Goal: Information Seeking & Learning: Learn about a topic

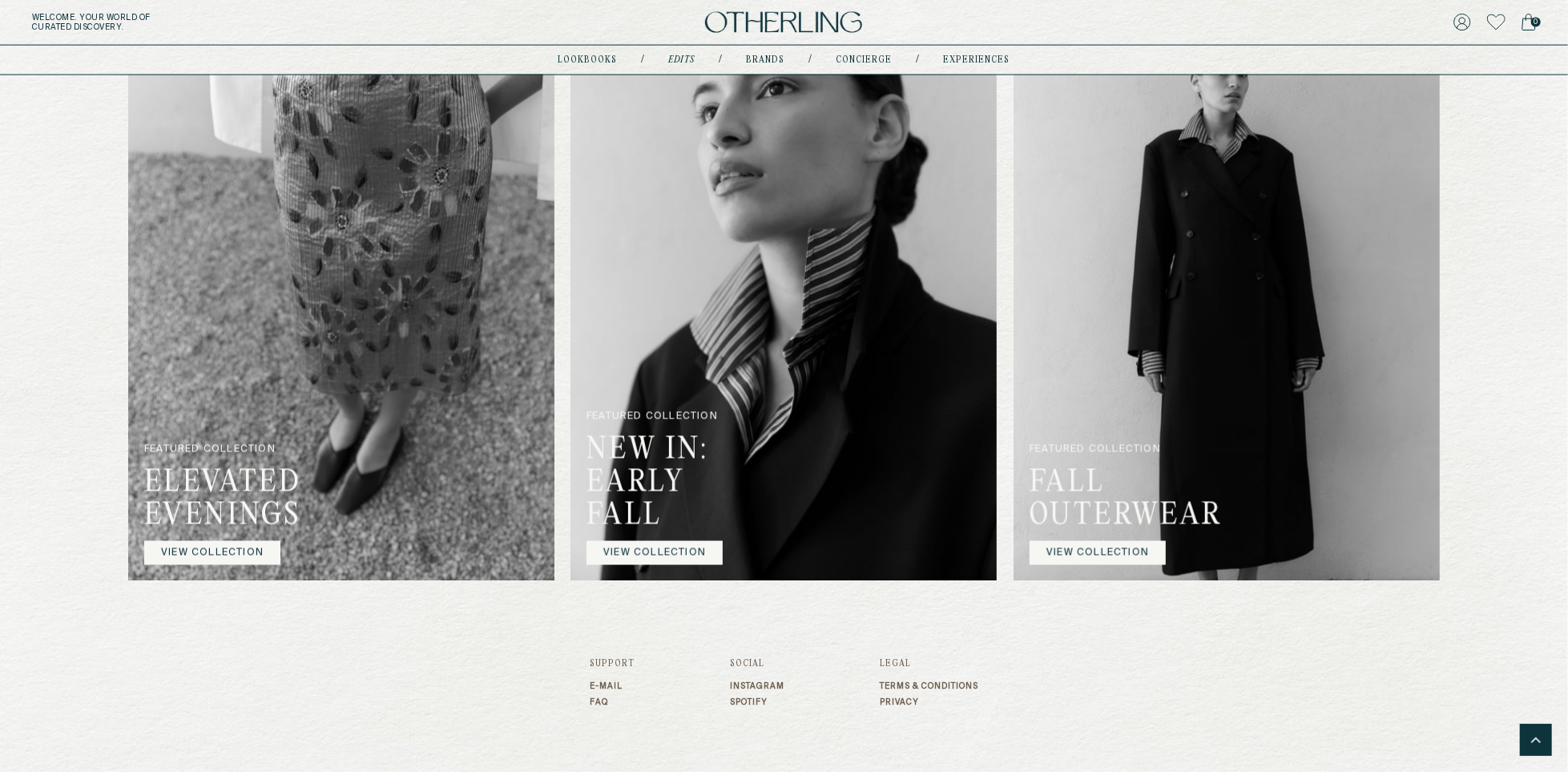
scroll to position [1989, 0]
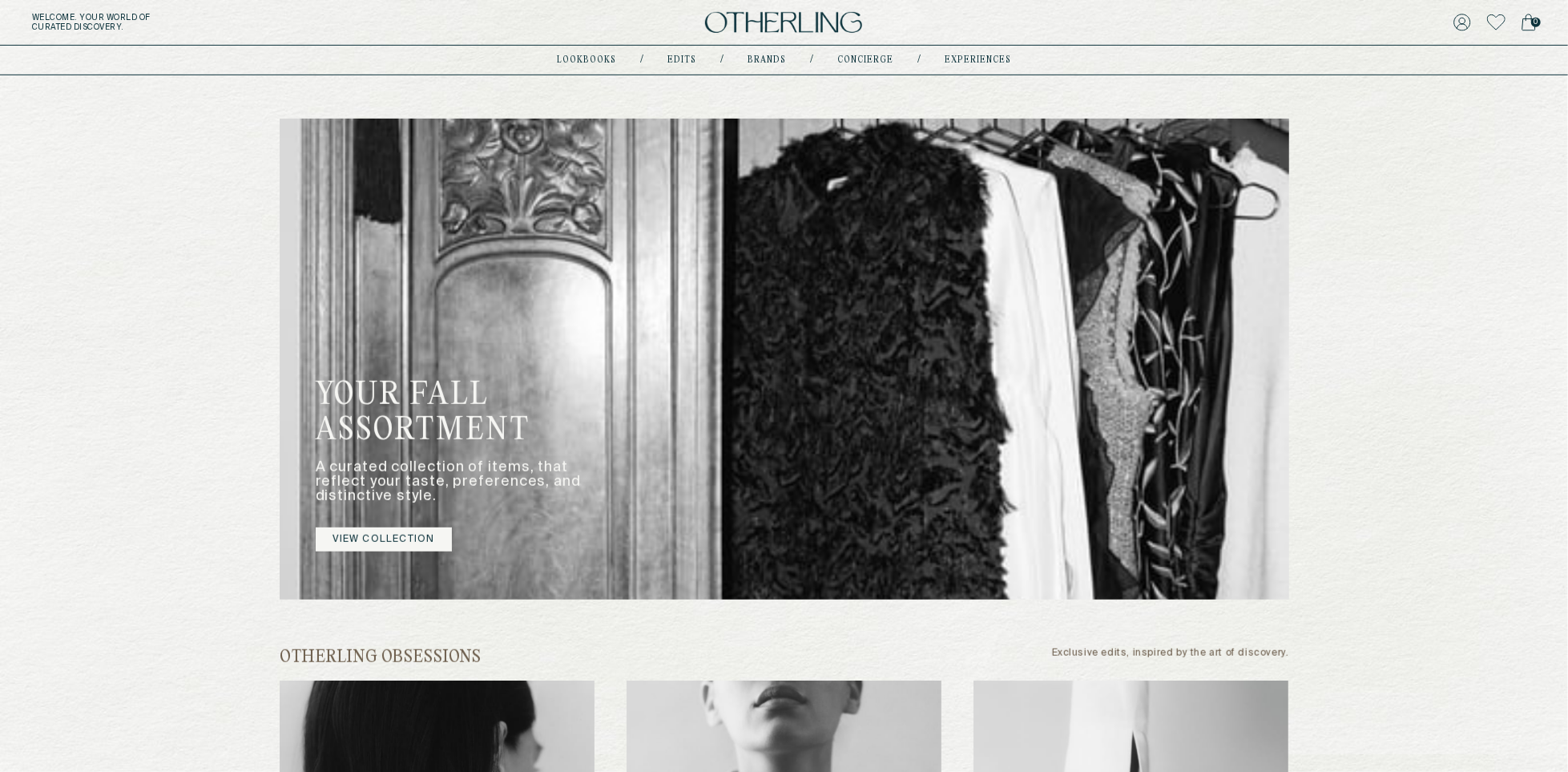
scroll to position [581, 0]
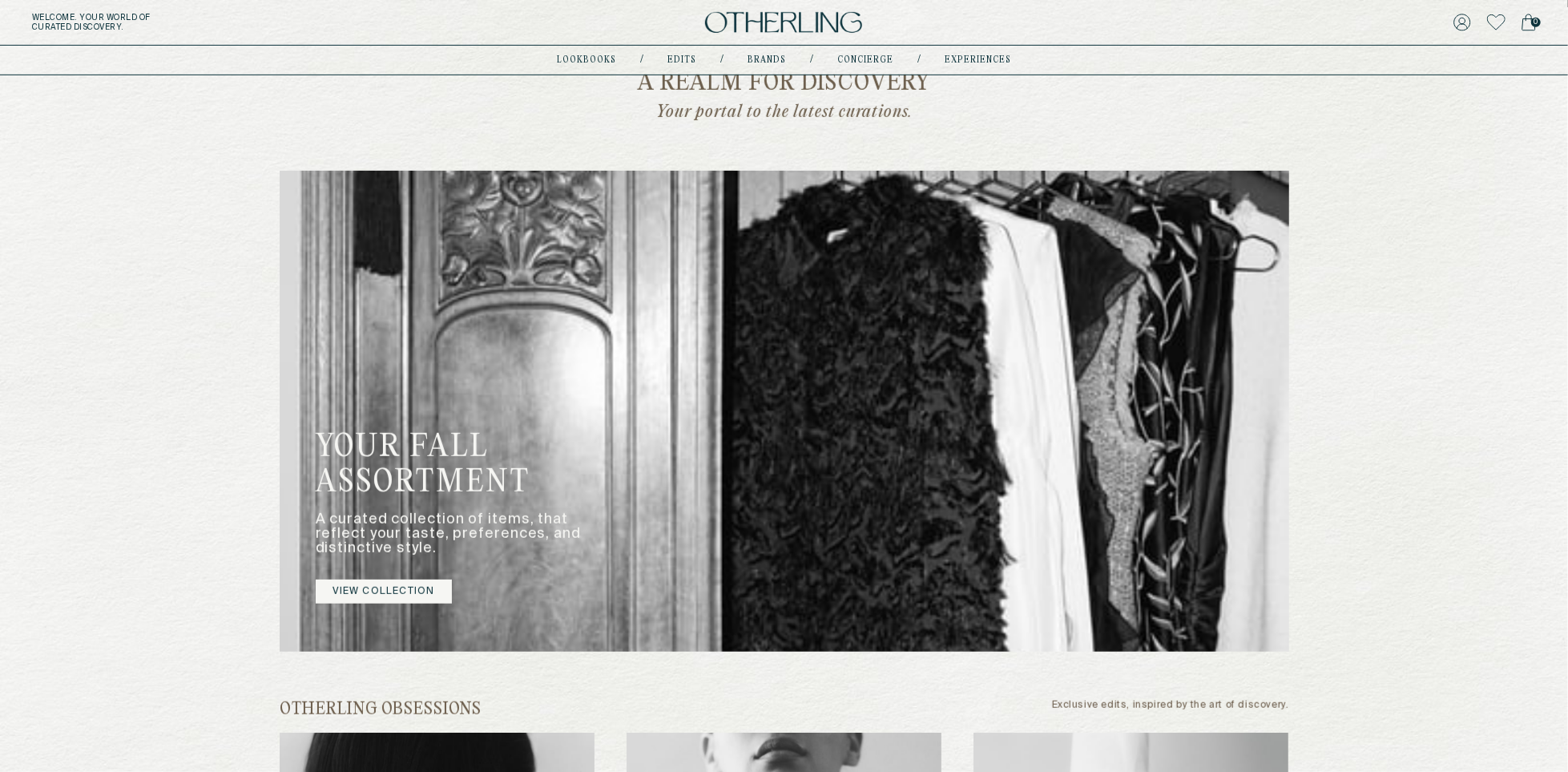
click at [411, 583] on link "VIEW COLLECTION" at bounding box center [384, 591] width 136 height 24
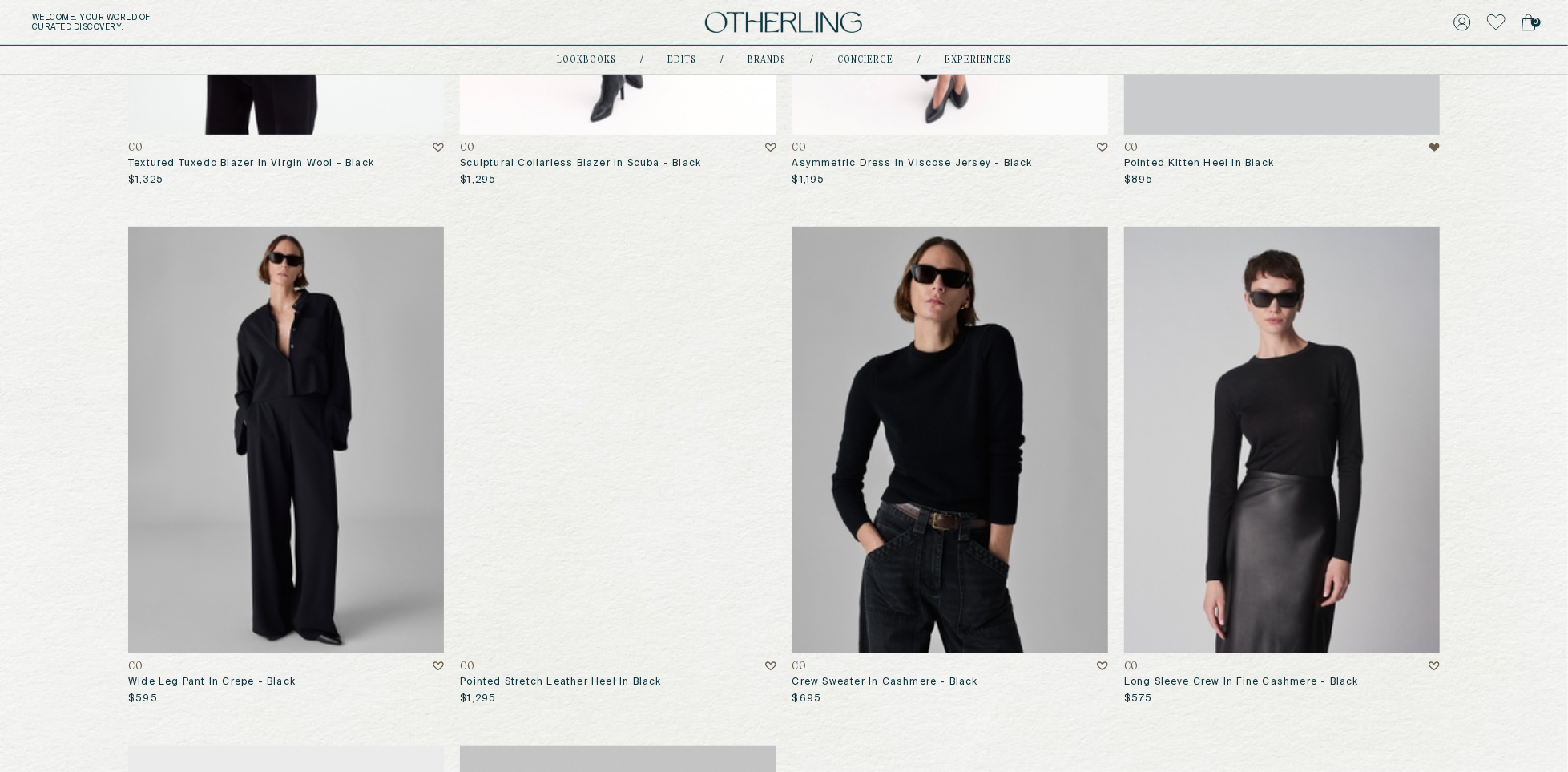
scroll to position [723, 0]
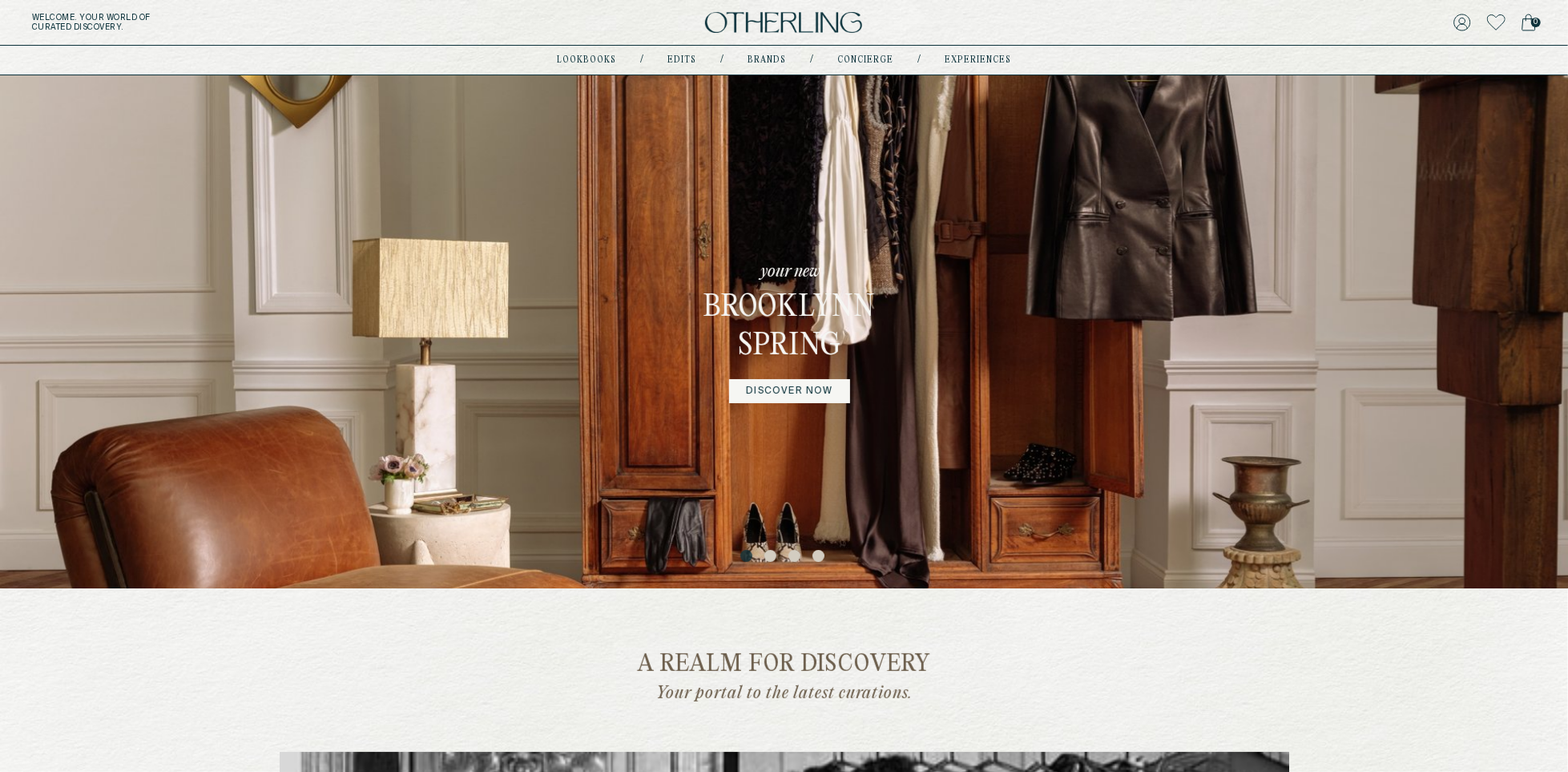
click at [806, 25] on img at bounding box center [784, 23] width 157 height 22
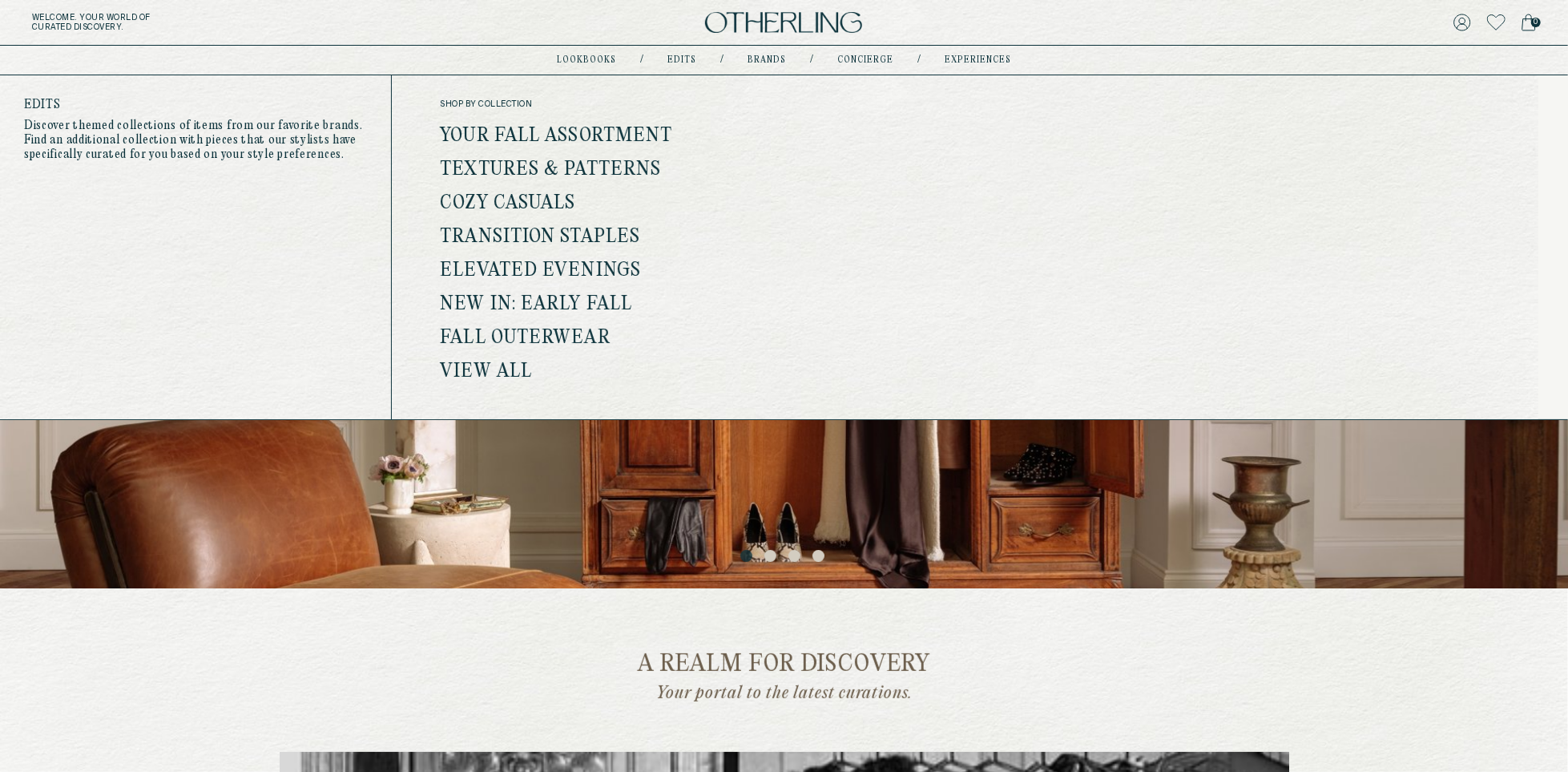
click at [685, 60] on link "Edits" at bounding box center [682, 60] width 29 height 8
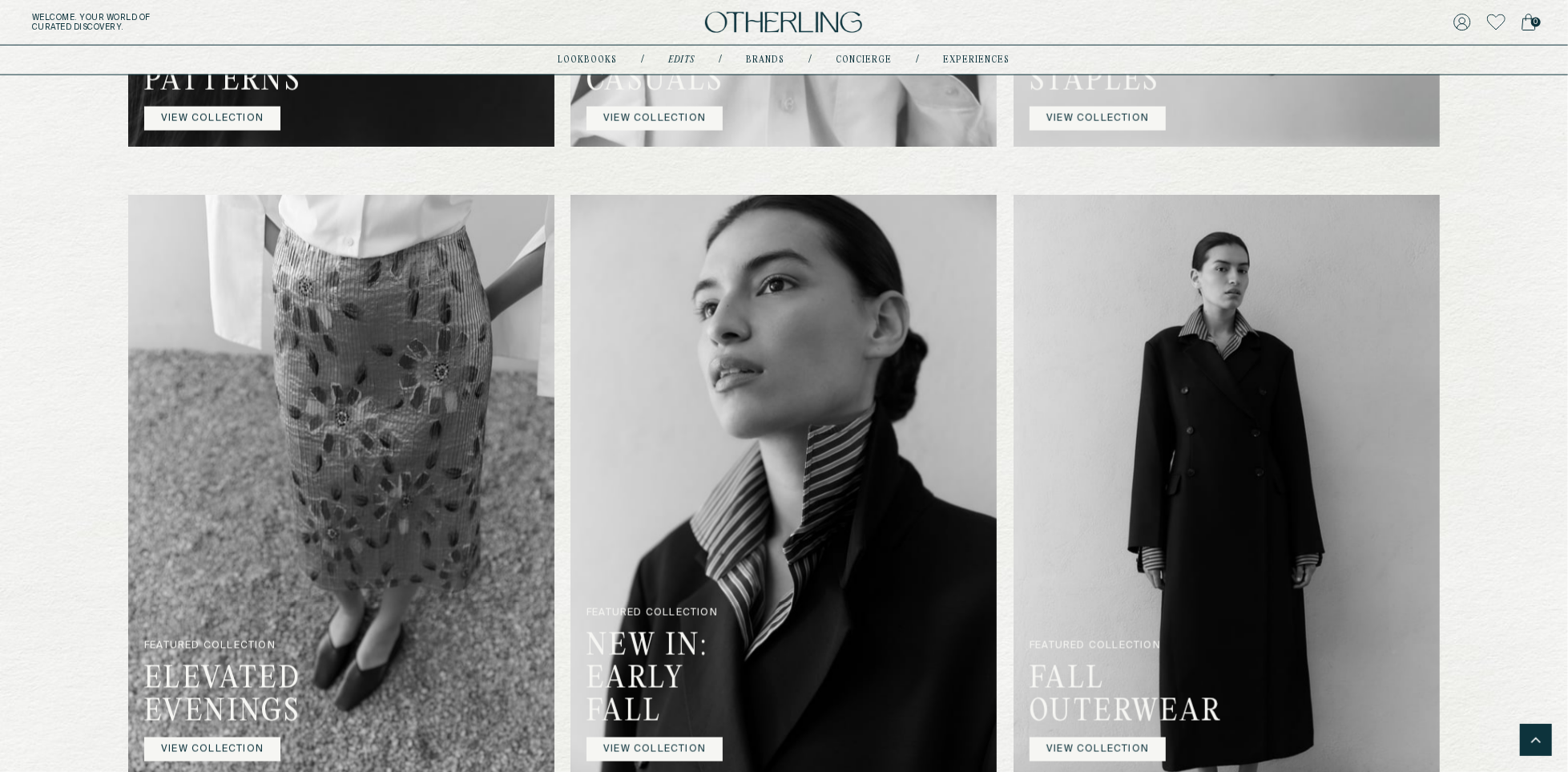
scroll to position [1755, 0]
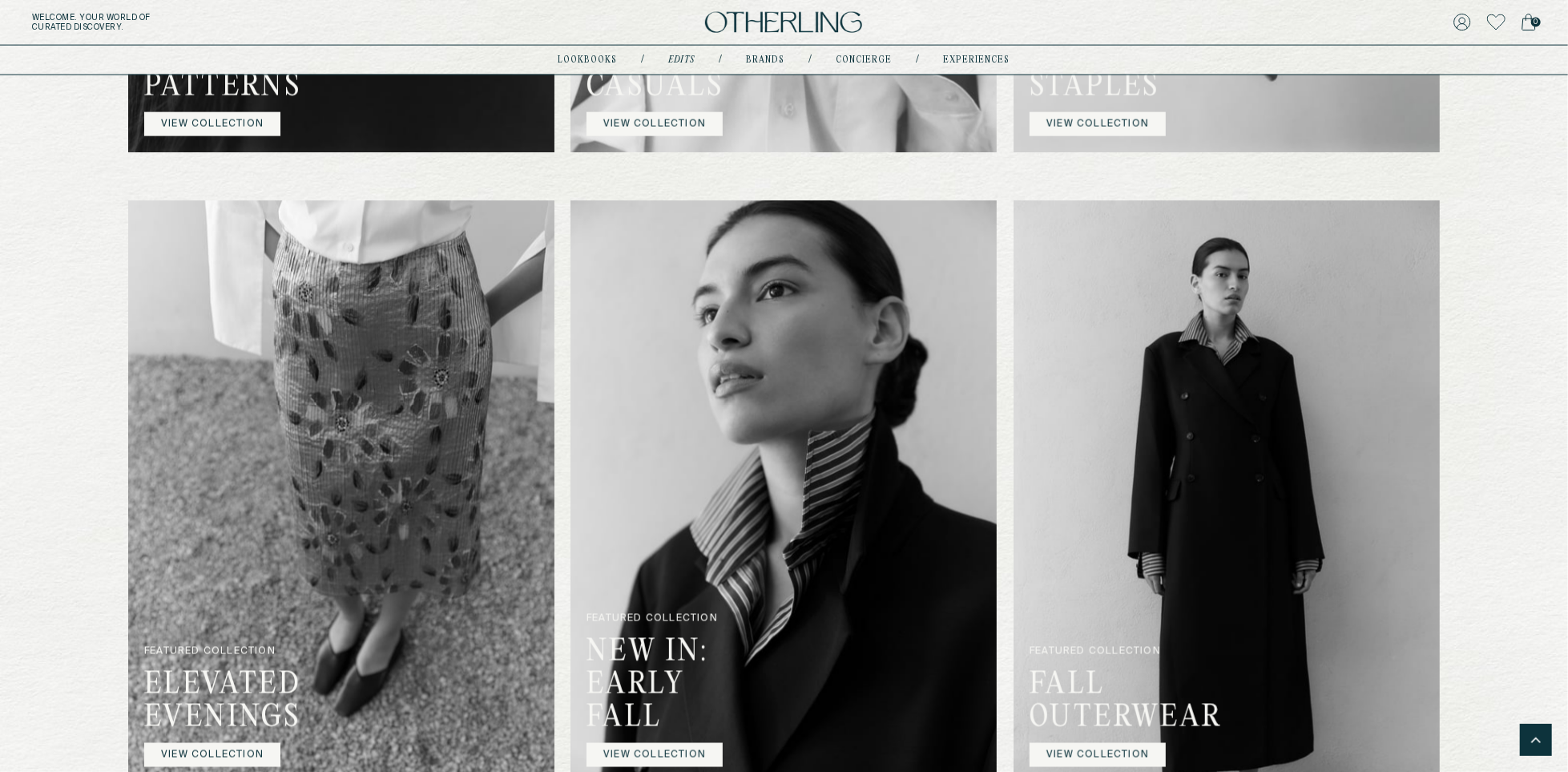
click at [809, 19] on img at bounding box center [784, 23] width 157 height 22
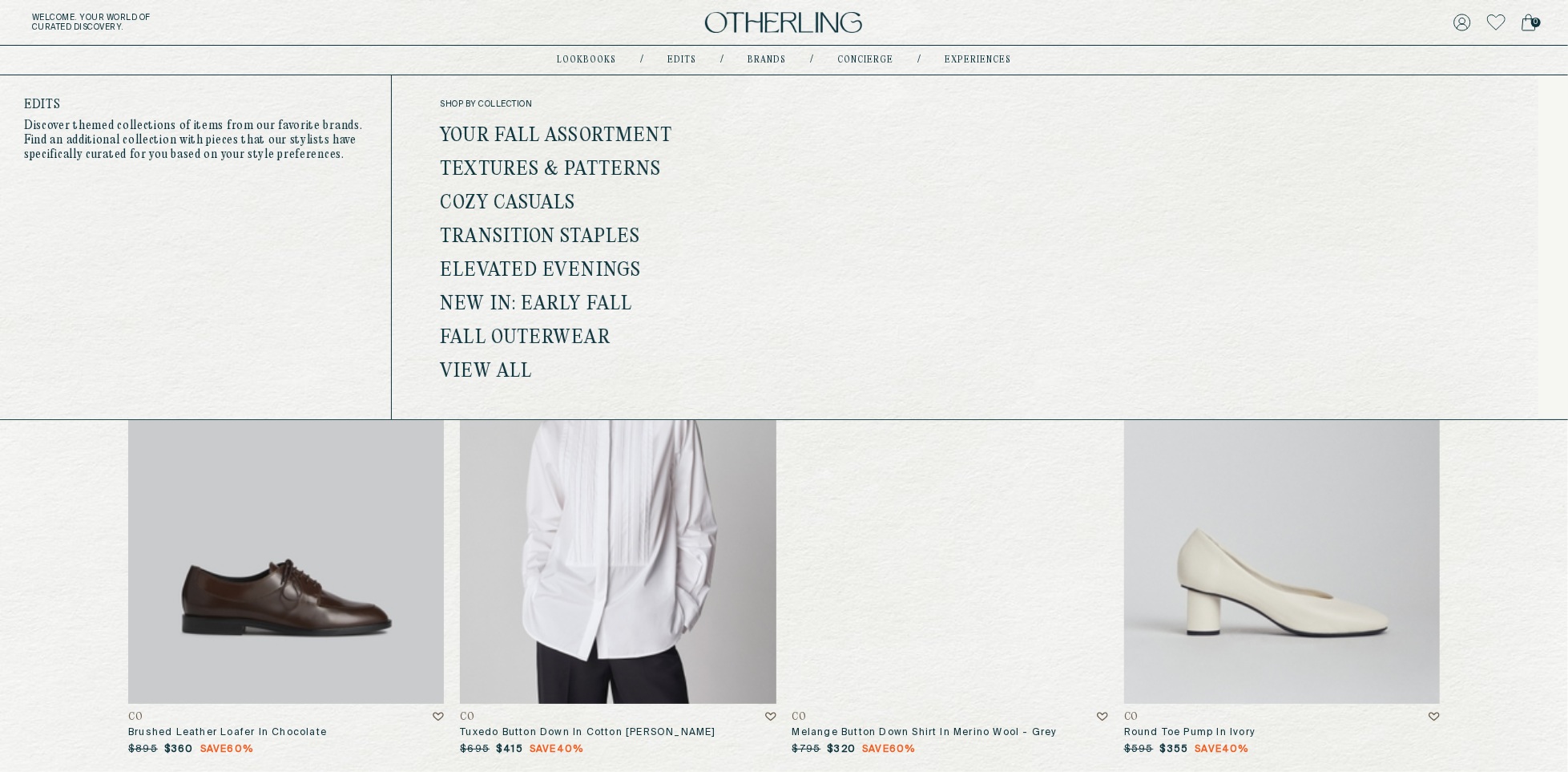
click at [482, 373] on link "View all" at bounding box center [486, 372] width 92 height 21
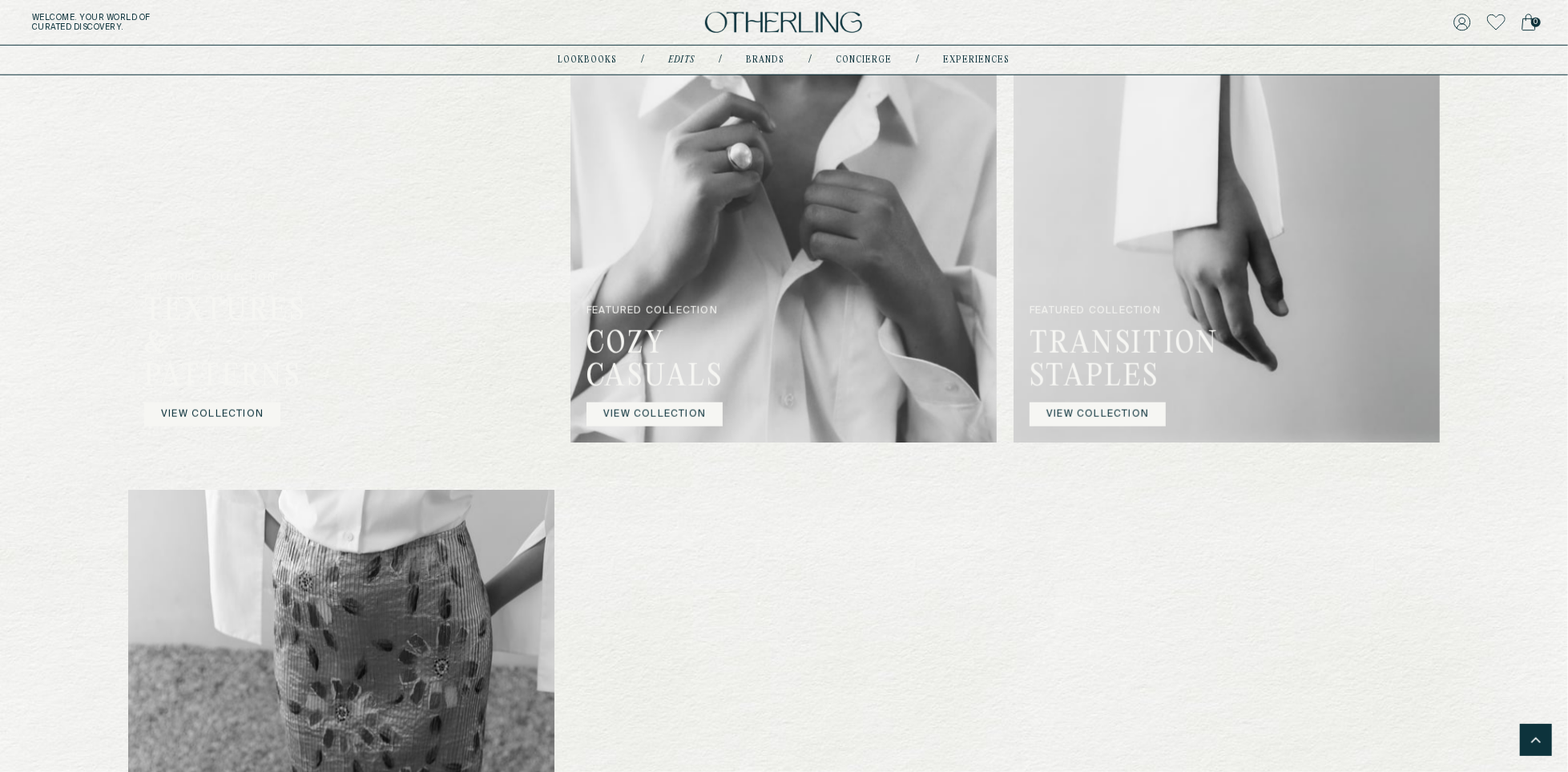
scroll to position [1347, 0]
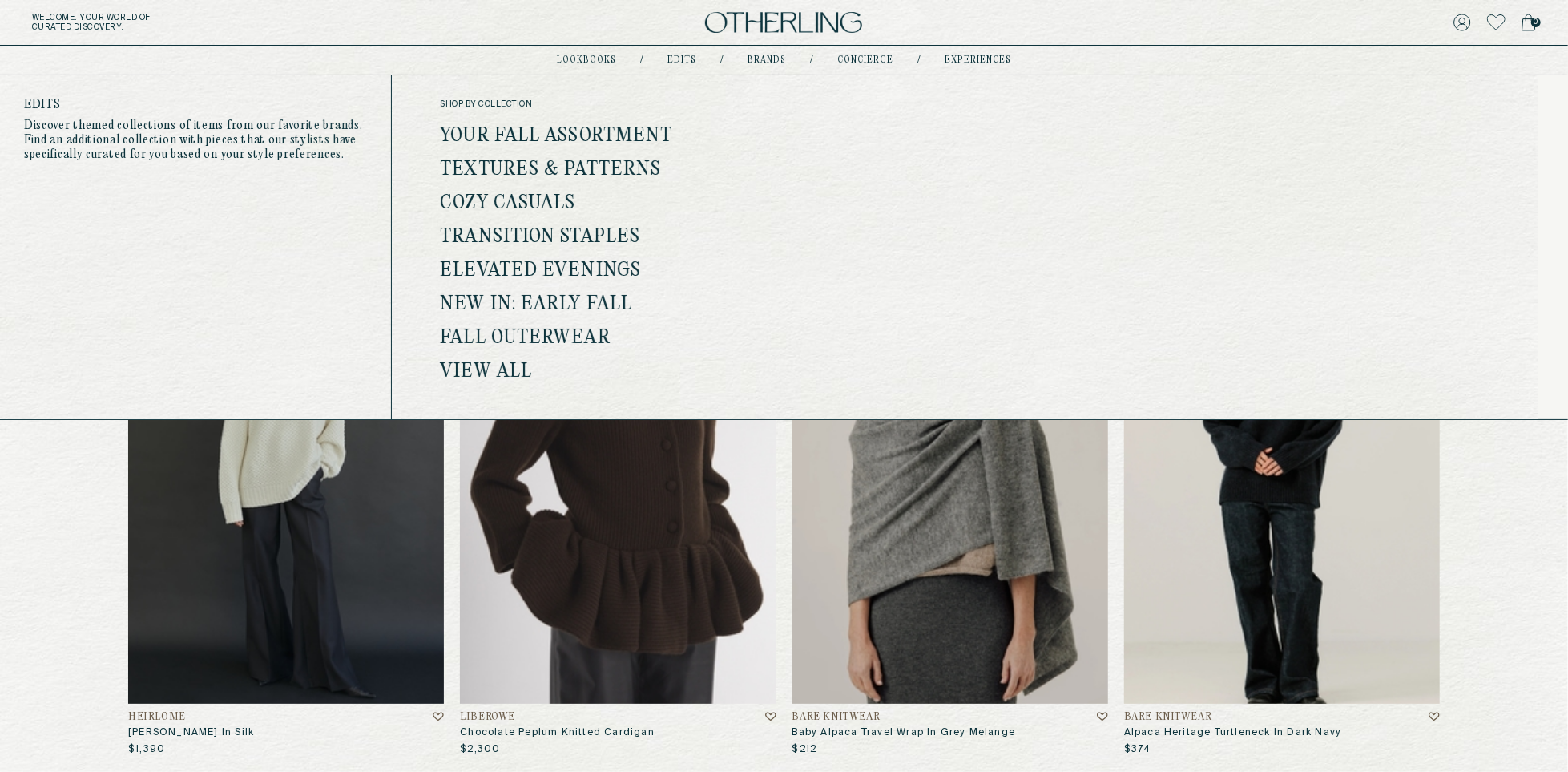
click at [583, 249] on ul "Your Fall Assortment Textures & Patterns Cozy Casuals Transition Staples Elevat…" at bounding box center [624, 254] width 368 height 254
click at [589, 237] on link "Transition Staples" at bounding box center [539, 237] width 200 height 21
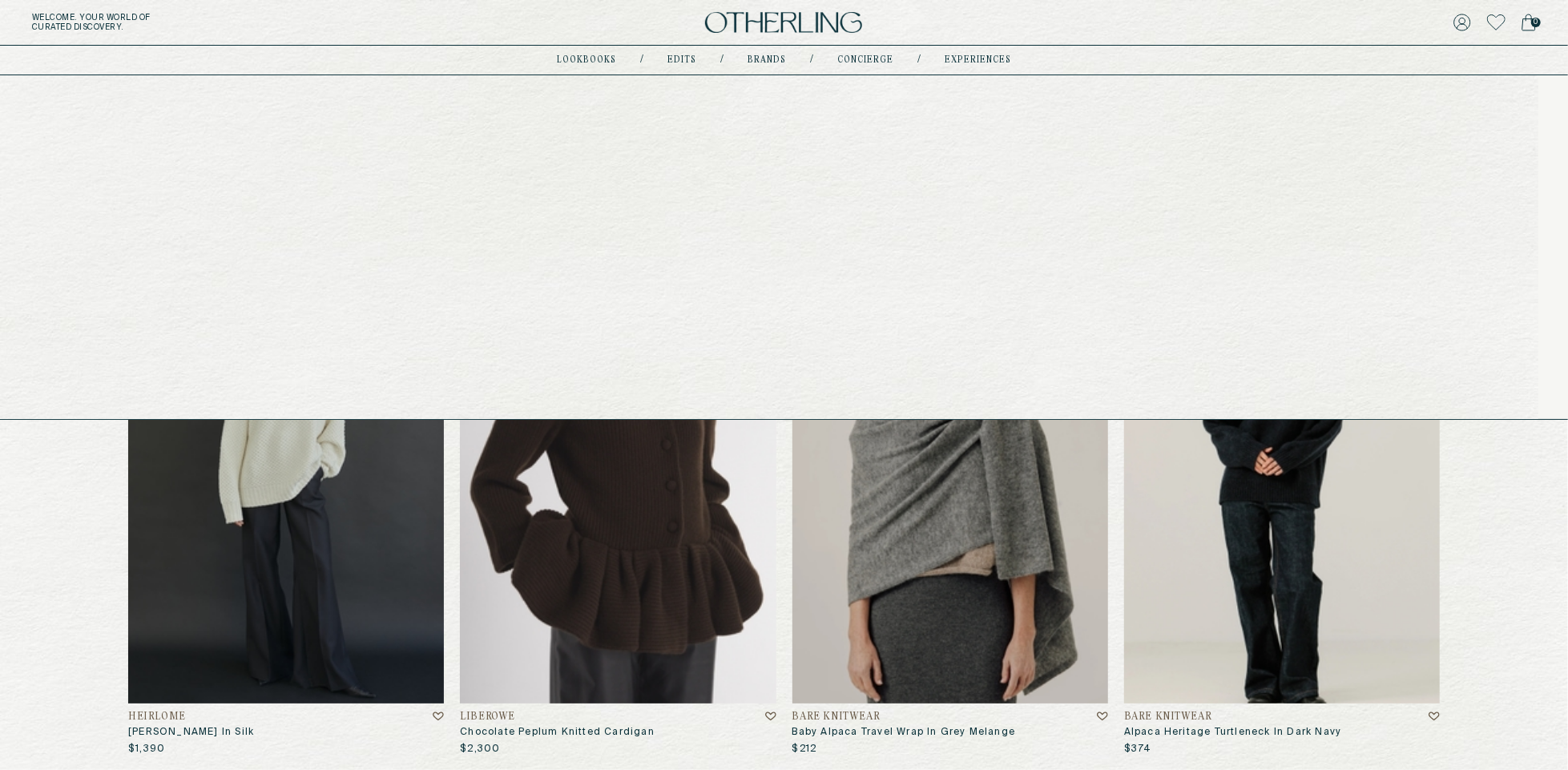
click at [680, 61] on link "Edits" at bounding box center [682, 60] width 29 height 8
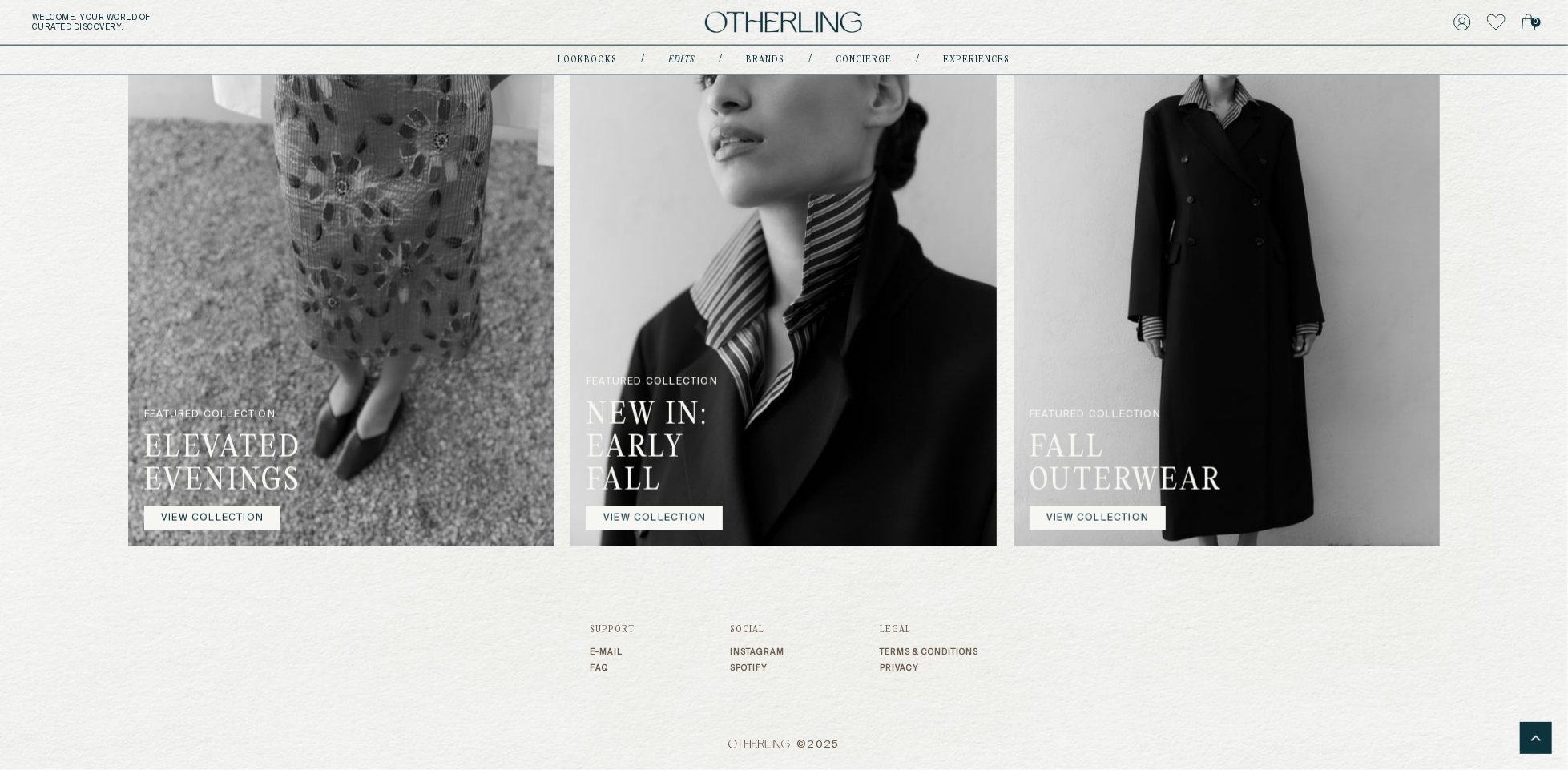
scroll to position [1828, 0]
click at [687, 530] on link "VIEW COLLECTION" at bounding box center [654, 518] width 136 height 24
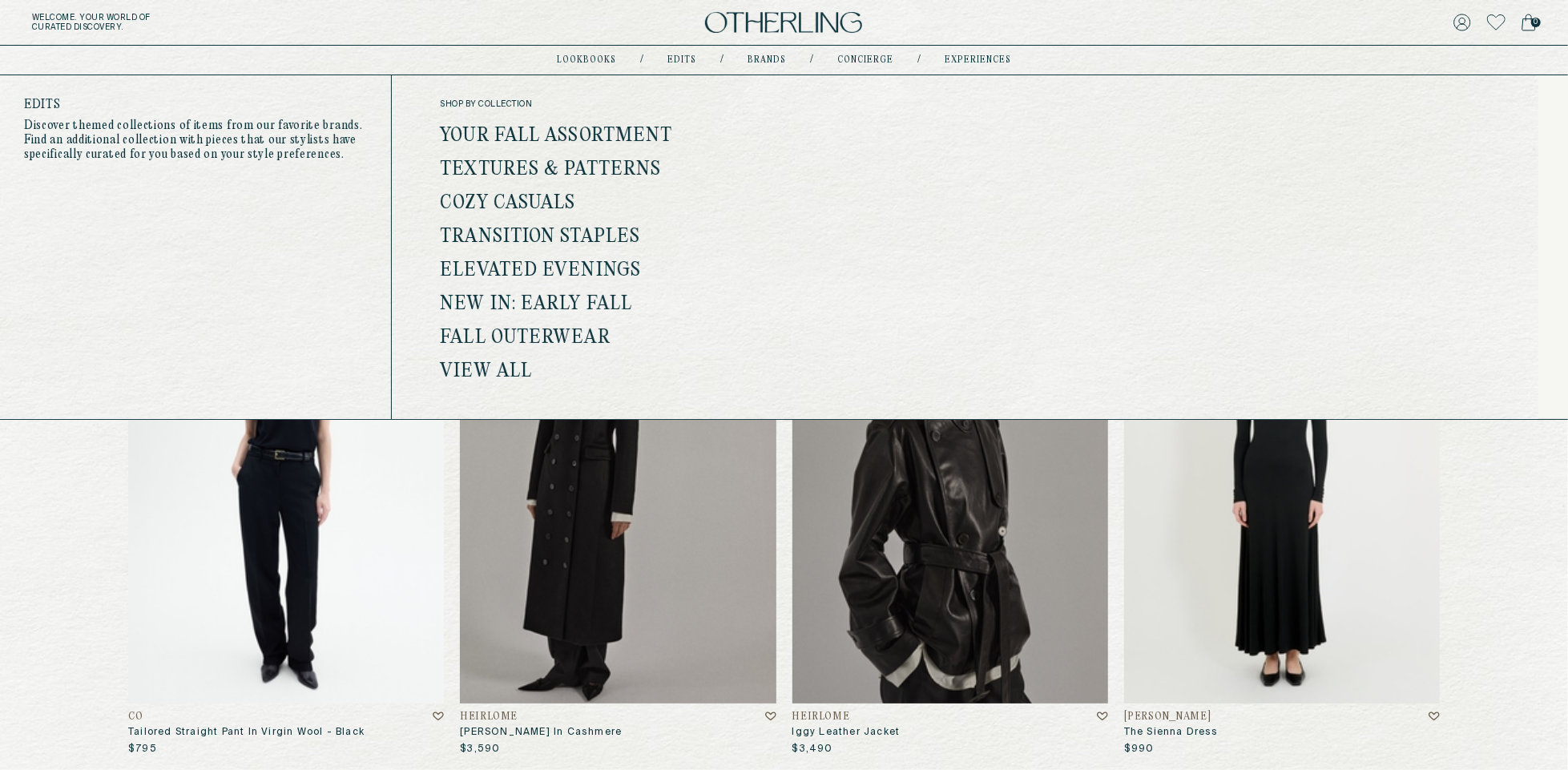
click at [500, 367] on link "View all" at bounding box center [486, 372] width 92 height 21
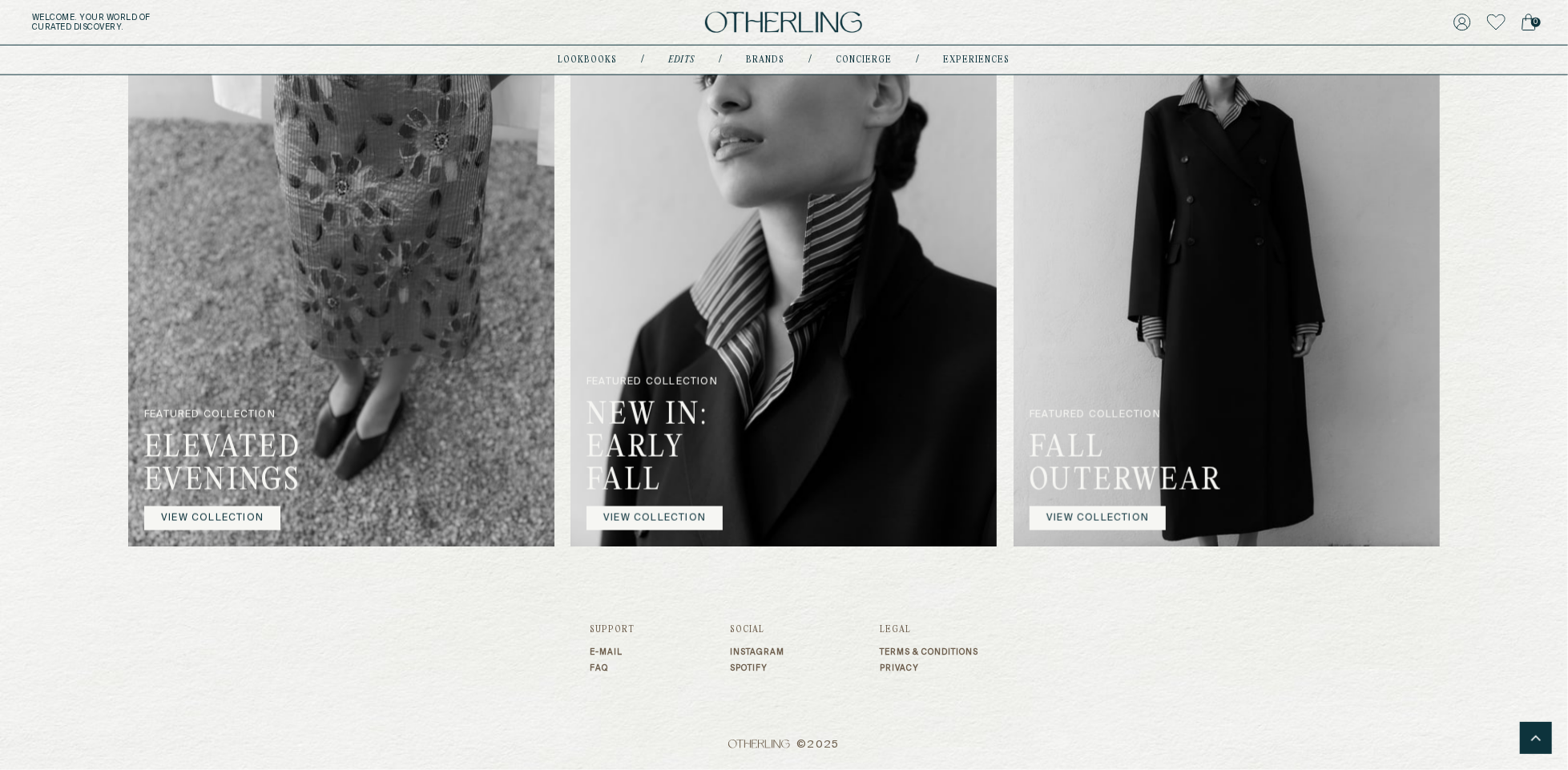
scroll to position [1812, 0]
click at [794, 450] on img at bounding box center [783, 254] width 426 height 582
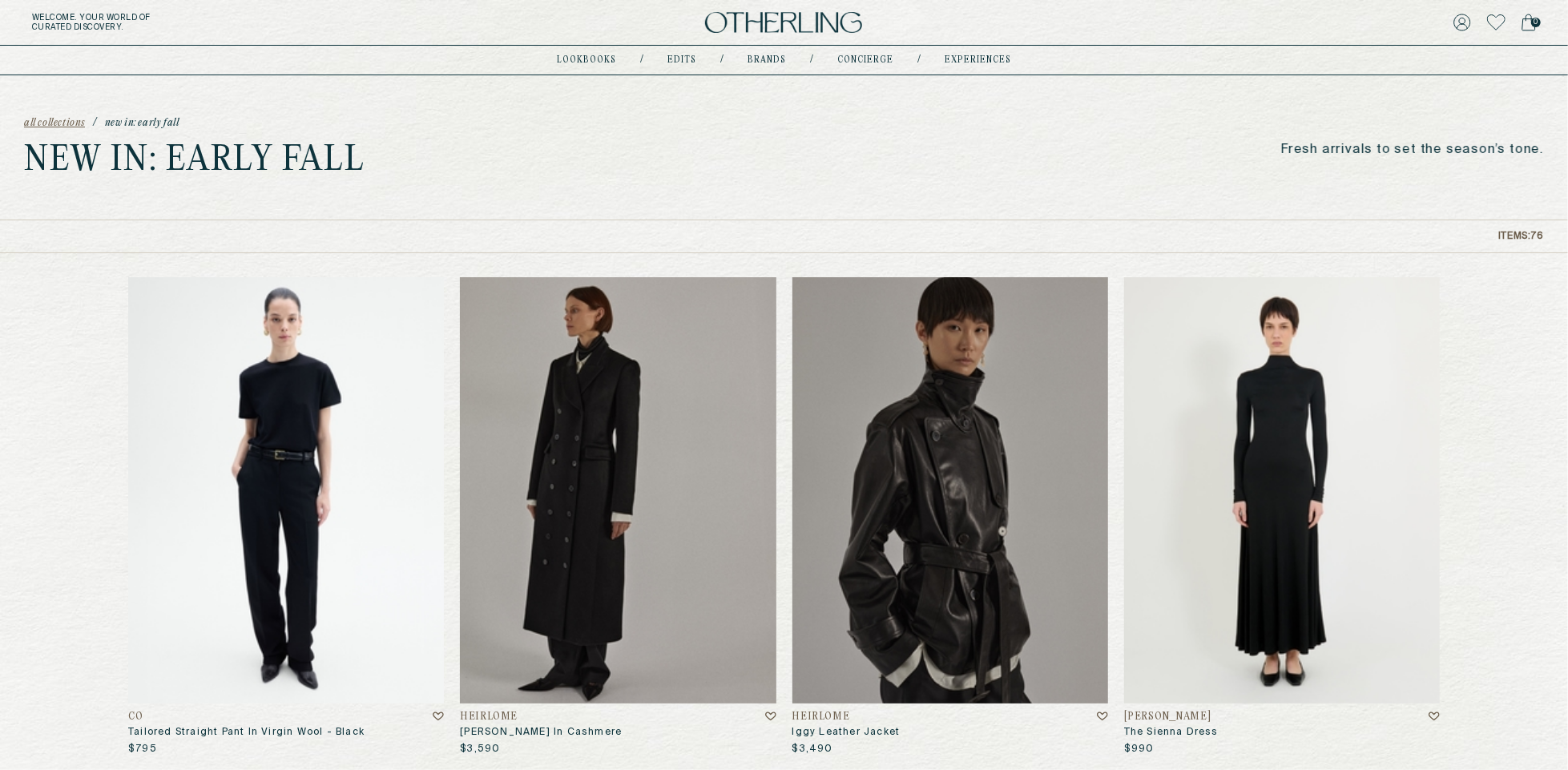
drag, startPoint x: 247, startPoint y: 147, endPoint x: 658, endPoint y: 147, distance: 411.0
click at [658, 147] on div "all collections / New In: Early Fall New In: Early Fall Fresh arrivals to set t…" at bounding box center [784, 147] width 1568 height 144
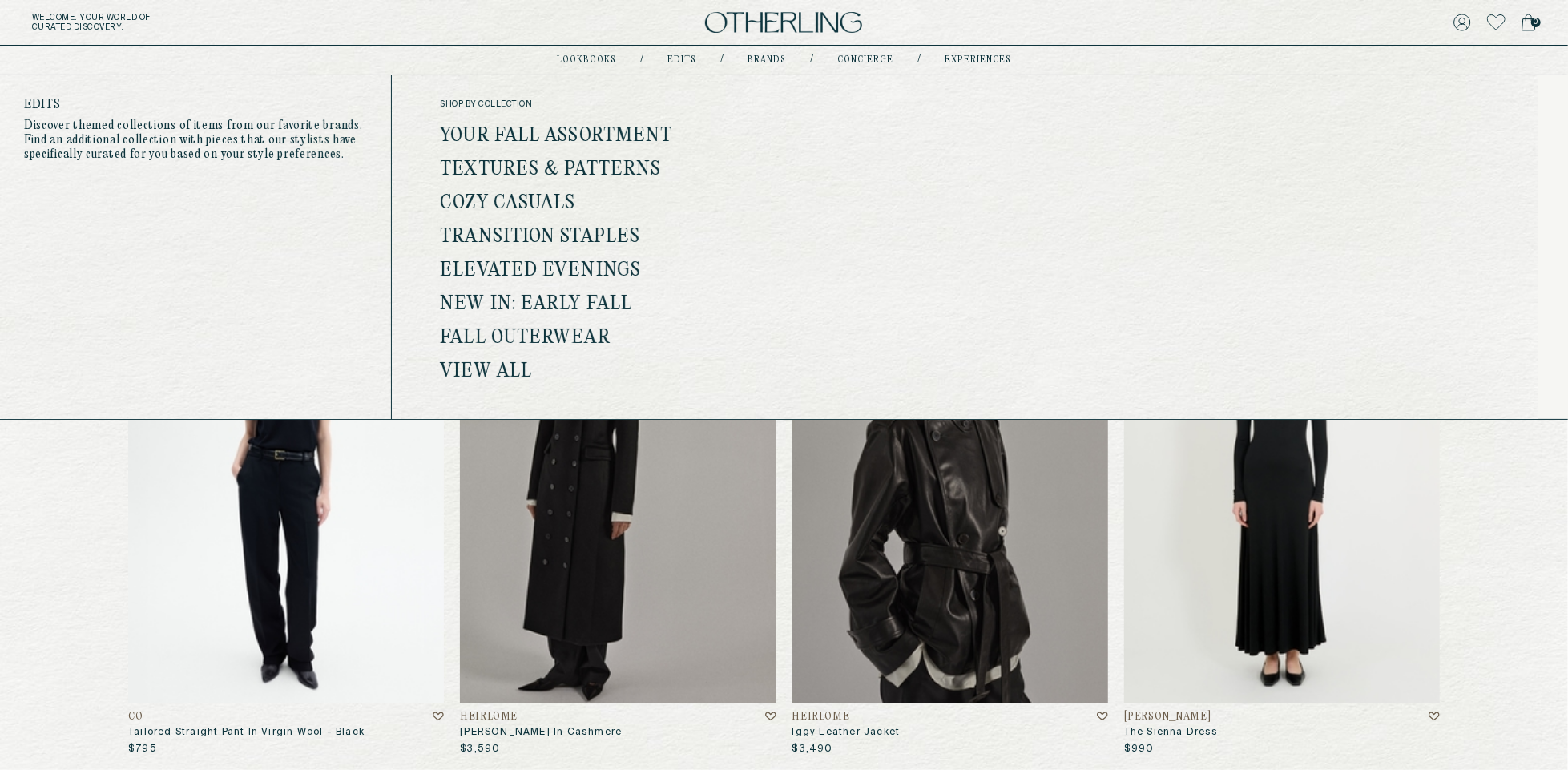
click at [492, 369] on link "View all" at bounding box center [486, 372] width 92 height 21
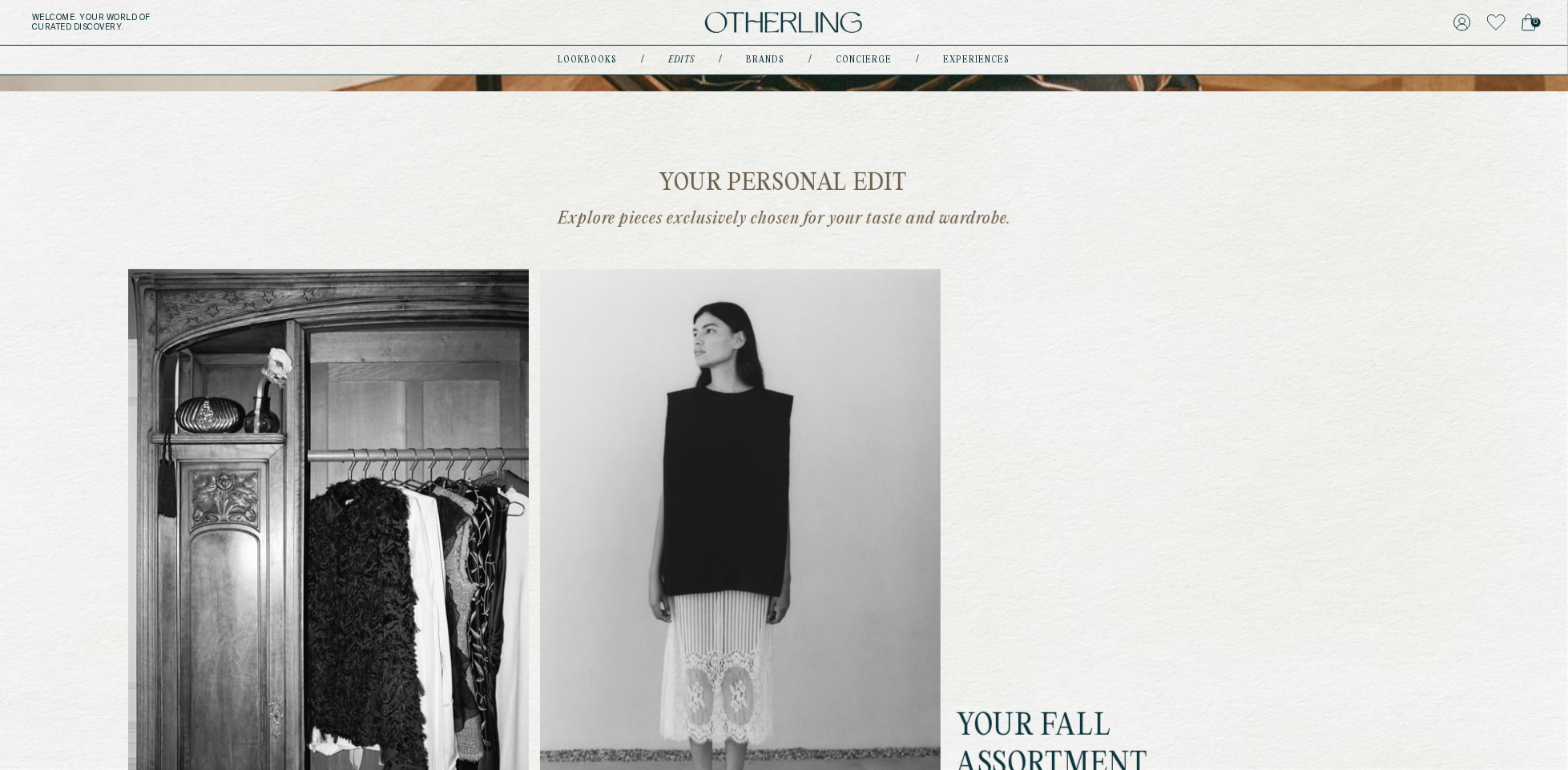
scroll to position [866, 0]
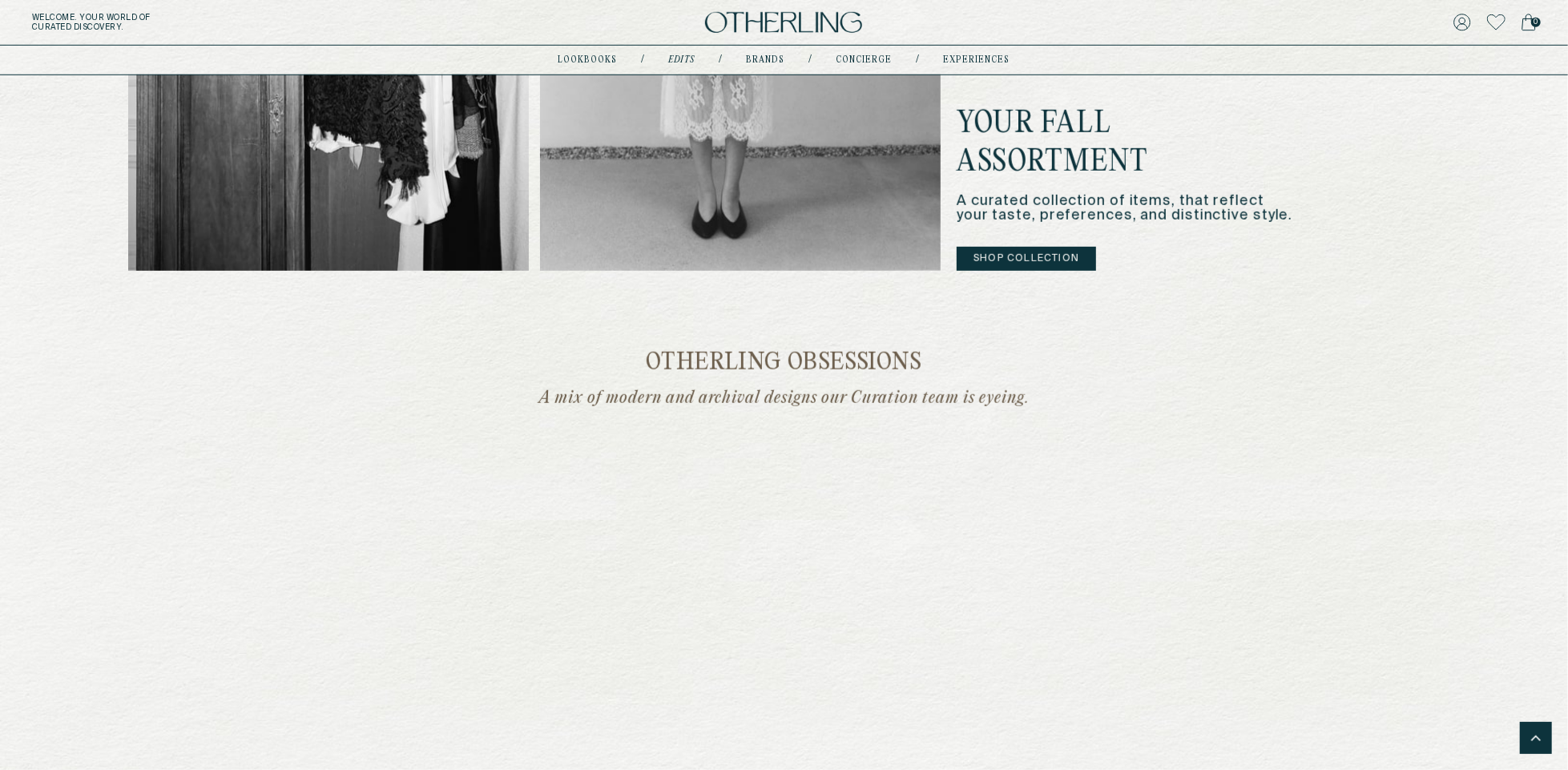
click at [1016, 258] on button "Shop Collection" at bounding box center [1026, 259] width 139 height 24
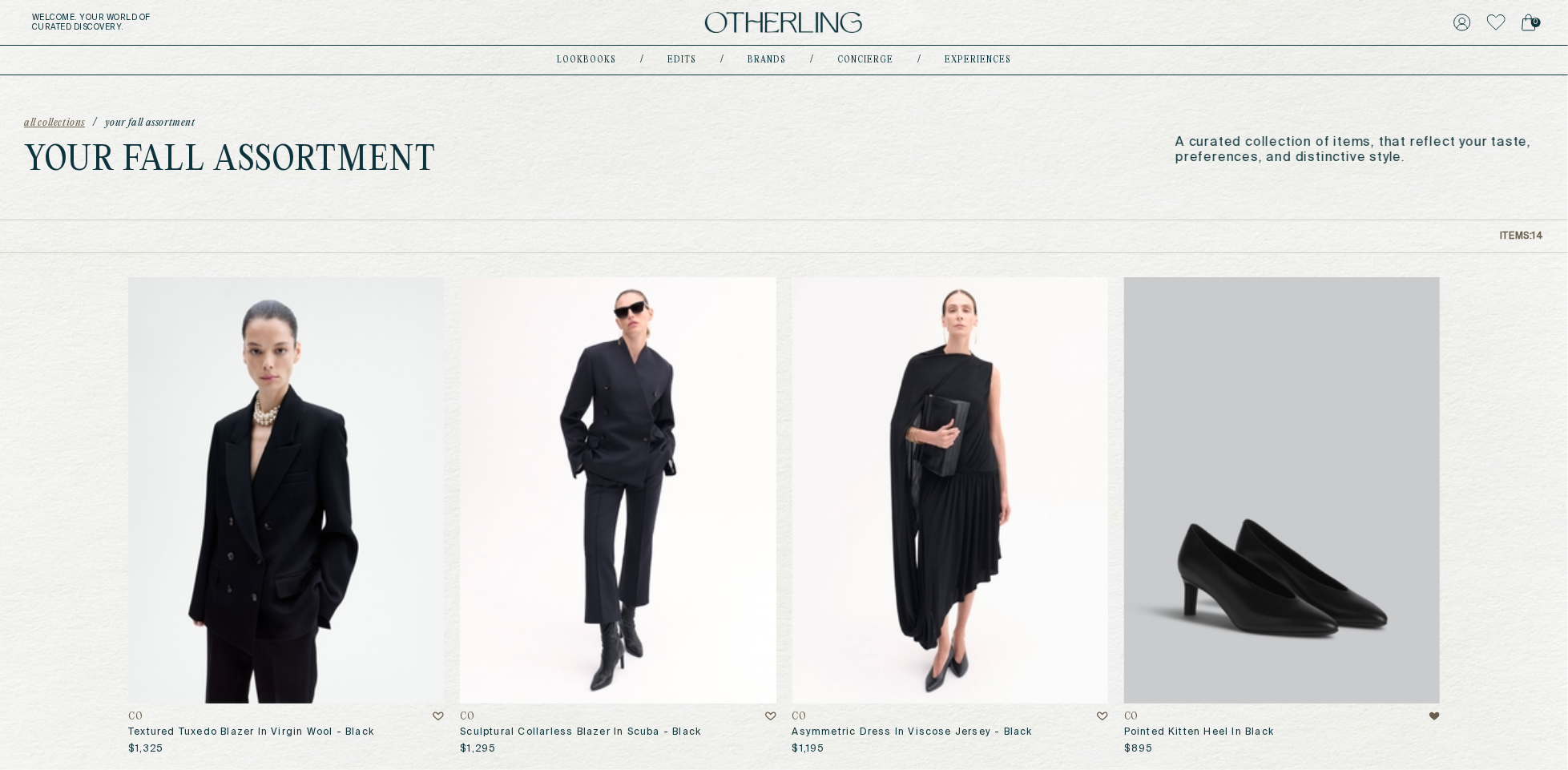
scroll to position [123, 0]
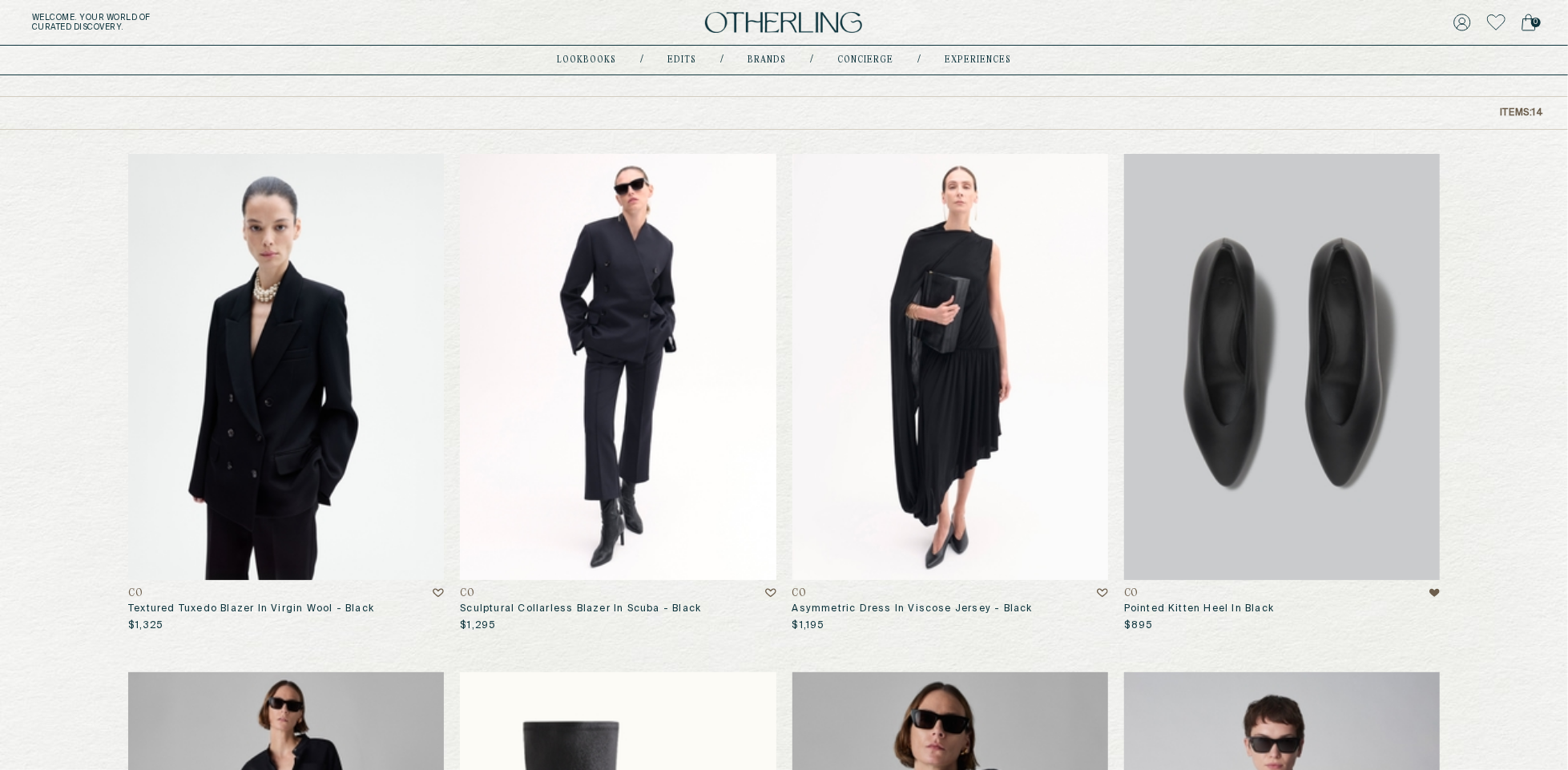
click at [1241, 402] on img at bounding box center [1282, 367] width 316 height 426
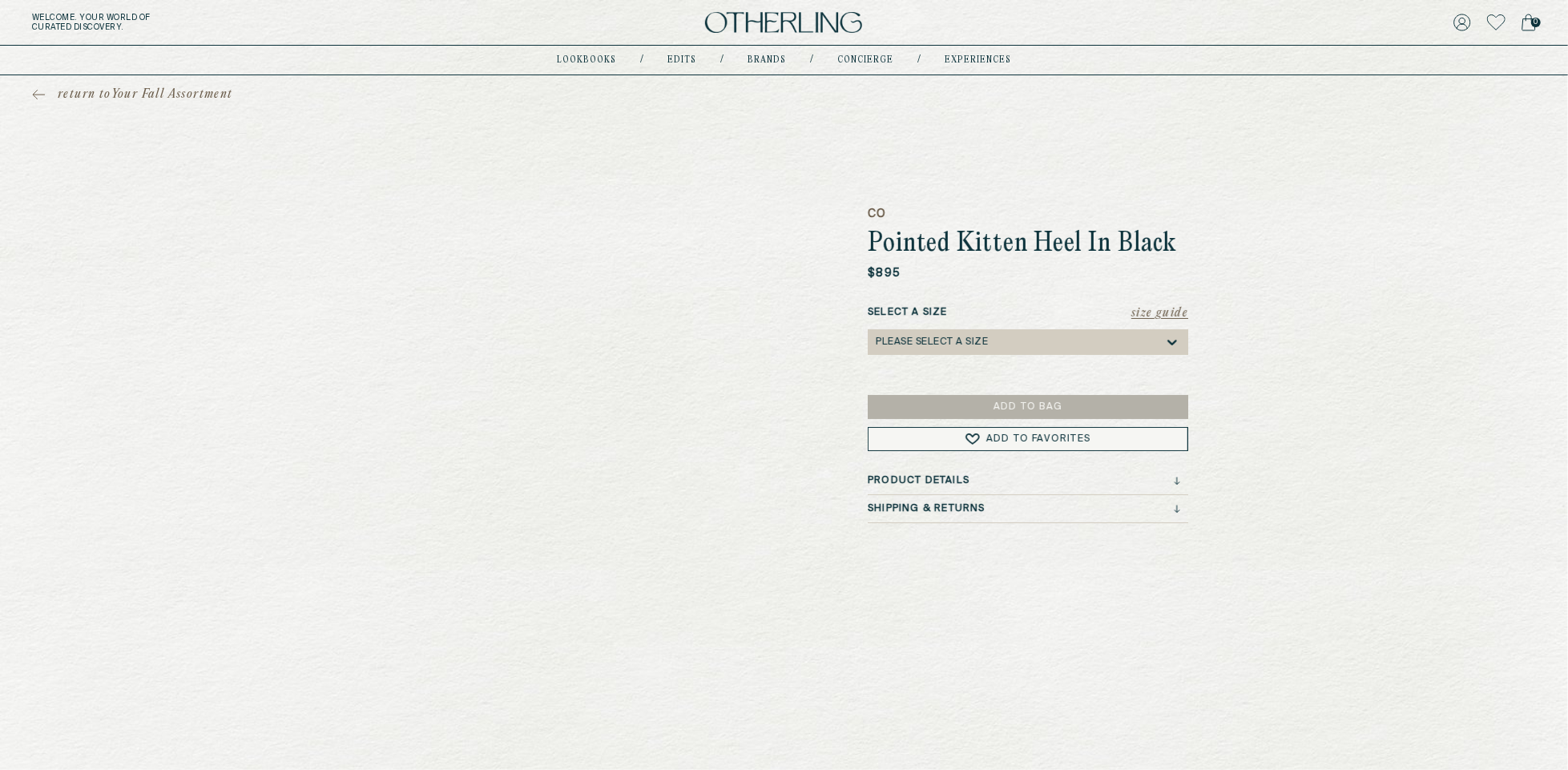
click at [1162, 240] on h1 "Pointed Kitten Heel In Black" at bounding box center [1028, 245] width 321 height 29
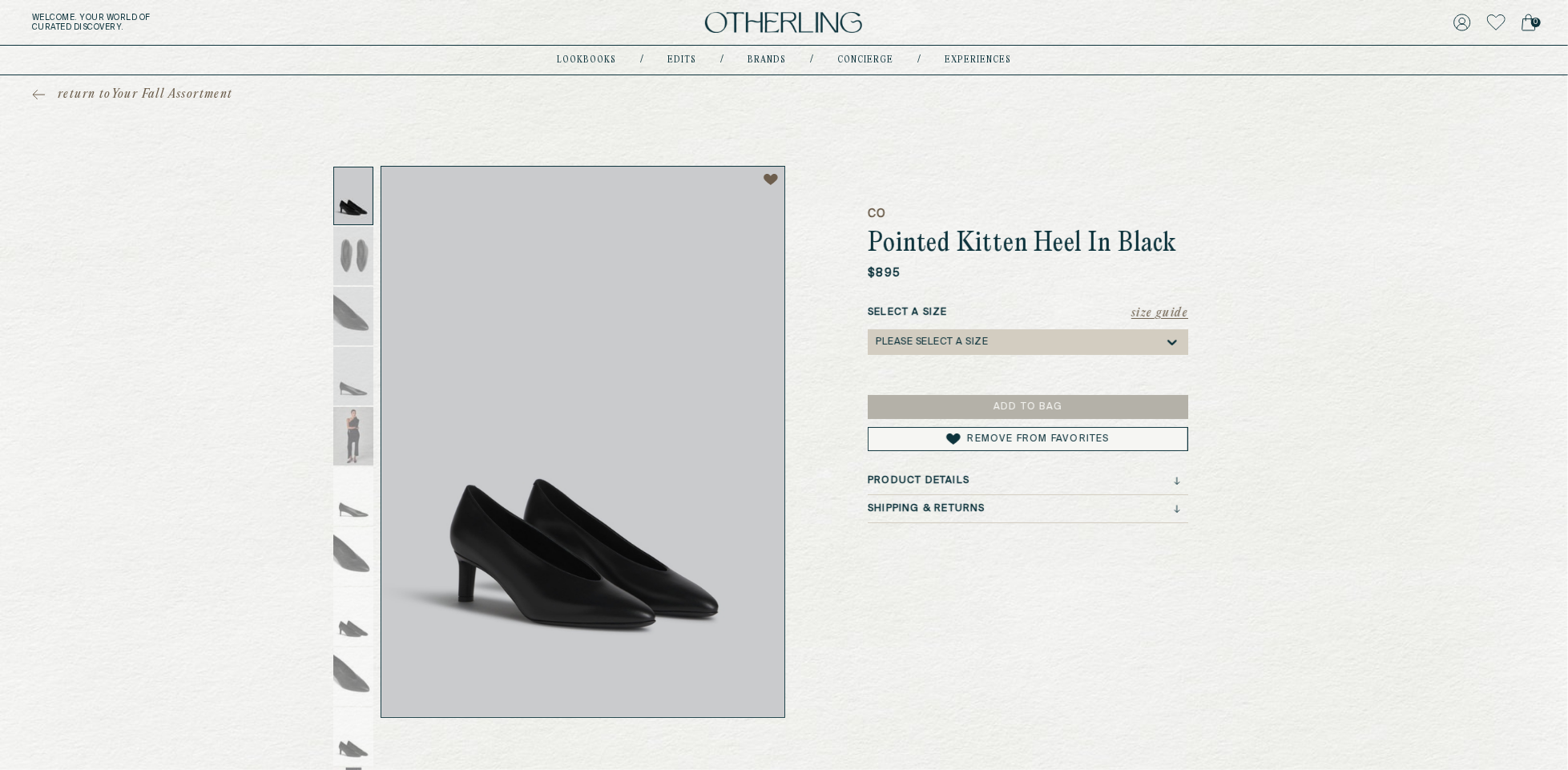
drag, startPoint x: 878, startPoint y: 364, endPoint x: 1136, endPoint y: 364, distance: 258.0
click at [1136, 364] on div "Size Guide Select a Size Please select a Size" at bounding box center [1028, 338] width 321 height 66
click at [942, 463] on div "CO Pointed Kitten Heel In Black $895 Size Guide Select a Size Please select a S…" at bounding box center [1028, 442] width 321 height 552
click at [942, 472] on div "CO Pointed Kitten Heel In Black $895 Size Guide Select a Size Please select a S…" at bounding box center [1028, 442] width 321 height 552
click at [942, 478] on h3 "Product Details" at bounding box center [918, 481] width 102 height 11
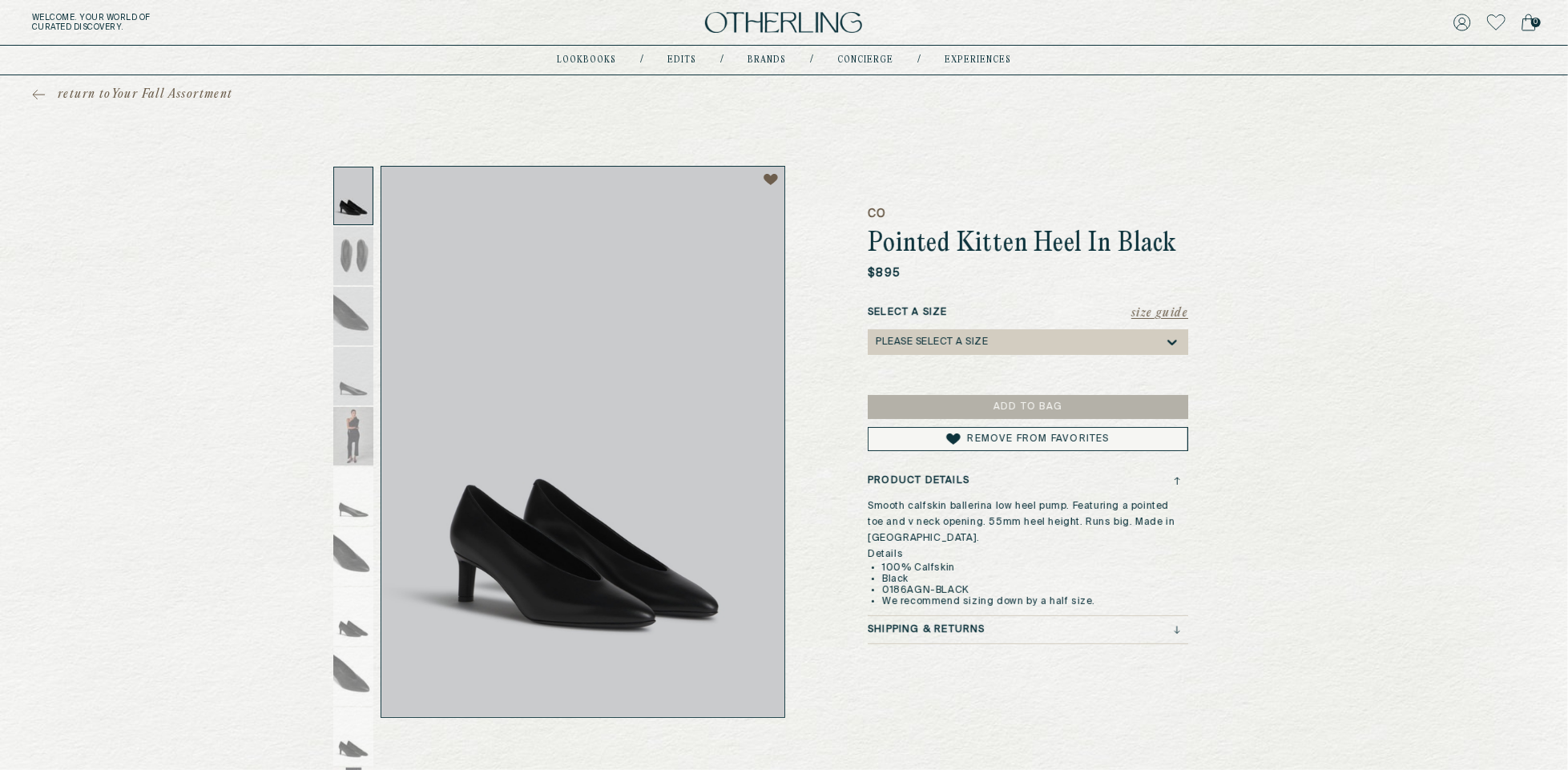
click at [941, 481] on h3 "Product Details" at bounding box center [918, 481] width 102 height 11
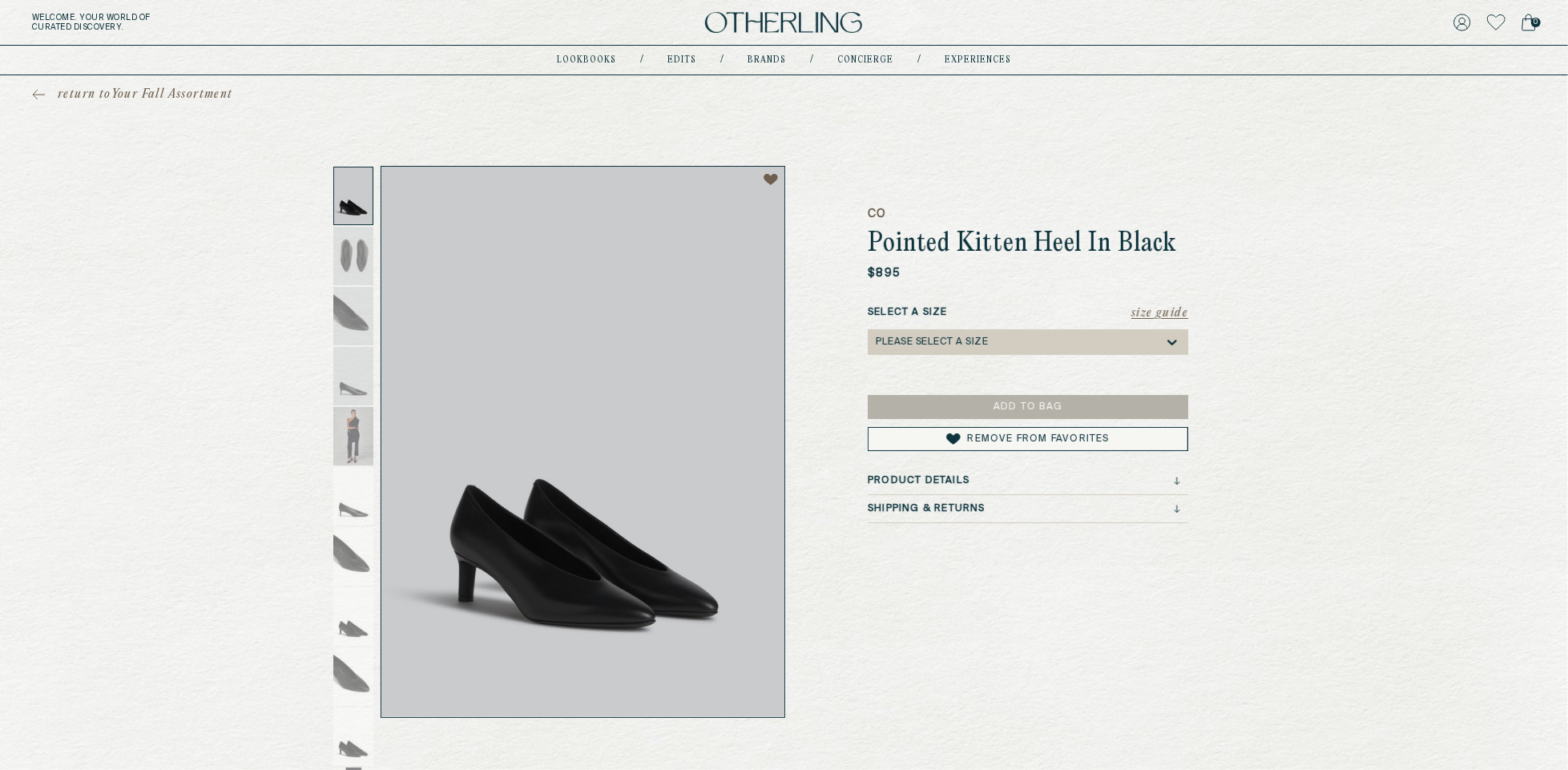
click at [978, 505] on h3 "Shipping & Returns" at bounding box center [926, 508] width 117 height 11
click at [976, 474] on div "CO Pointed Kitten Heel In Black $895 Size Guide Select a Size Please select a S…" at bounding box center [1028, 442] width 321 height 552
click at [1174, 478] on icon at bounding box center [1177, 481] width 6 height 9
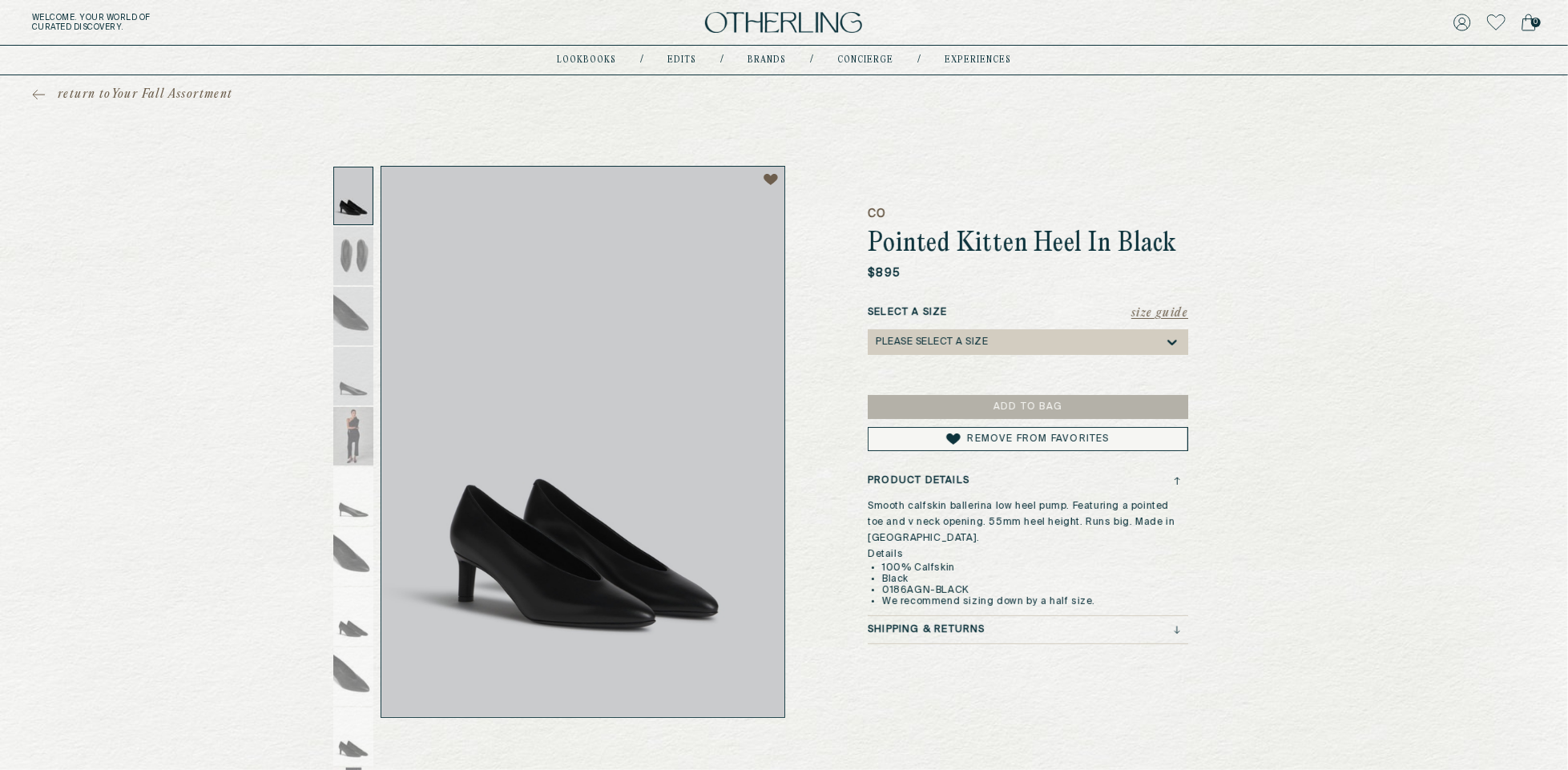
click at [1177, 628] on icon at bounding box center [1177, 630] width 0 height 6
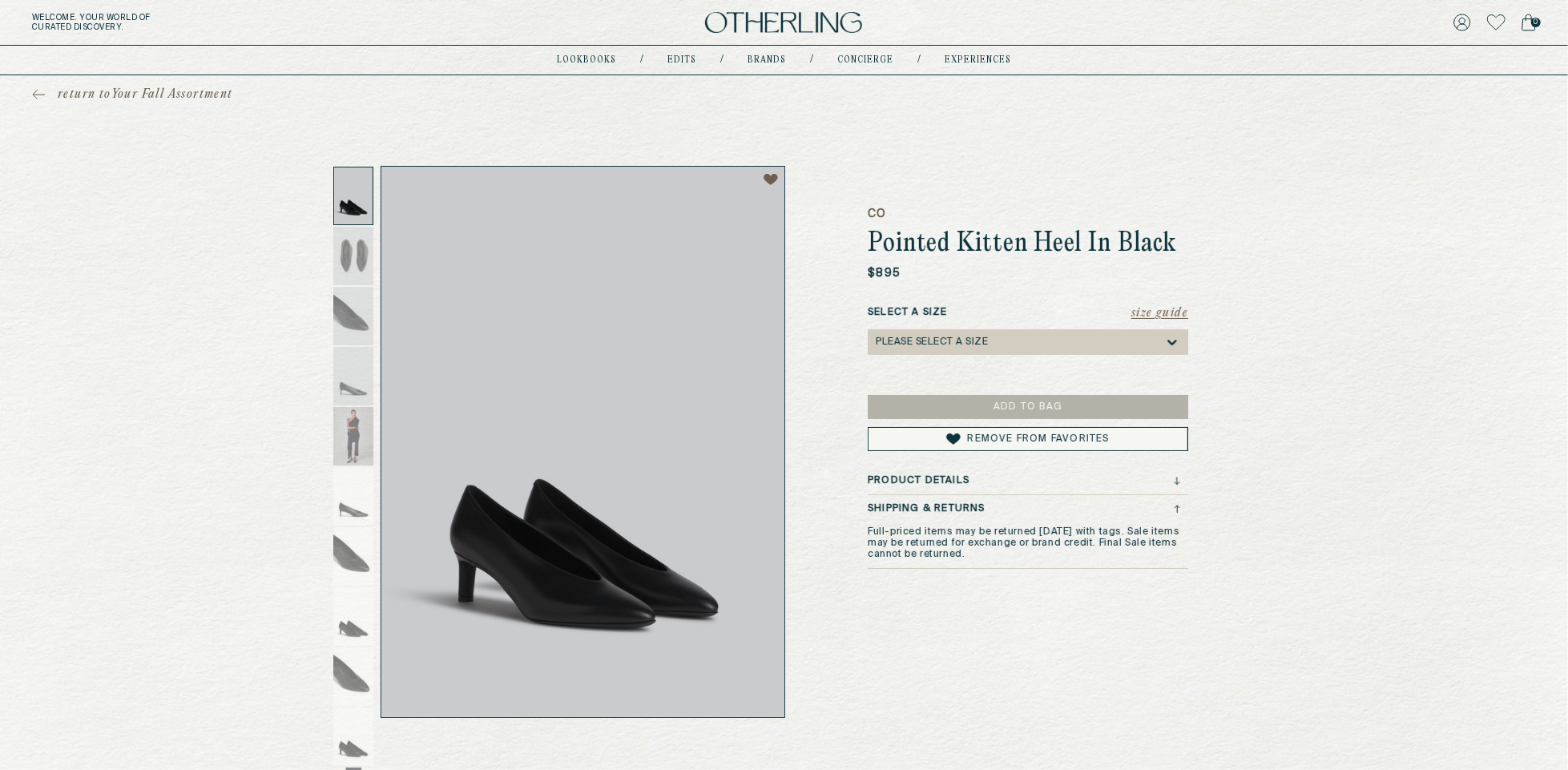
click at [1174, 513] on div "Shipping & Returns" at bounding box center [1024, 508] width 313 height 11
click at [1172, 479] on div "Product Details" at bounding box center [1024, 481] width 313 height 11
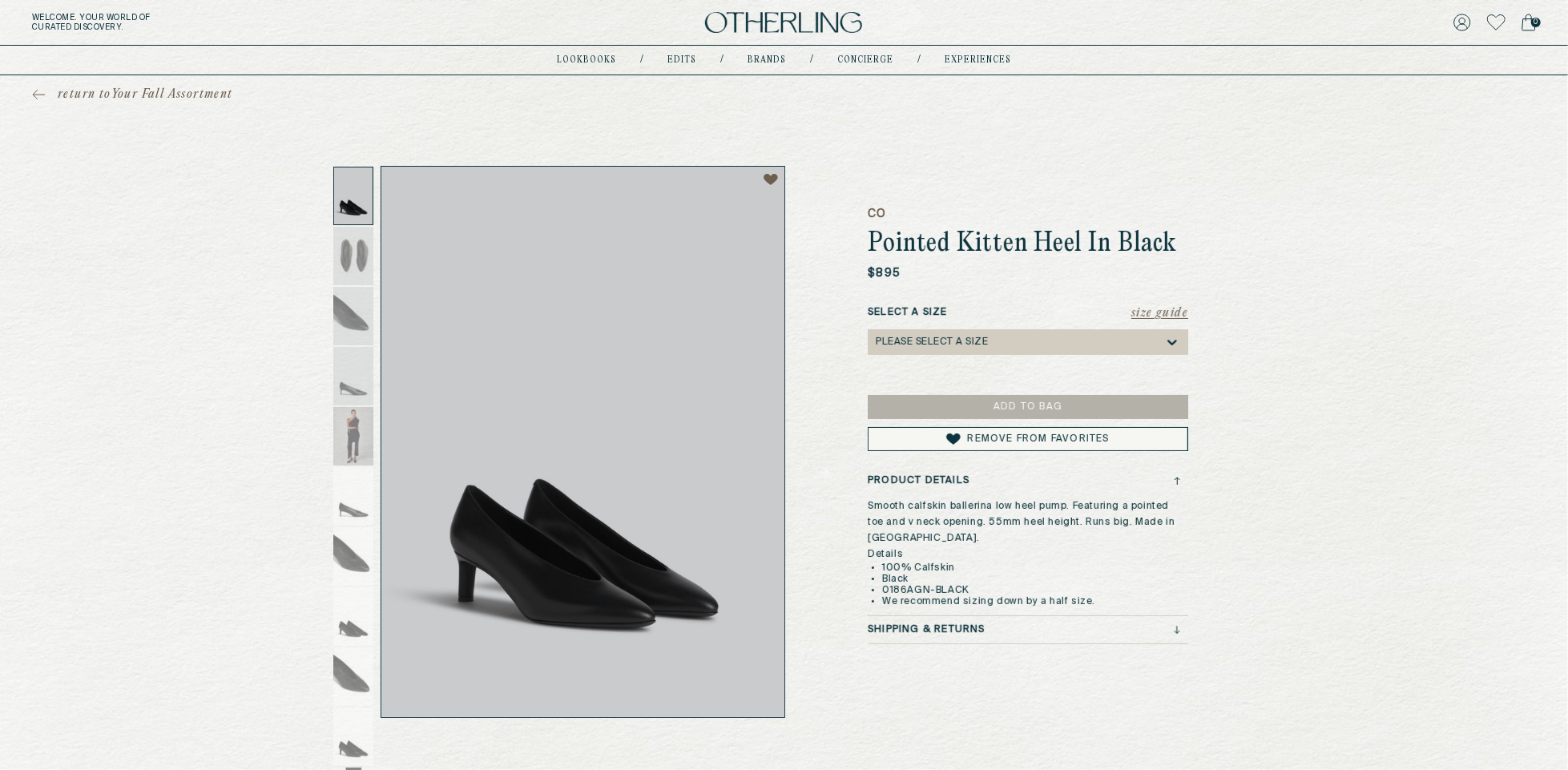
drag, startPoint x: 859, startPoint y: 479, endPoint x: 1046, endPoint y: 561, distance: 204.2
click at [1048, 565] on div "CO Pointed Kitten Heel In Black $895 Size Guide Select a Size Please select a S…" at bounding box center [784, 442] width 833 height 552
click at [939, 550] on p "Smooth calfskin ballerina low heel pump. Featuring a pointed toe and v neck ope…" at bounding box center [1024, 552] width 313 height 109
click at [887, 550] on span "Details" at bounding box center [885, 555] width 36 height 10
click at [903, 546] on p "Smooth calfskin ballerina low heel pump. Featuring a pointed toe and v neck ope…" at bounding box center [1024, 521] width 313 height 48
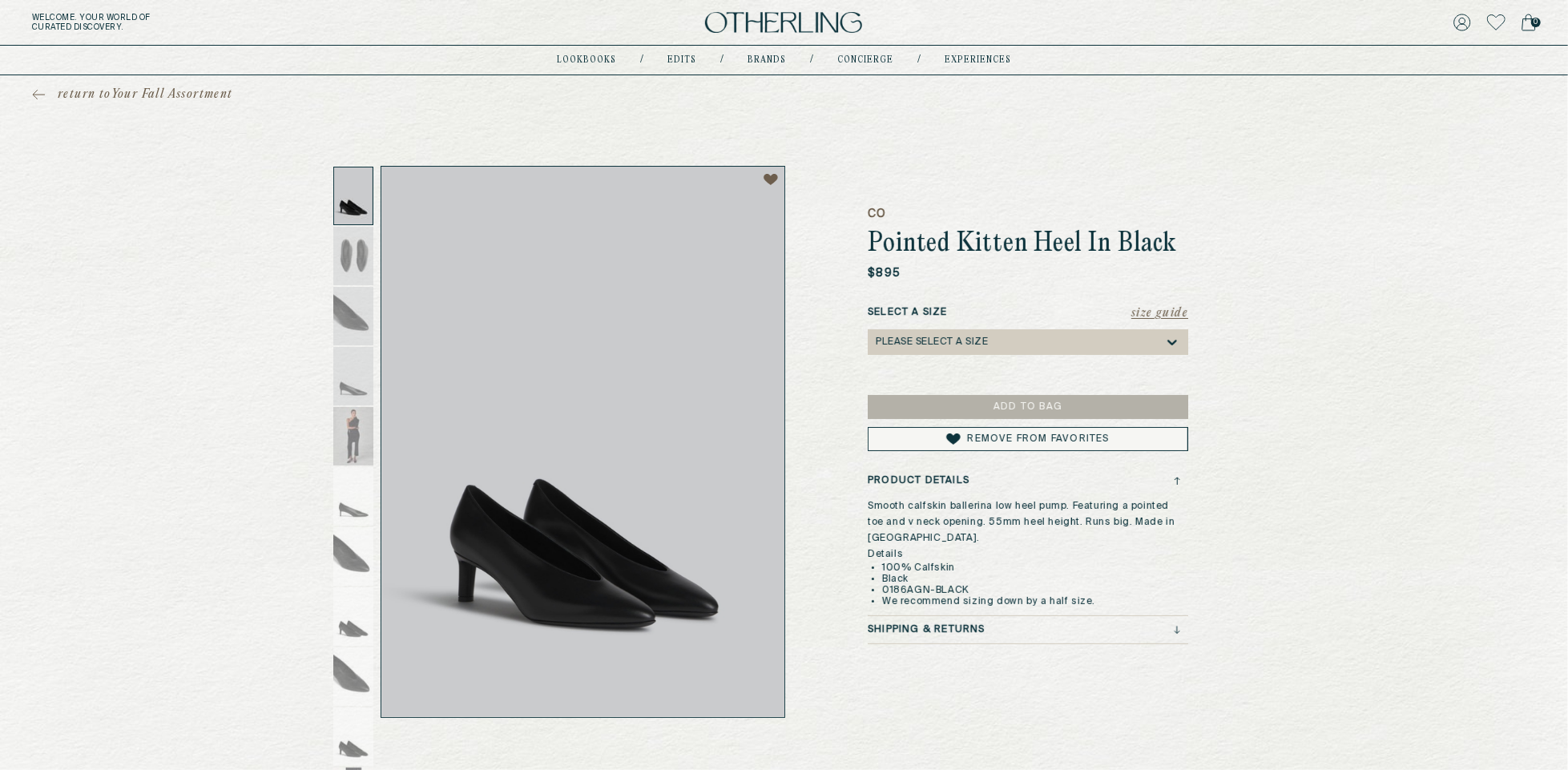
click at [903, 546] on p "Smooth calfskin ballerina low heel pump. Featuring a pointed toe and v neck ope…" at bounding box center [1024, 521] width 313 height 48
click at [903, 544] on p "Smooth calfskin ballerina low heel pump. Featuring a pointed toe and v neck ope…" at bounding box center [1024, 521] width 313 height 48
click at [784, 20] on img at bounding box center [784, 23] width 157 height 22
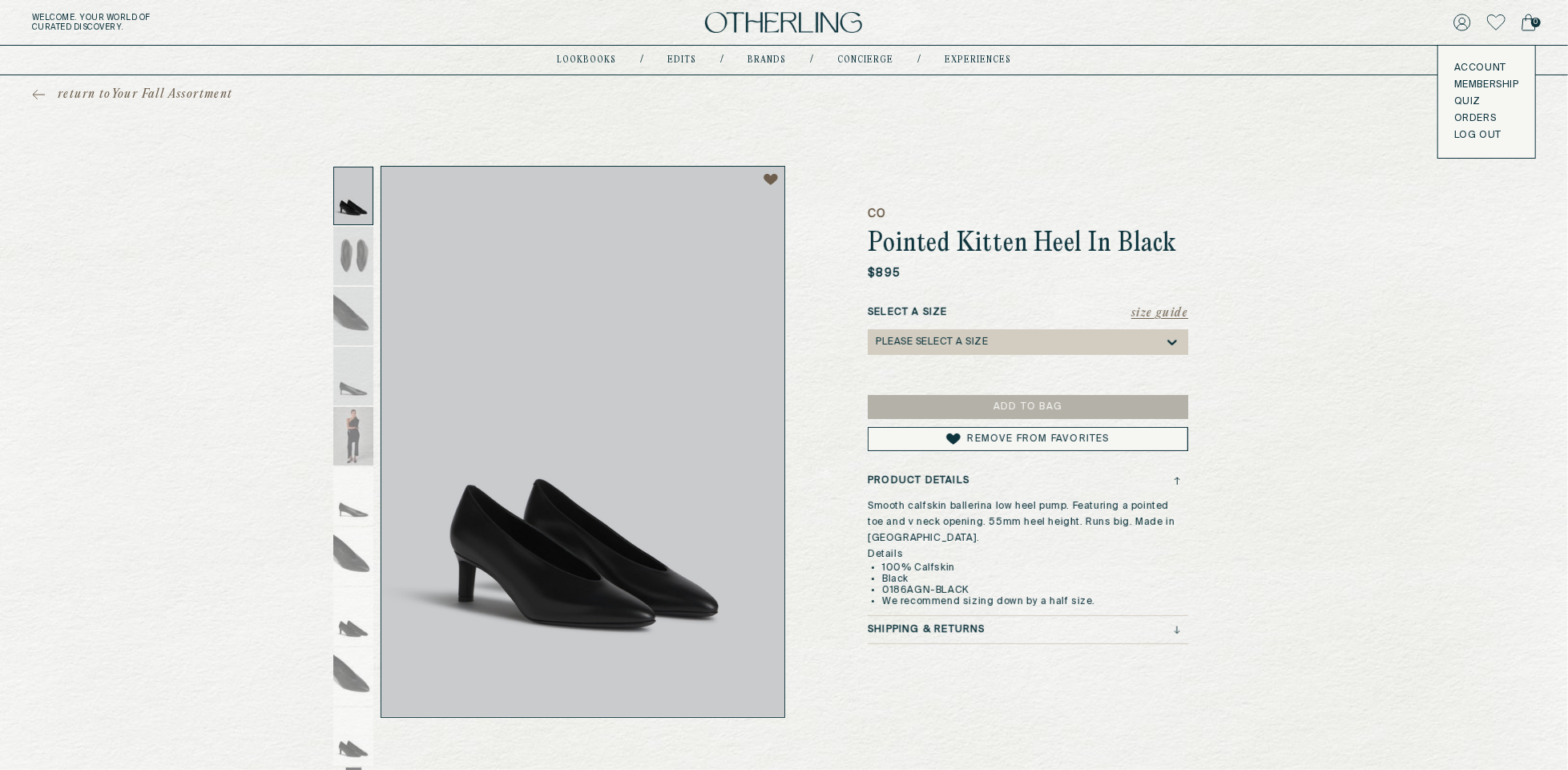
click at [784, 20] on img at bounding box center [784, 23] width 157 height 22
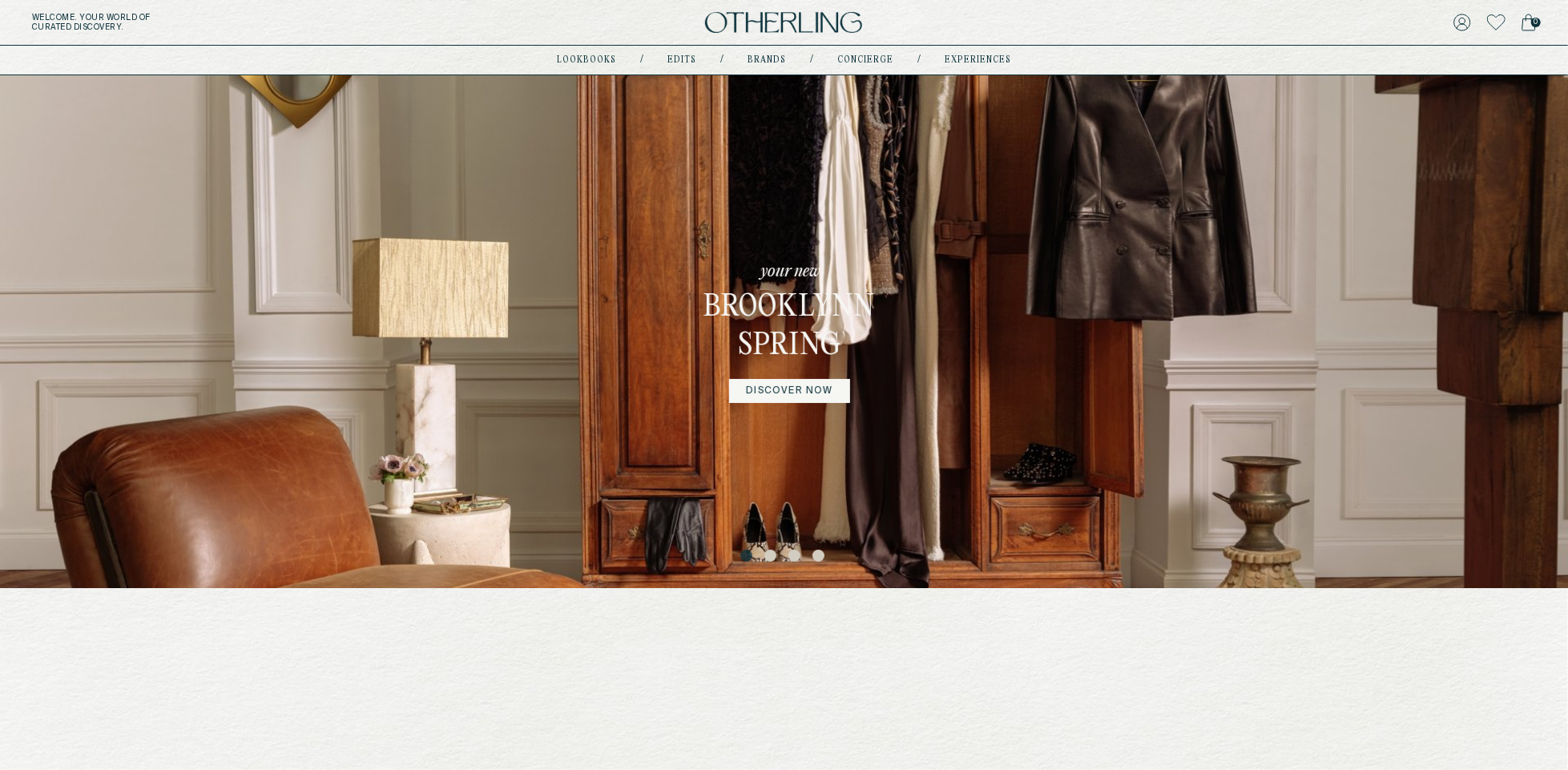
click at [822, 556] on button "4" at bounding box center [820, 558] width 16 height 16
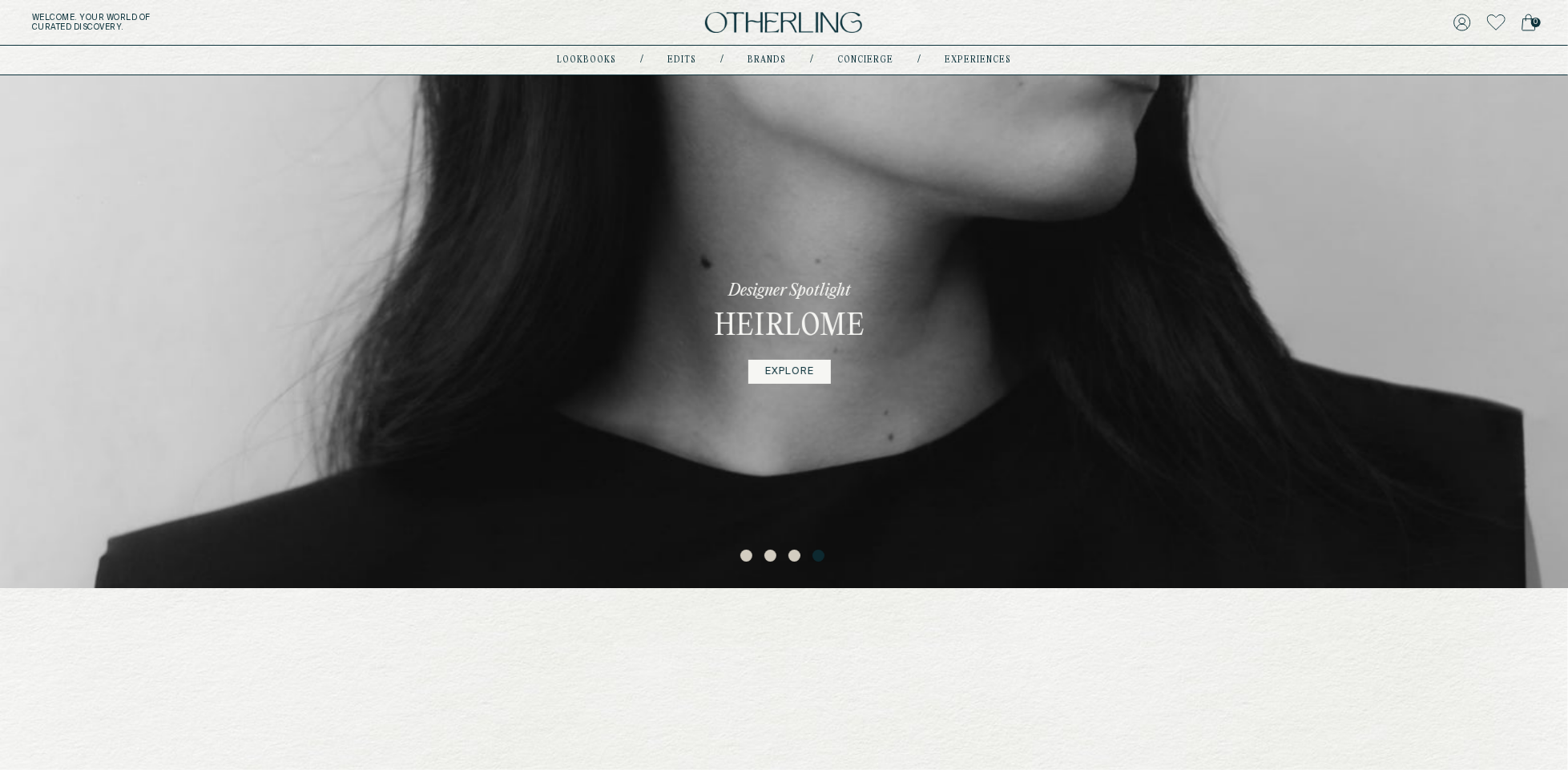
click at [783, 376] on link "EXPLORE" at bounding box center [790, 372] width 83 height 24
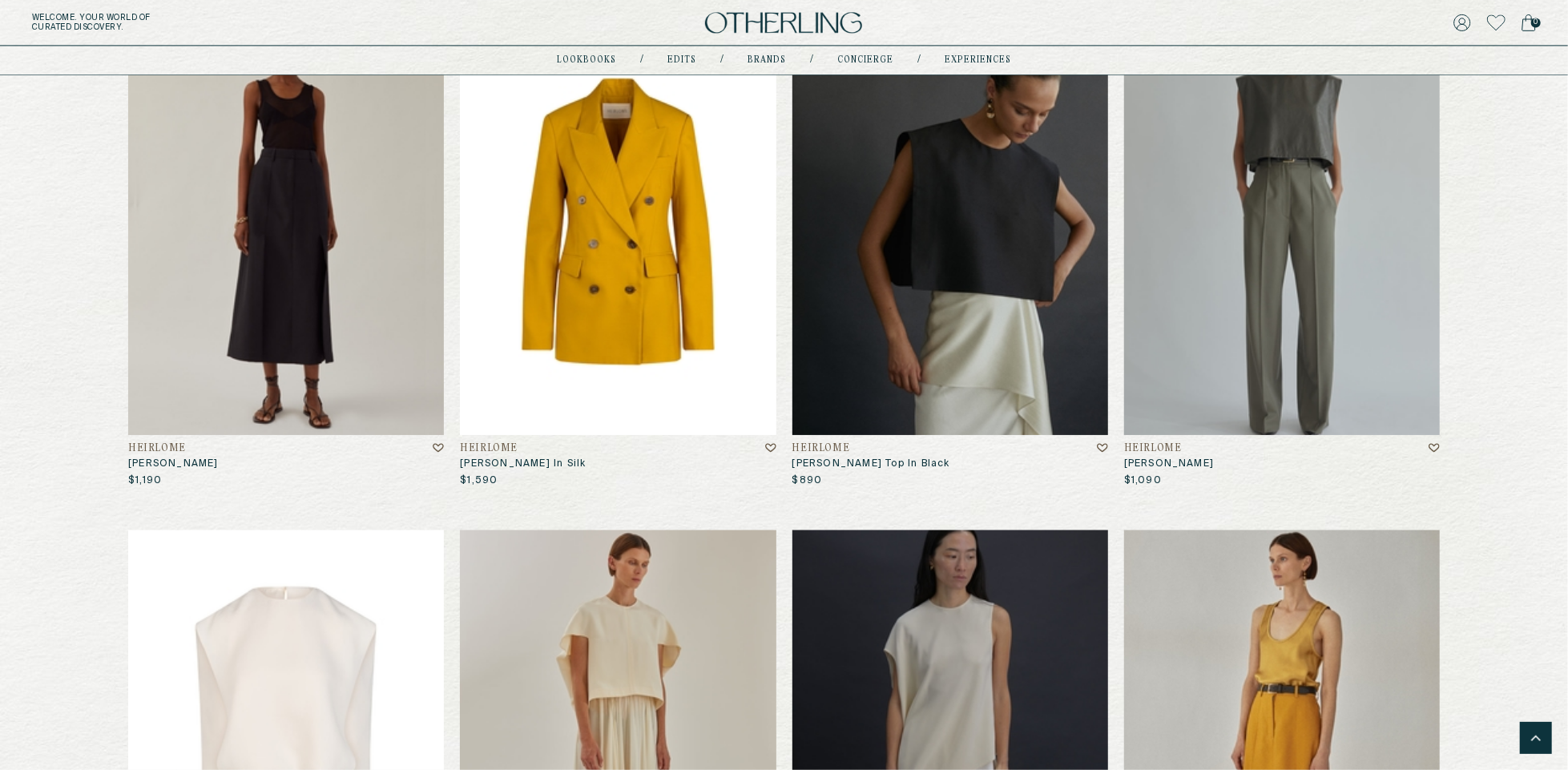
scroll to position [7529, 0]
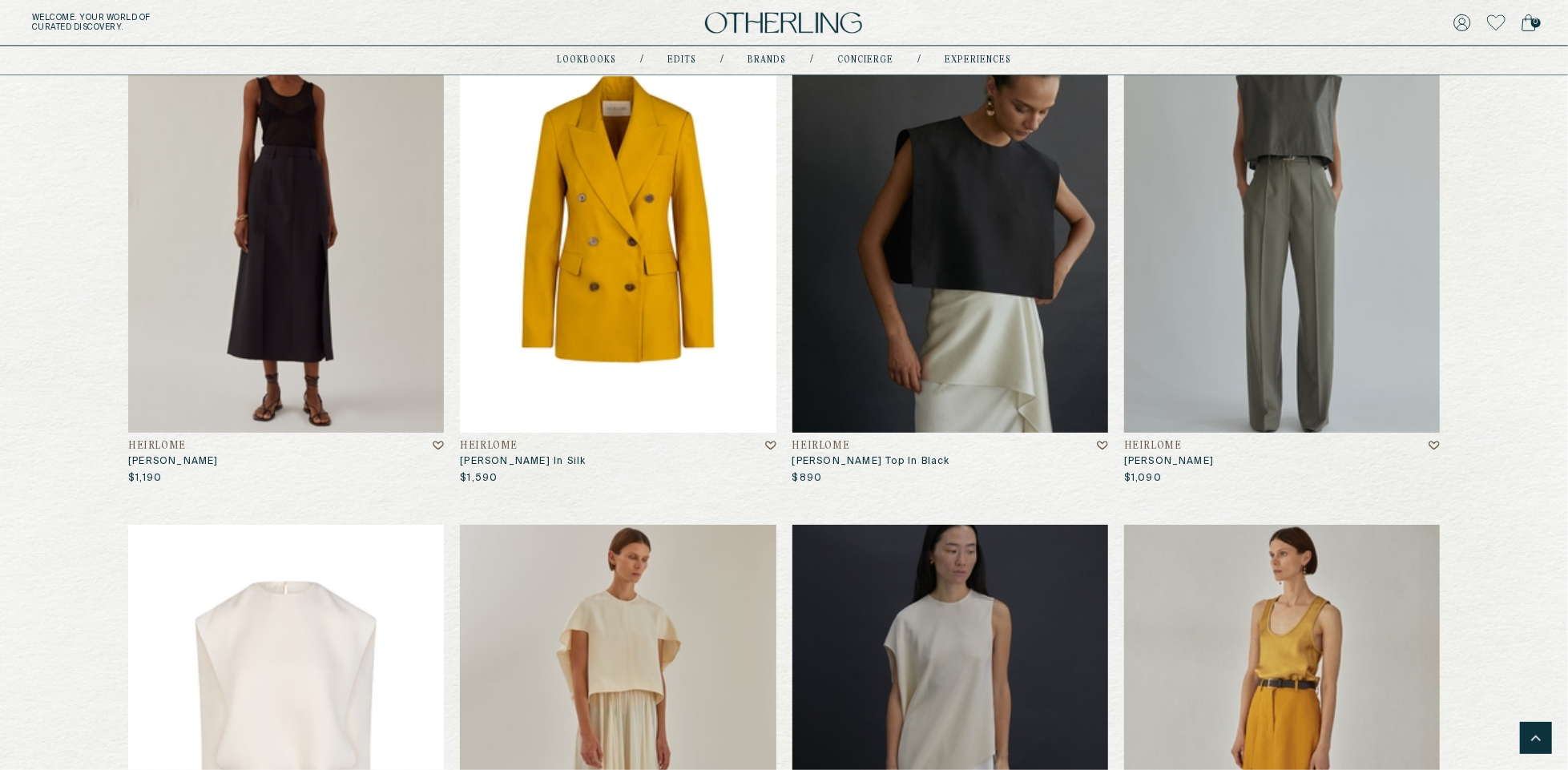
click at [764, 19] on img at bounding box center [784, 23] width 157 height 22
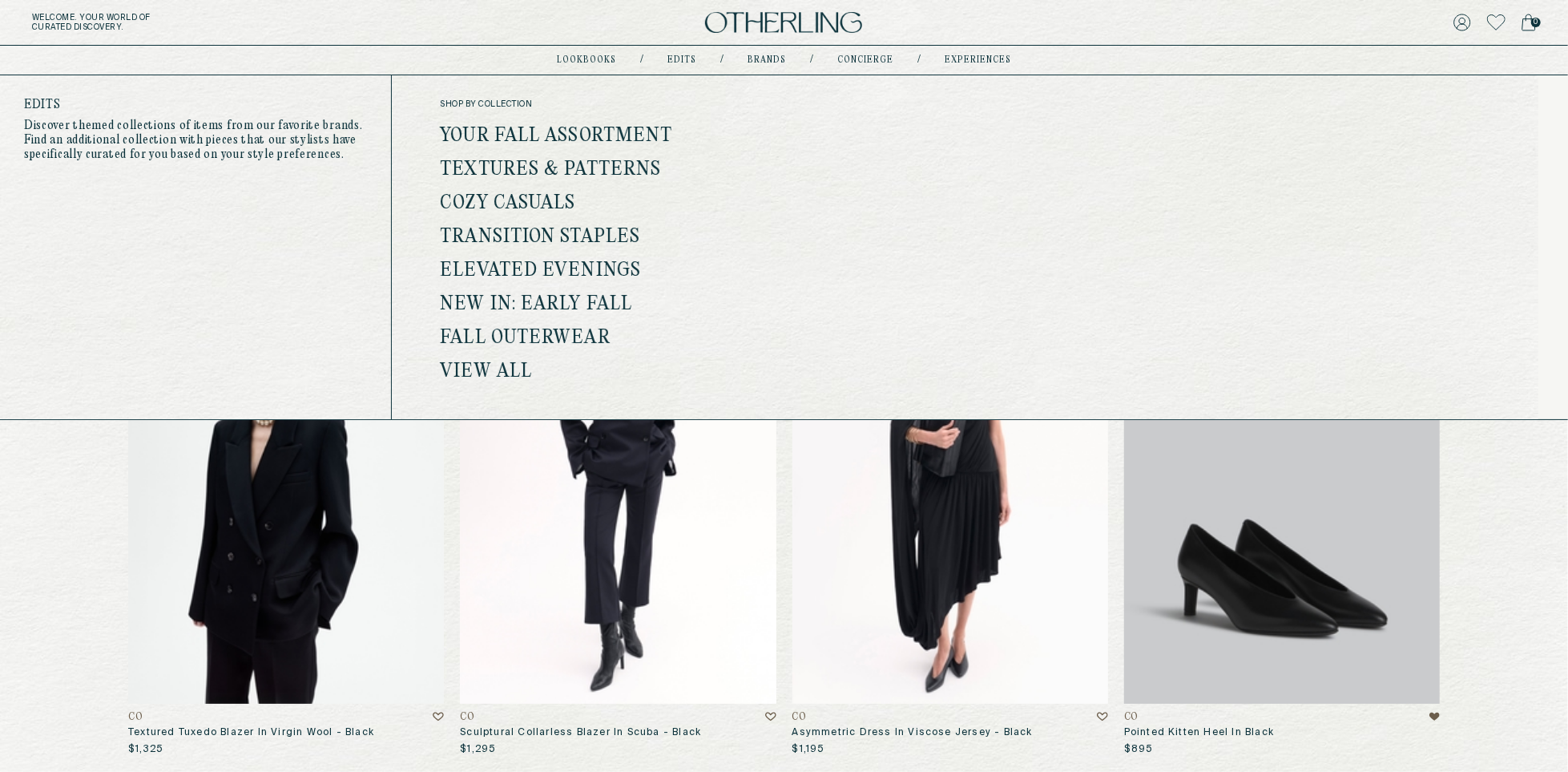
click at [514, 367] on link "View all" at bounding box center [486, 372] width 92 height 21
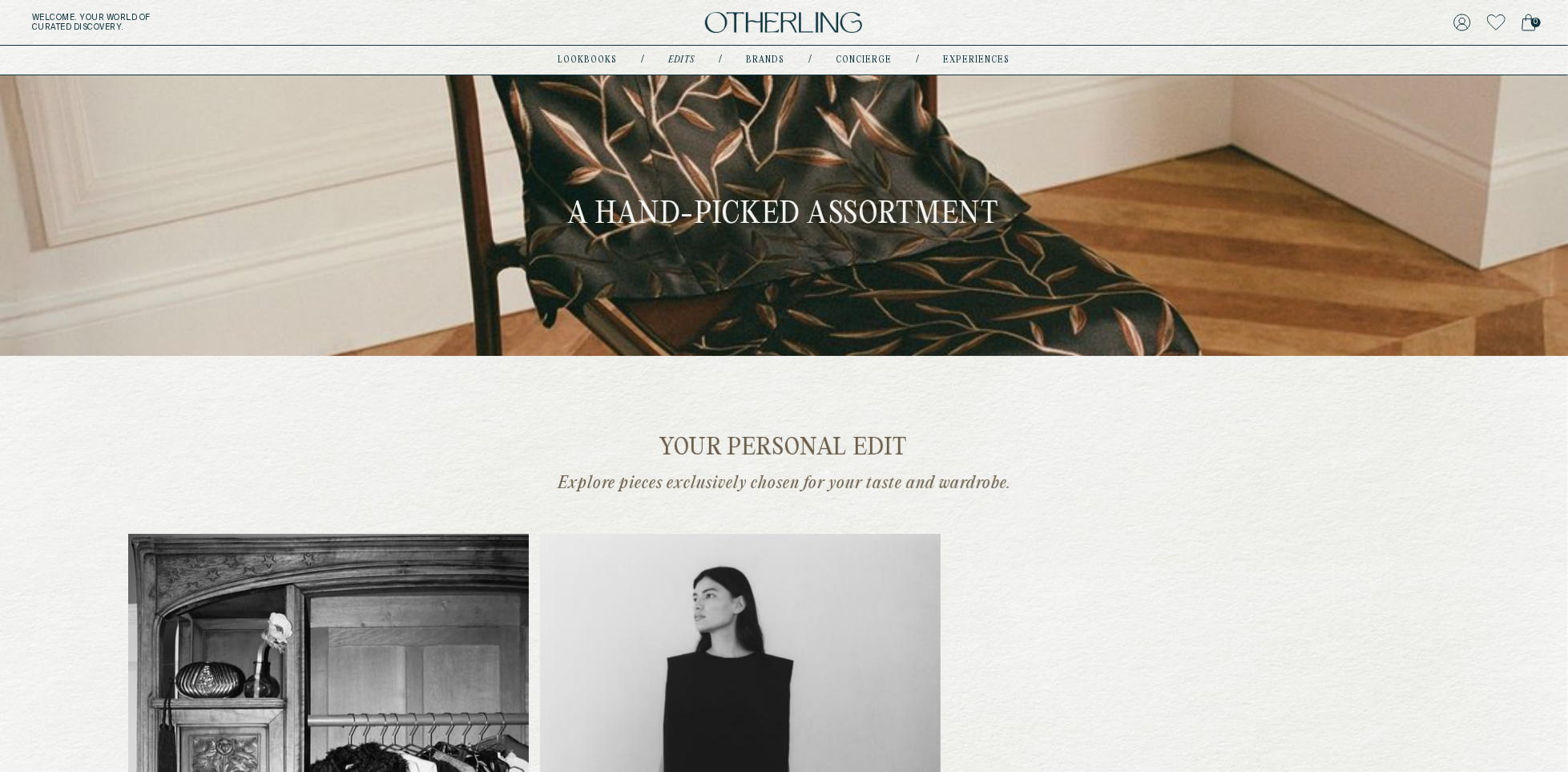
click at [1301, 460] on div "Your personal edit Explore pieces exclusively chosen for your taste and wardrob…" at bounding box center [783, 787] width 1311 height 702
click at [816, 215] on h1 "A Hand-Picked Assortment" at bounding box center [783, 215] width 432 height 38
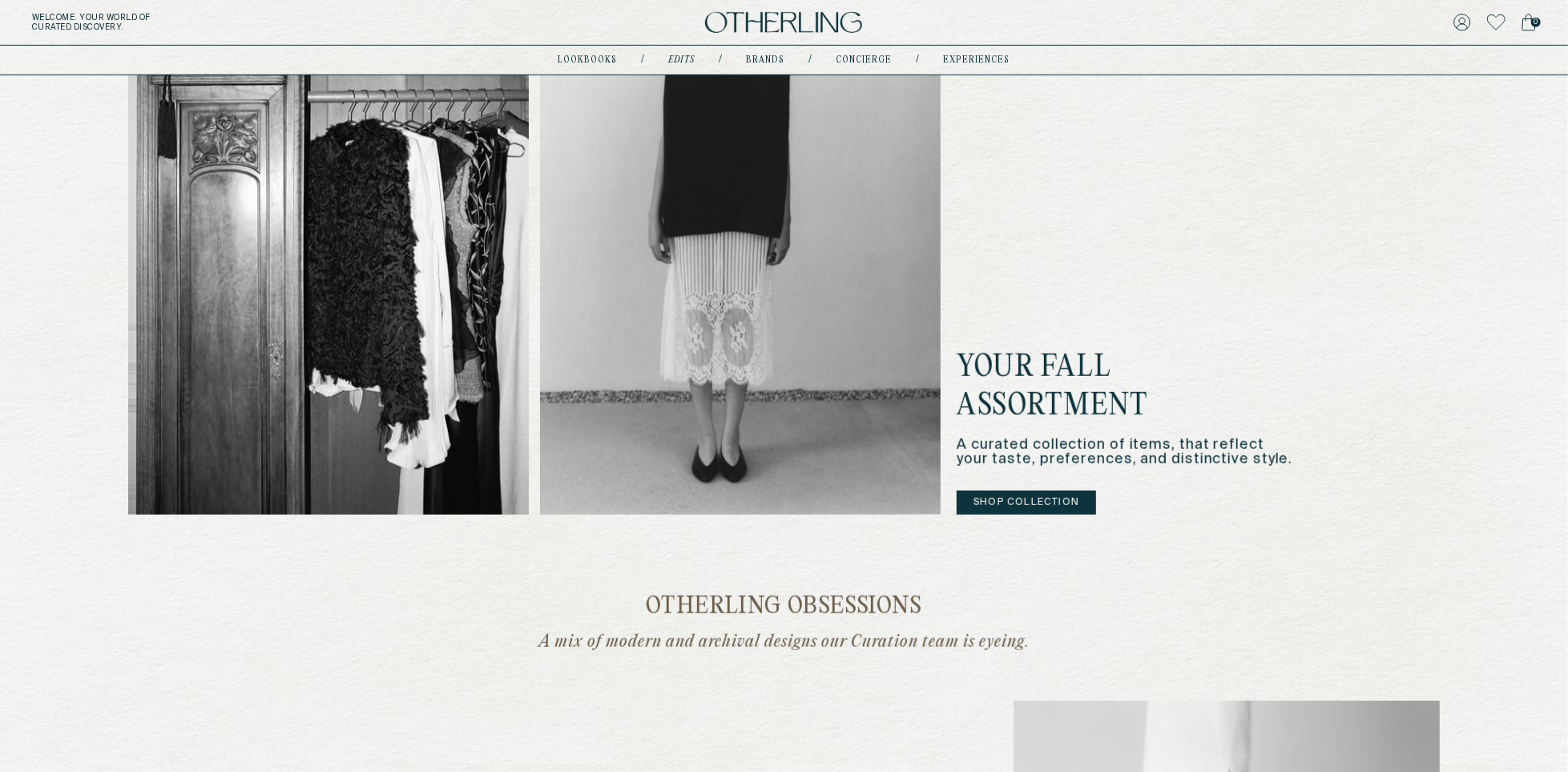
scroll to position [622, 0]
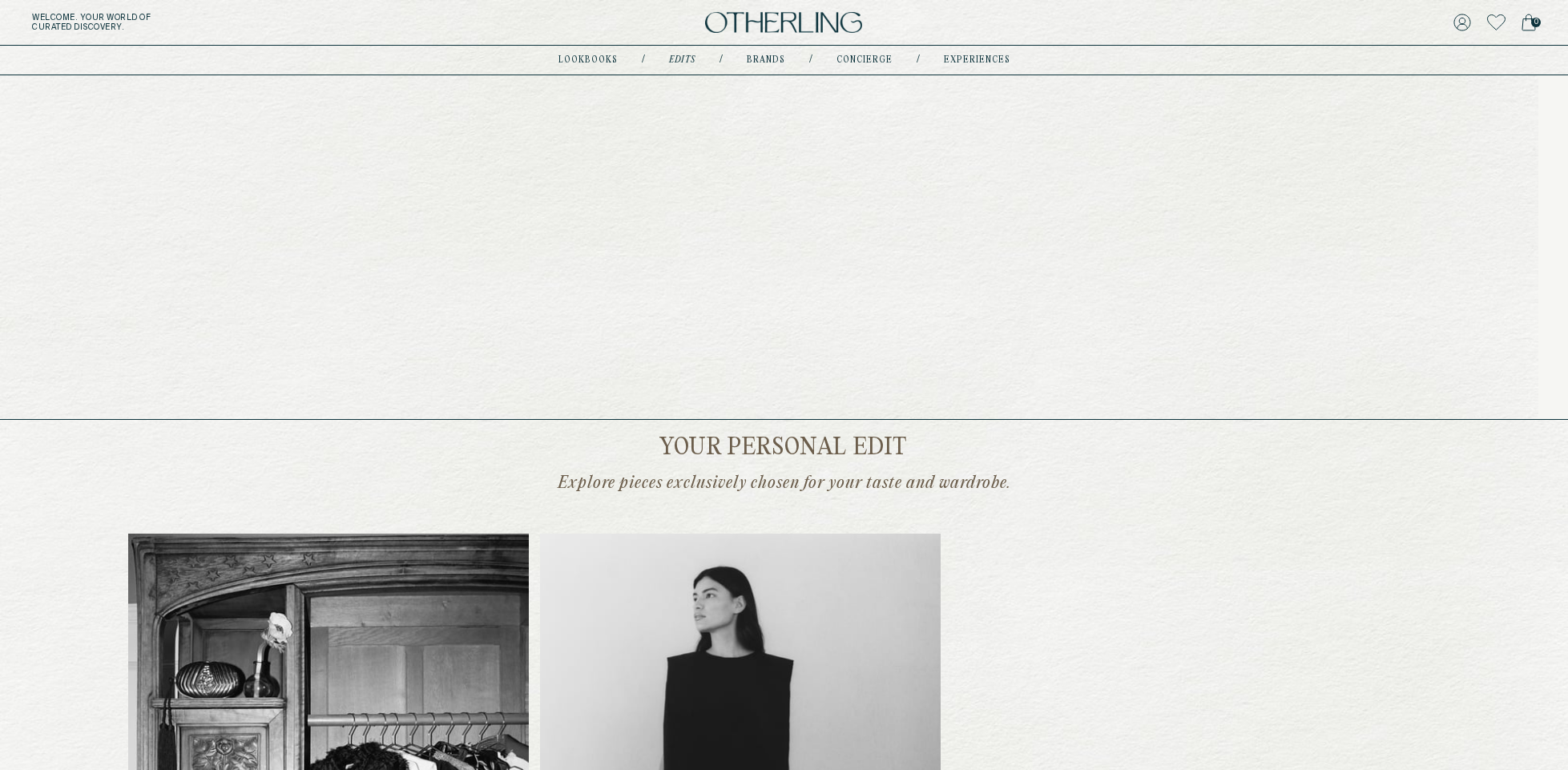
scroll to position [622, 0]
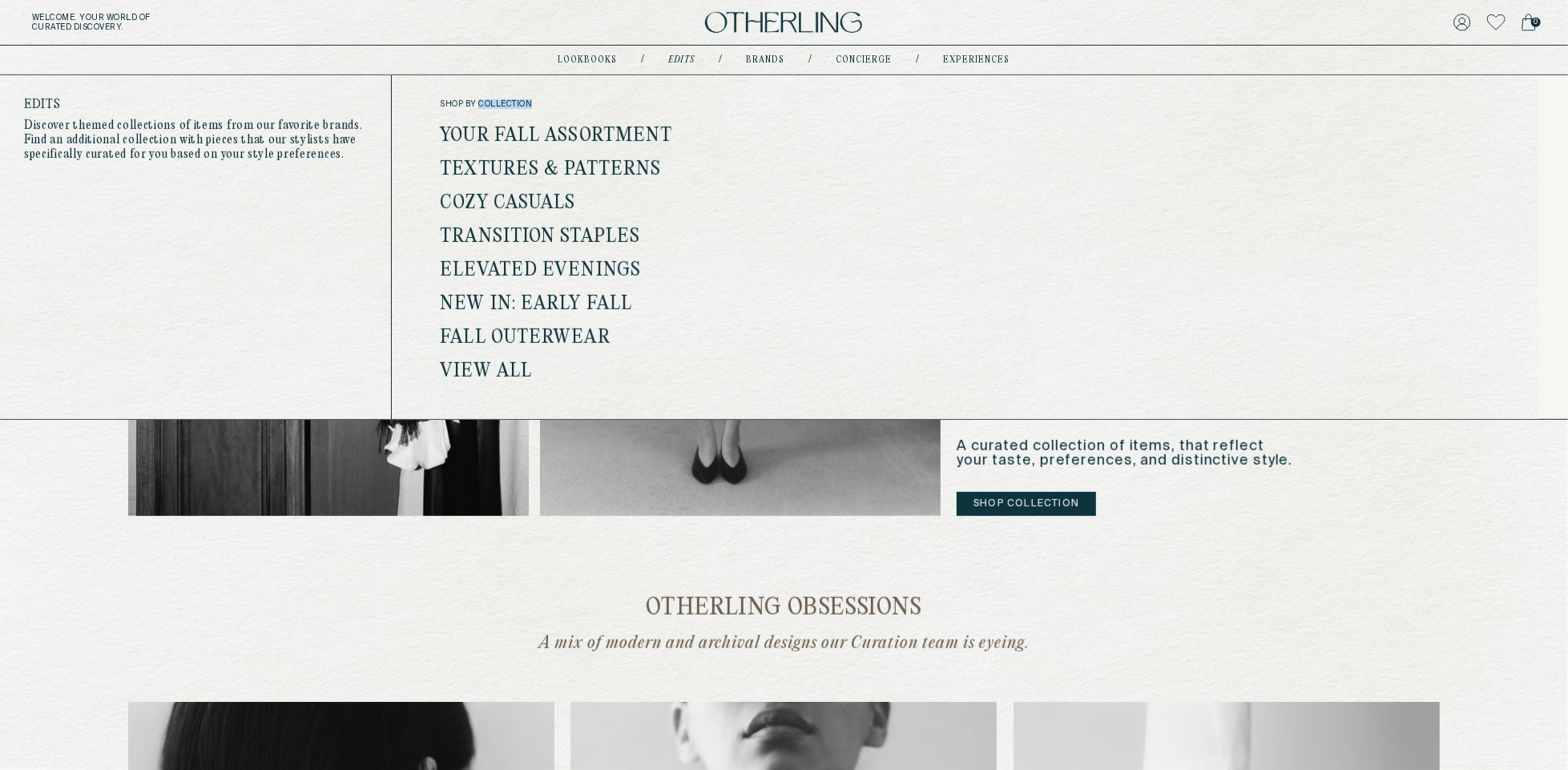
drag, startPoint x: 482, startPoint y: 104, endPoint x: 617, endPoint y: 104, distance: 135.0
click at [617, 104] on span "shop by collection" at bounding box center [624, 104] width 368 height 10
click at [514, 111] on div "shop by collection Your Fall Assortment Textures & Patterns Cozy Casuals Transi…" at bounding box center [624, 240] width 368 height 281
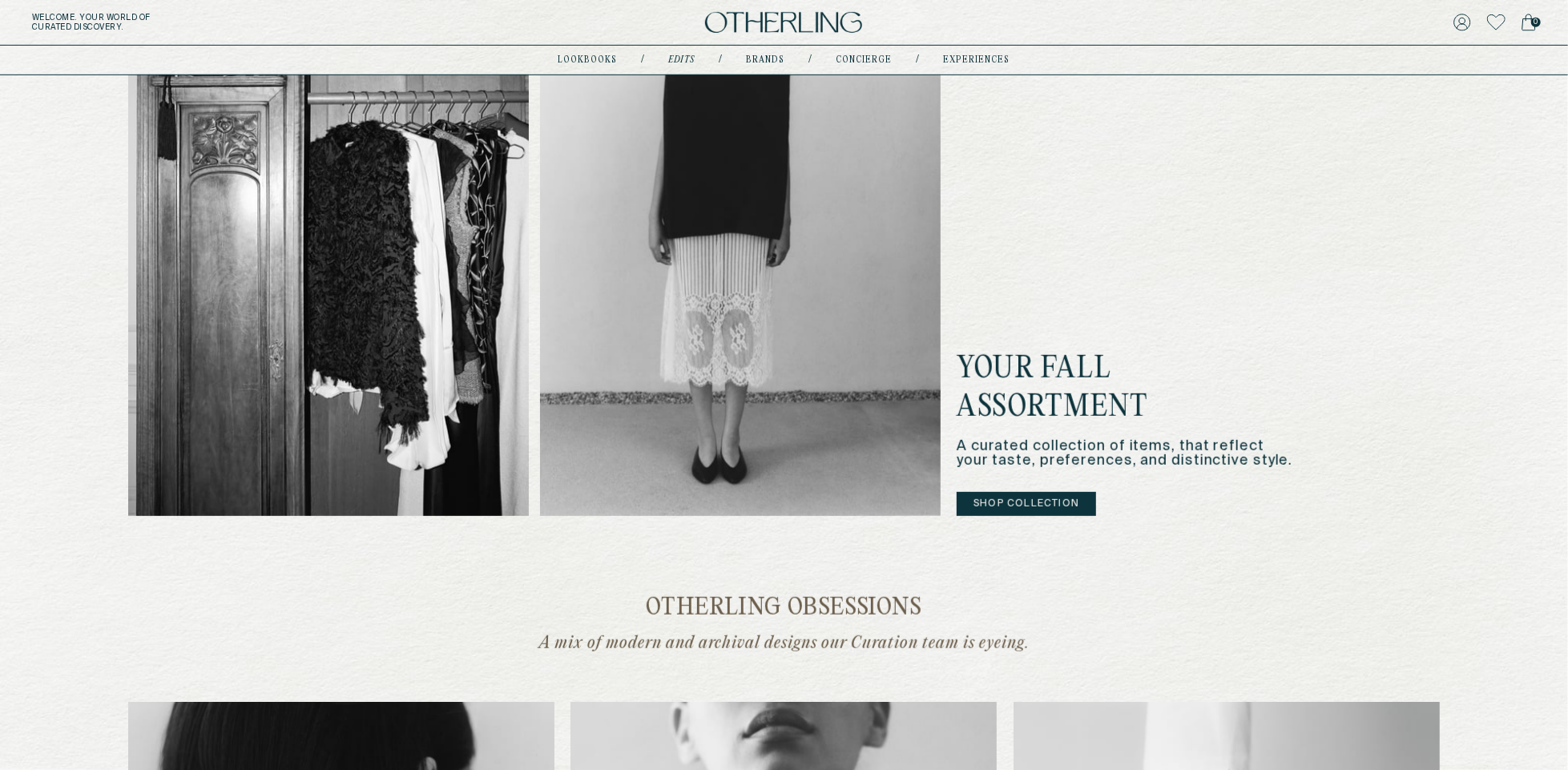
scroll to position [0, 0]
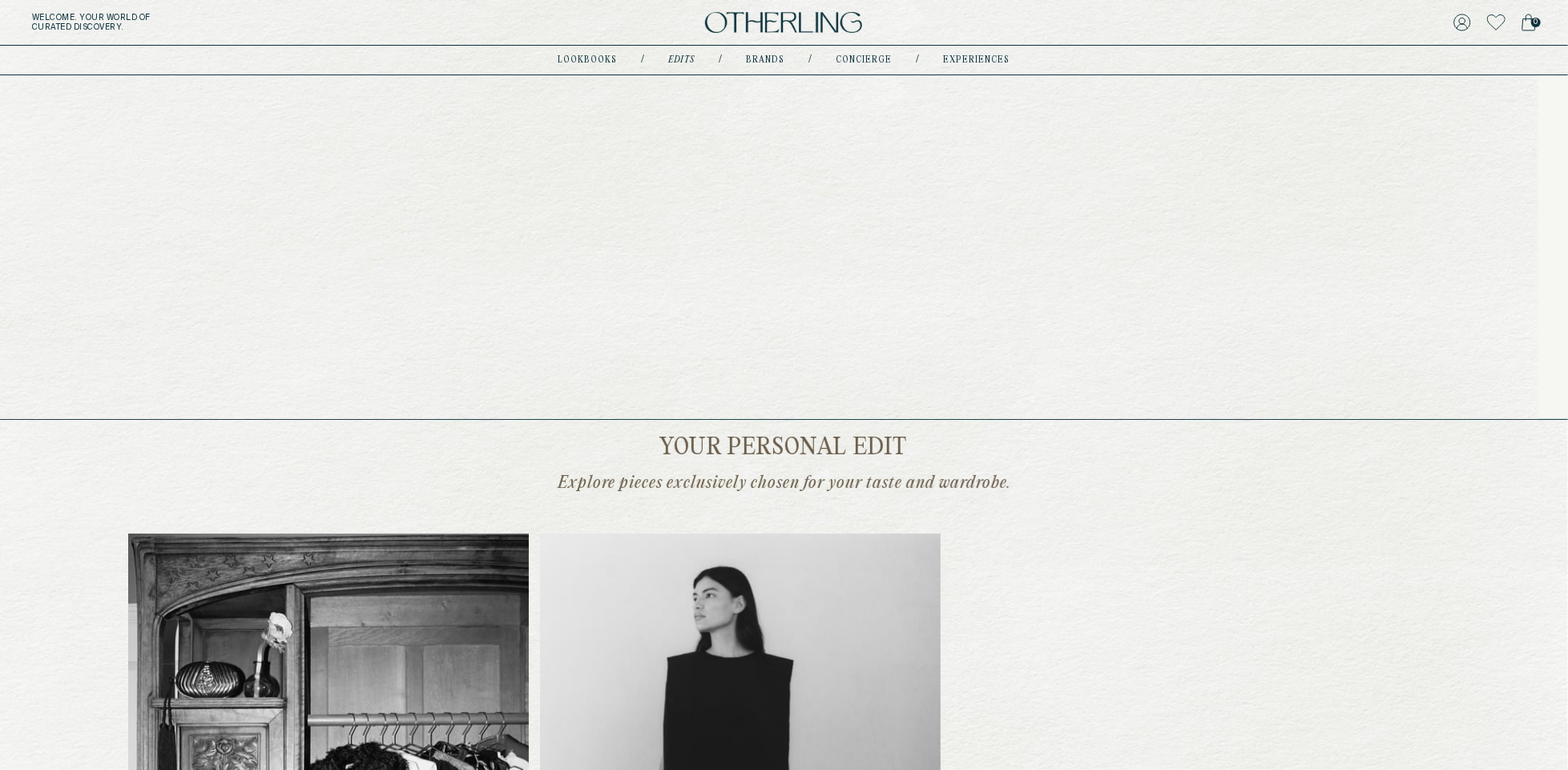
click at [535, 203] on link "Cozy Casuals" at bounding box center [507, 203] width 135 height 21
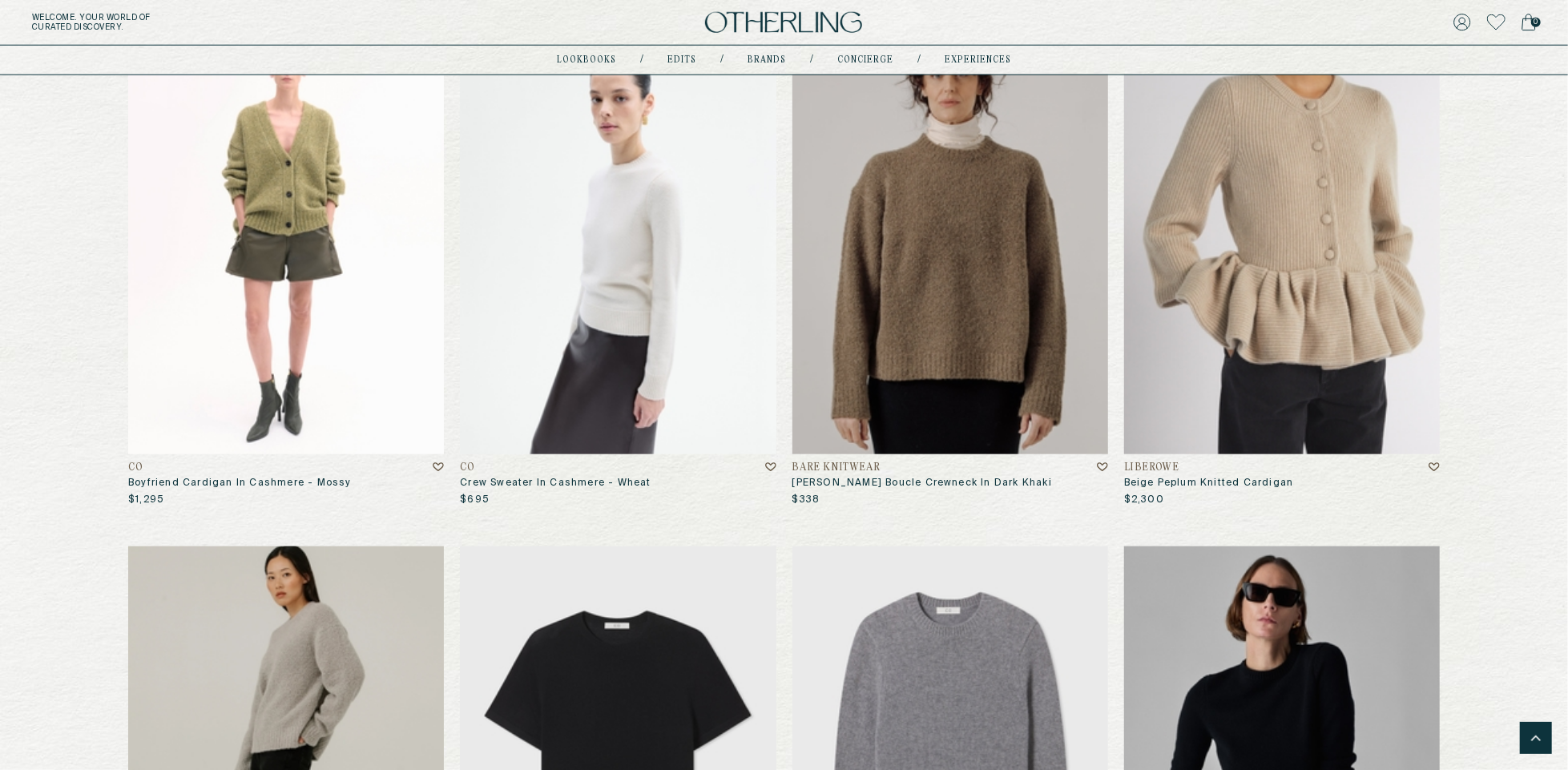
scroll to position [1283, 0]
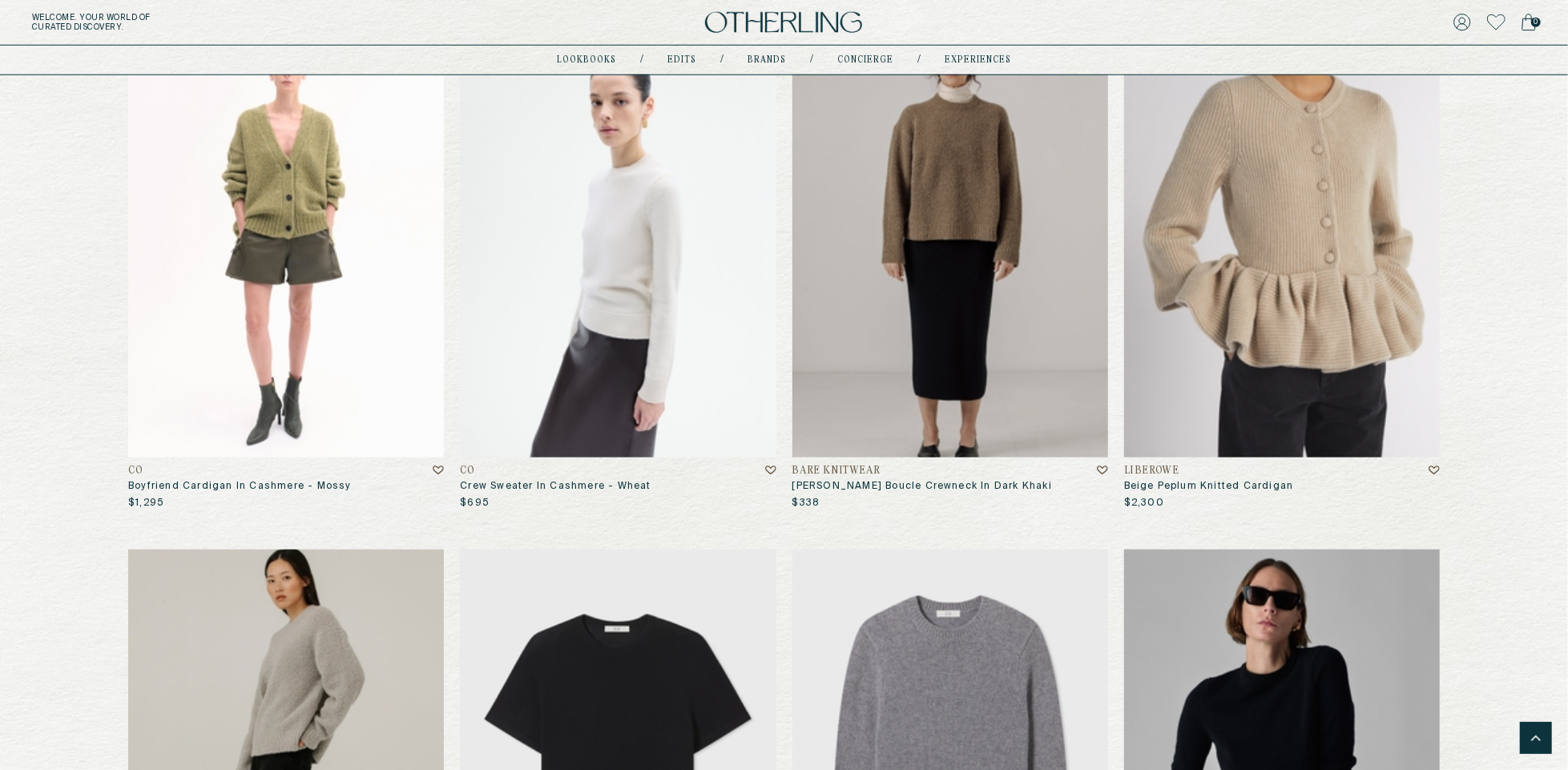
click at [882, 276] on img at bounding box center [950, 244] width 316 height 426
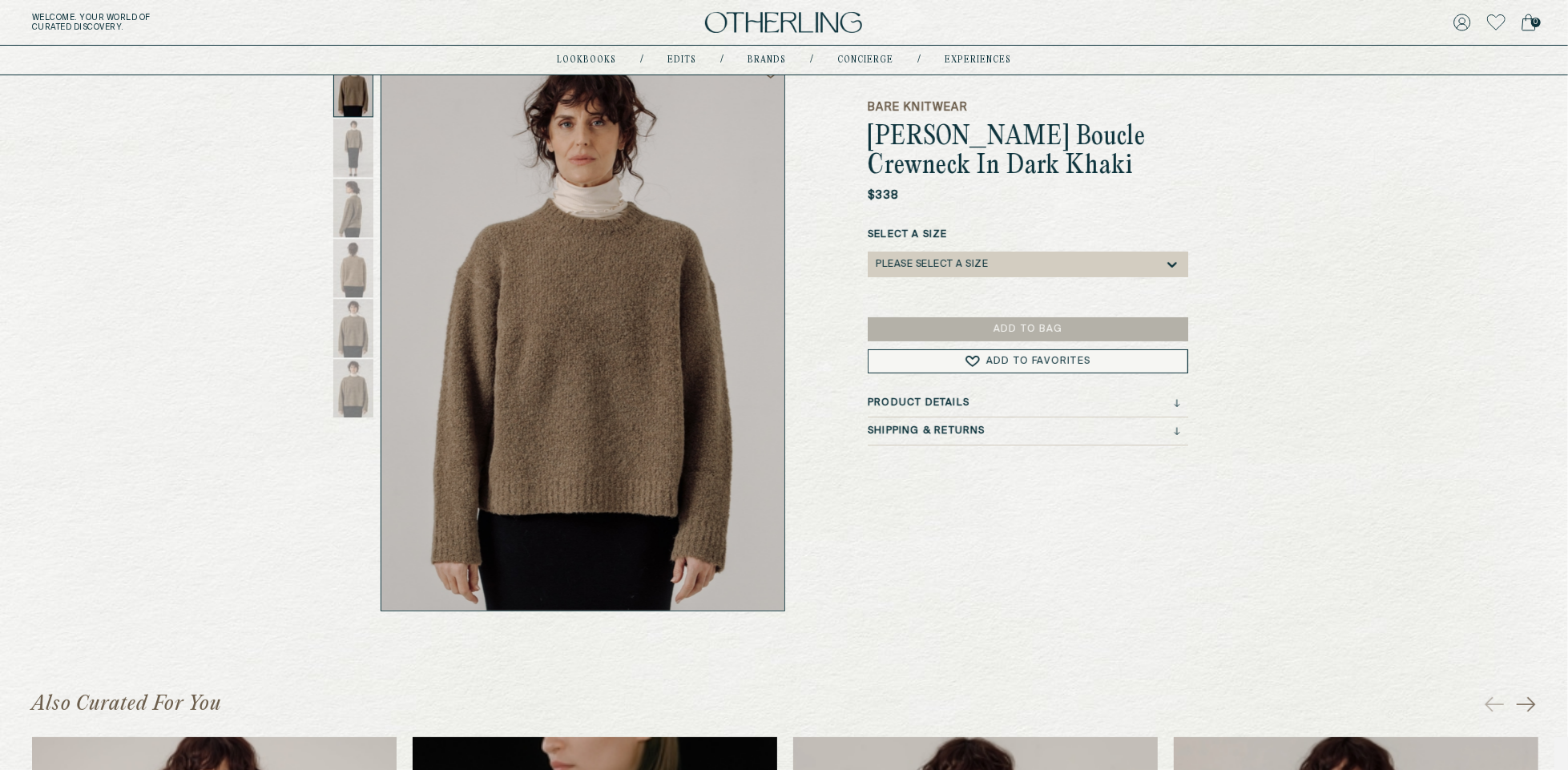
scroll to position [45, 0]
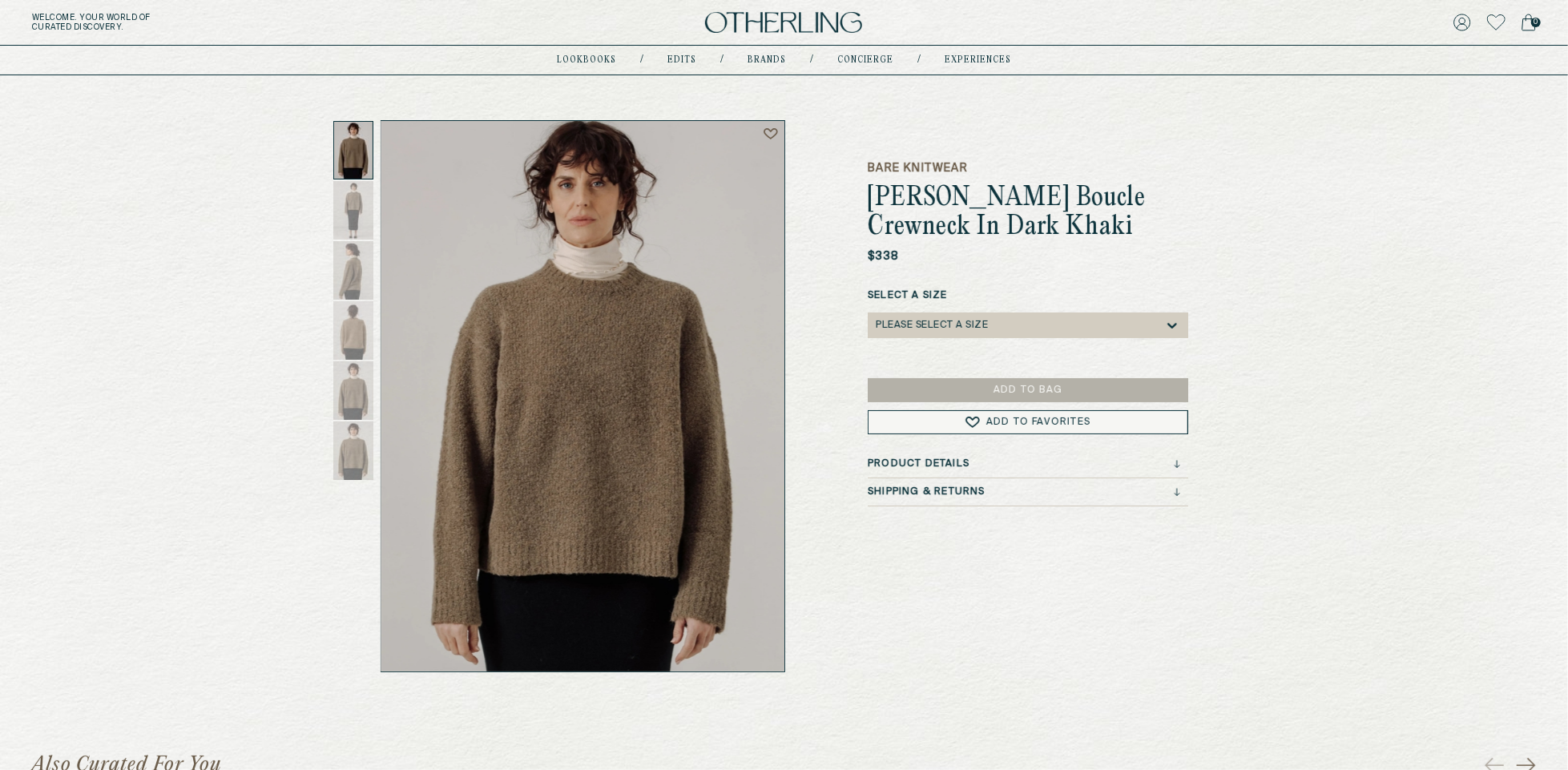
click at [775, 133] on icon at bounding box center [771, 134] width 15 height 11
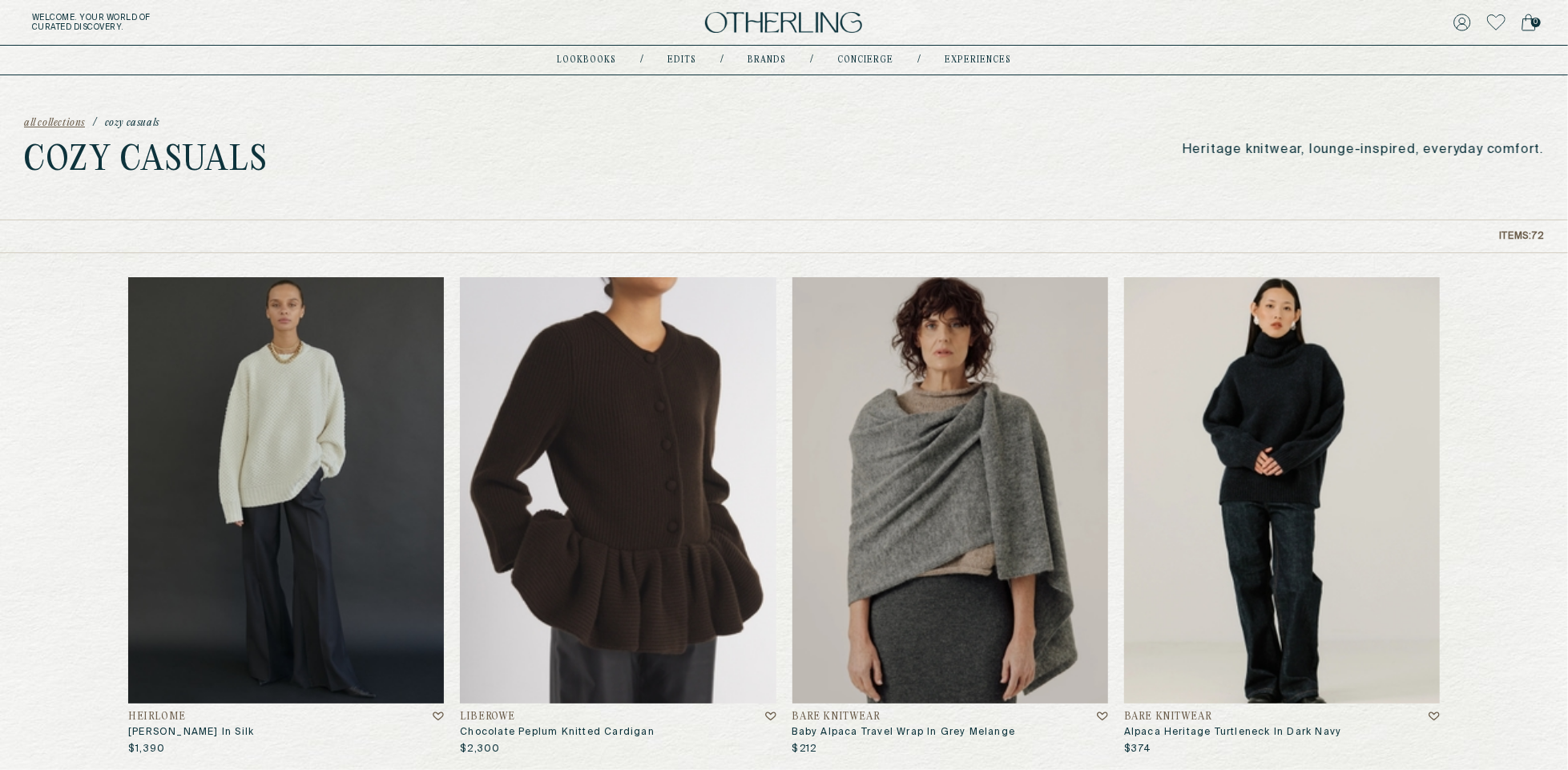
click at [836, 18] on img at bounding box center [784, 23] width 157 height 22
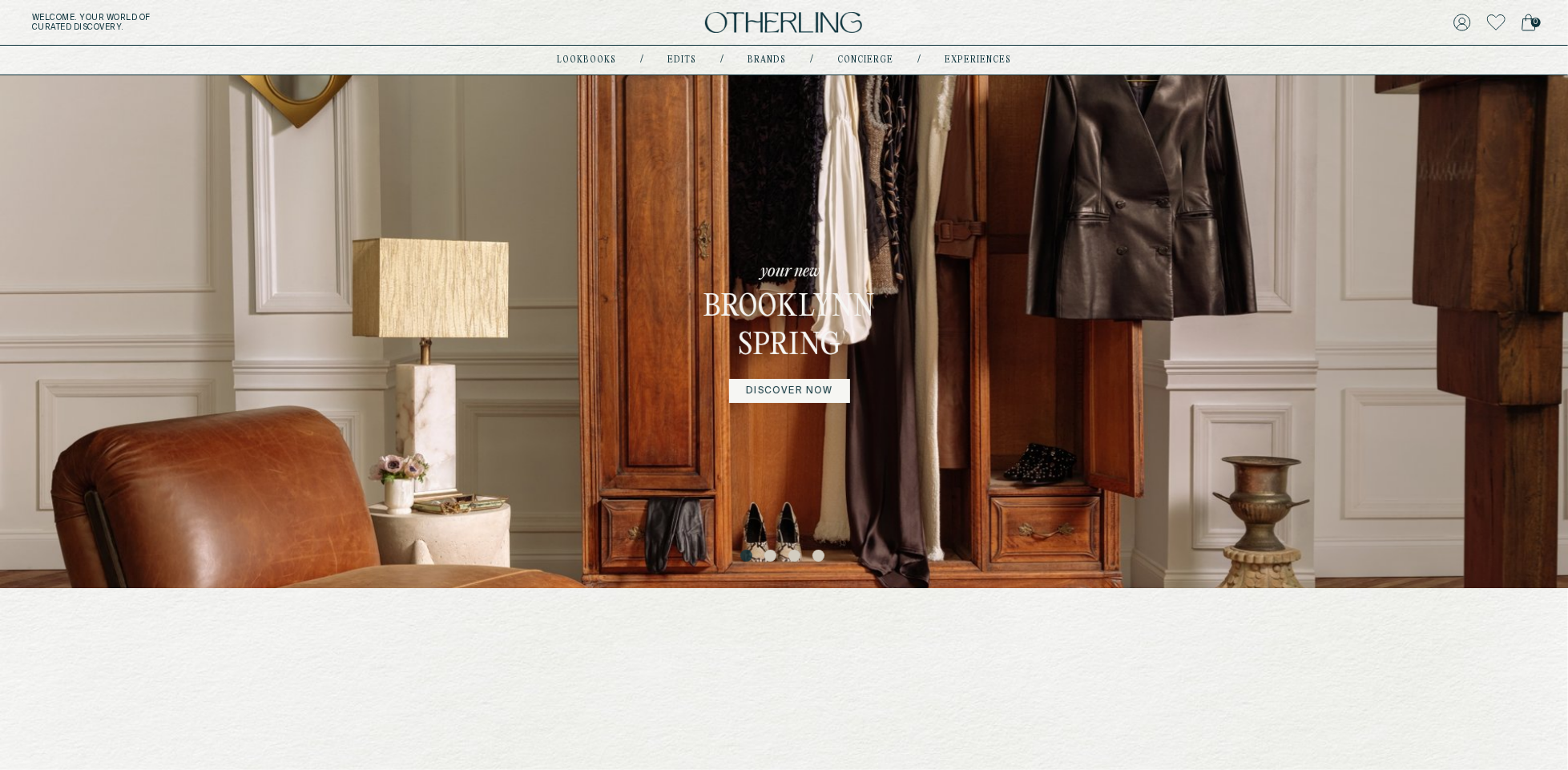
click at [794, 553] on button "3" at bounding box center [796, 558] width 16 height 16
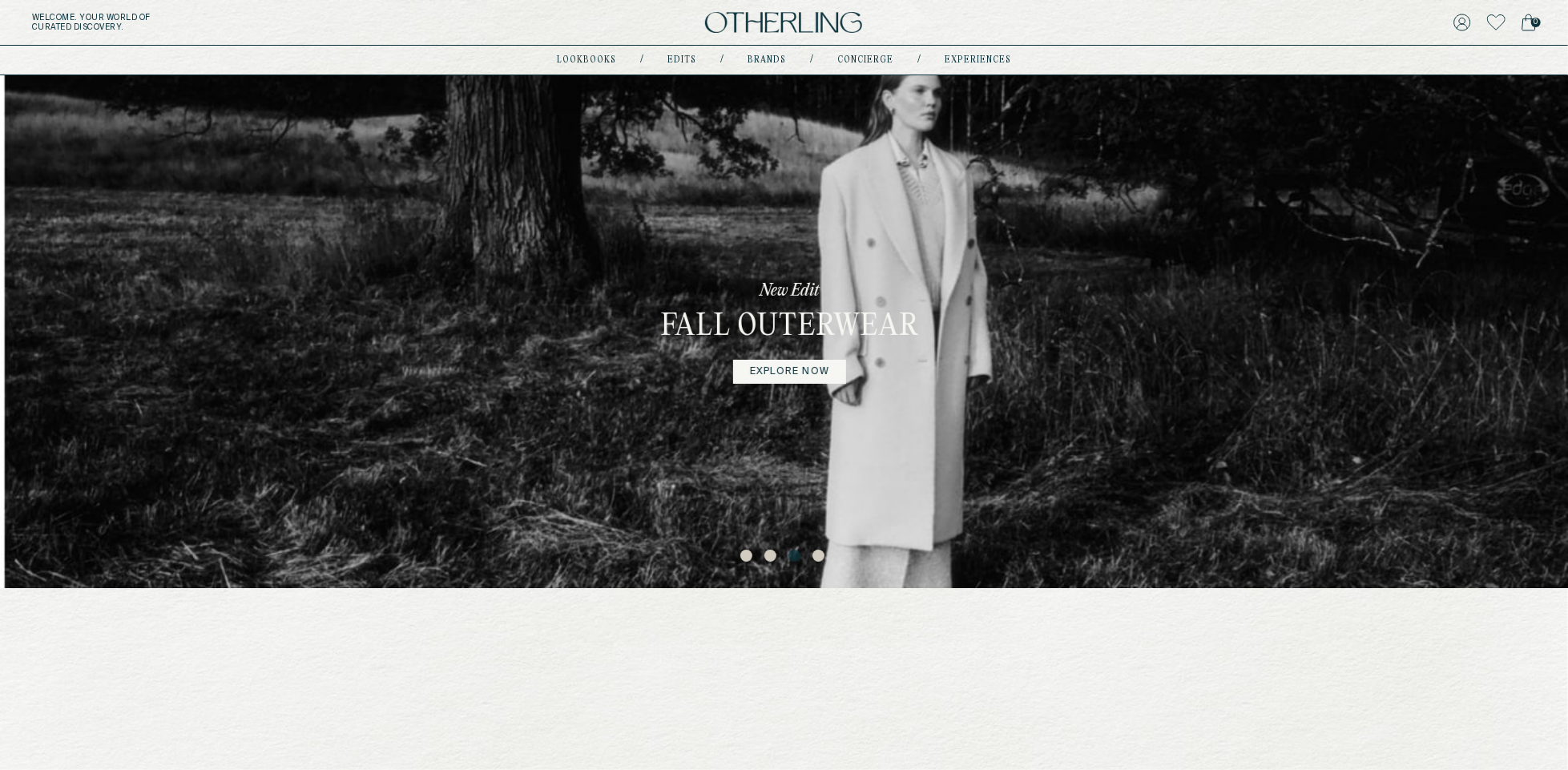
click at [811, 558] on ul "1 2 3 4" at bounding box center [784, 555] width 1568 height 22
click at [817, 555] on button "4" at bounding box center [820, 558] width 16 height 16
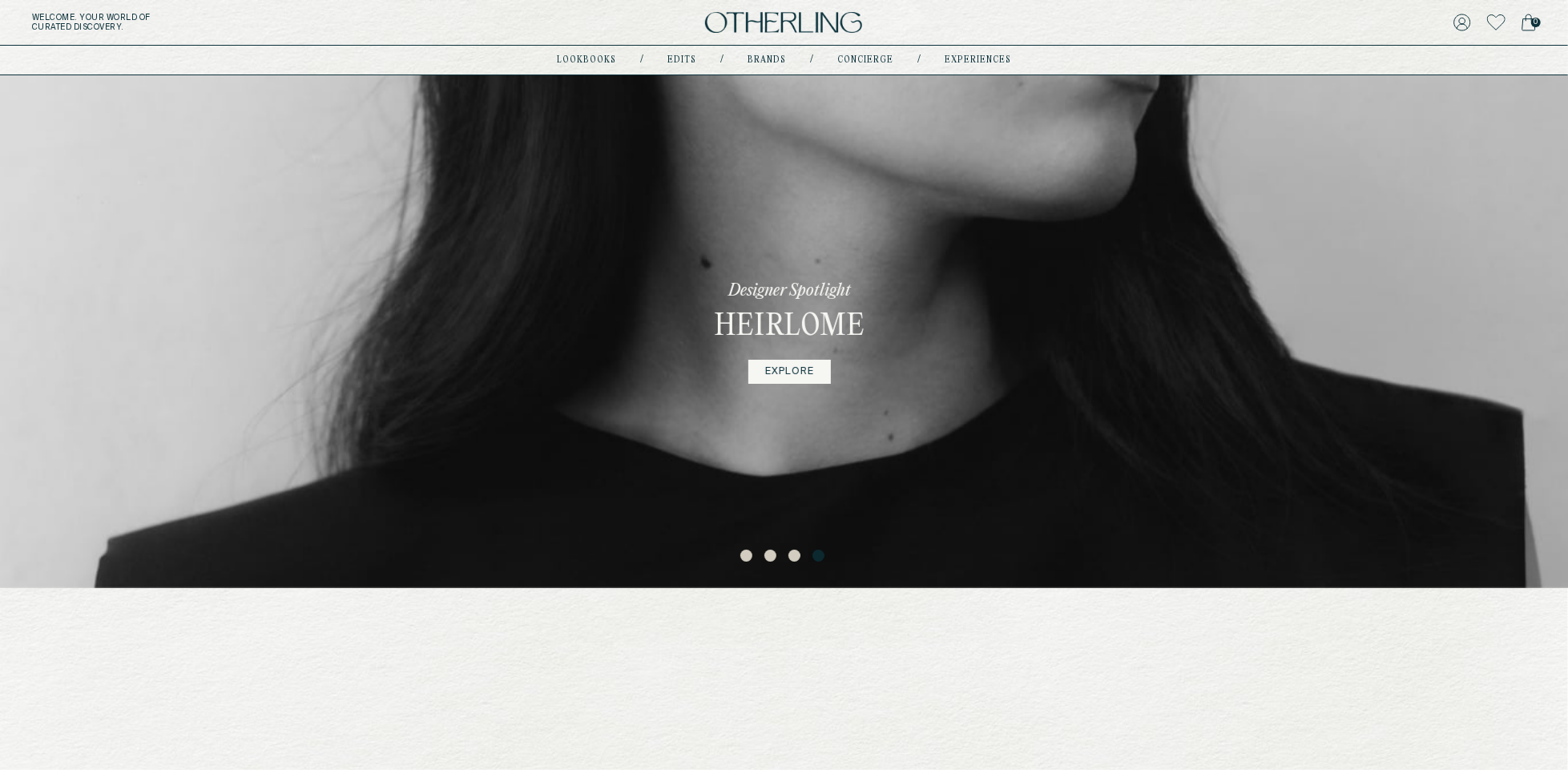
click at [806, 378] on link "EXPLORE" at bounding box center [790, 372] width 83 height 24
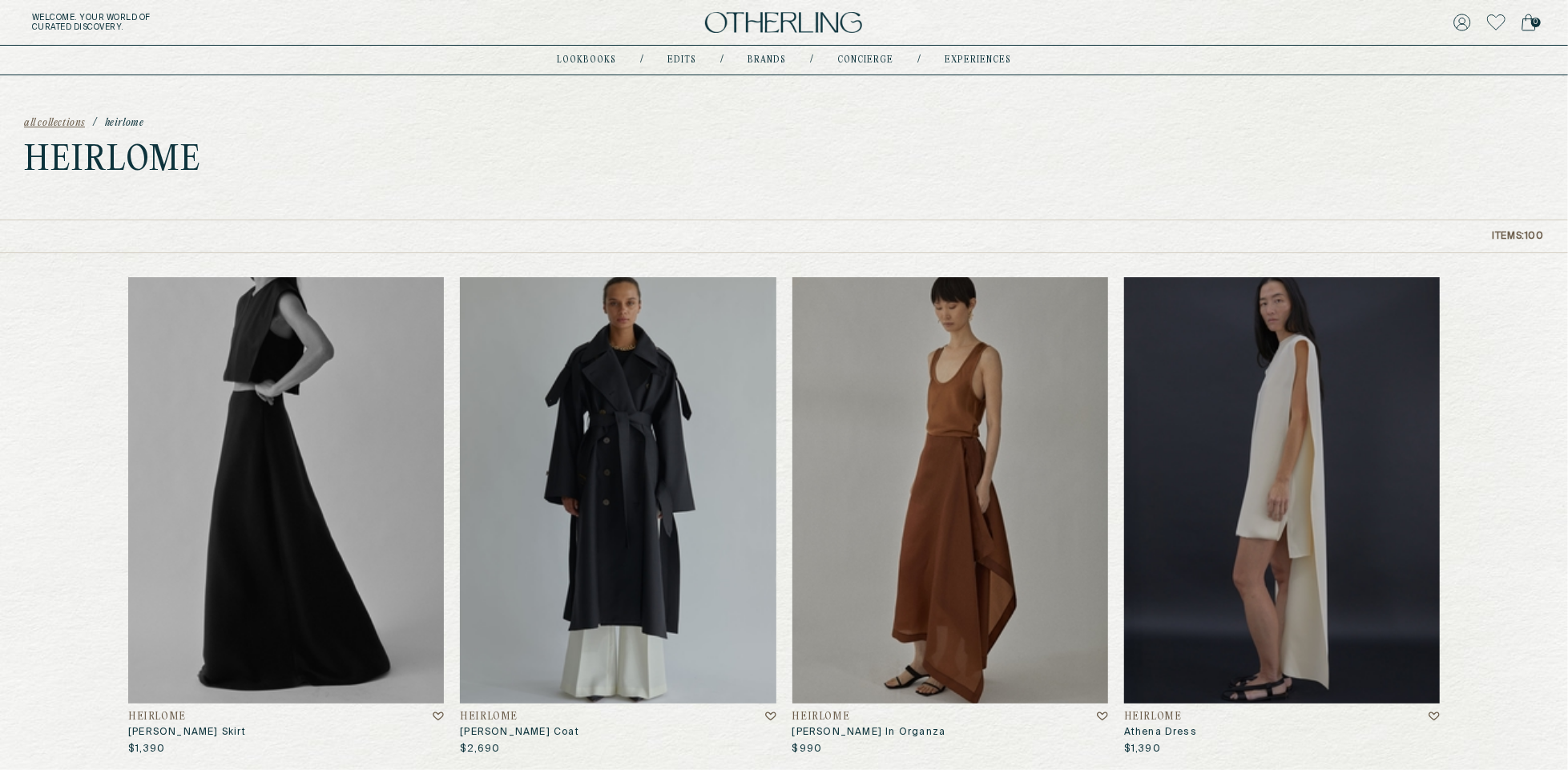
click at [748, 29] on img at bounding box center [784, 23] width 157 height 22
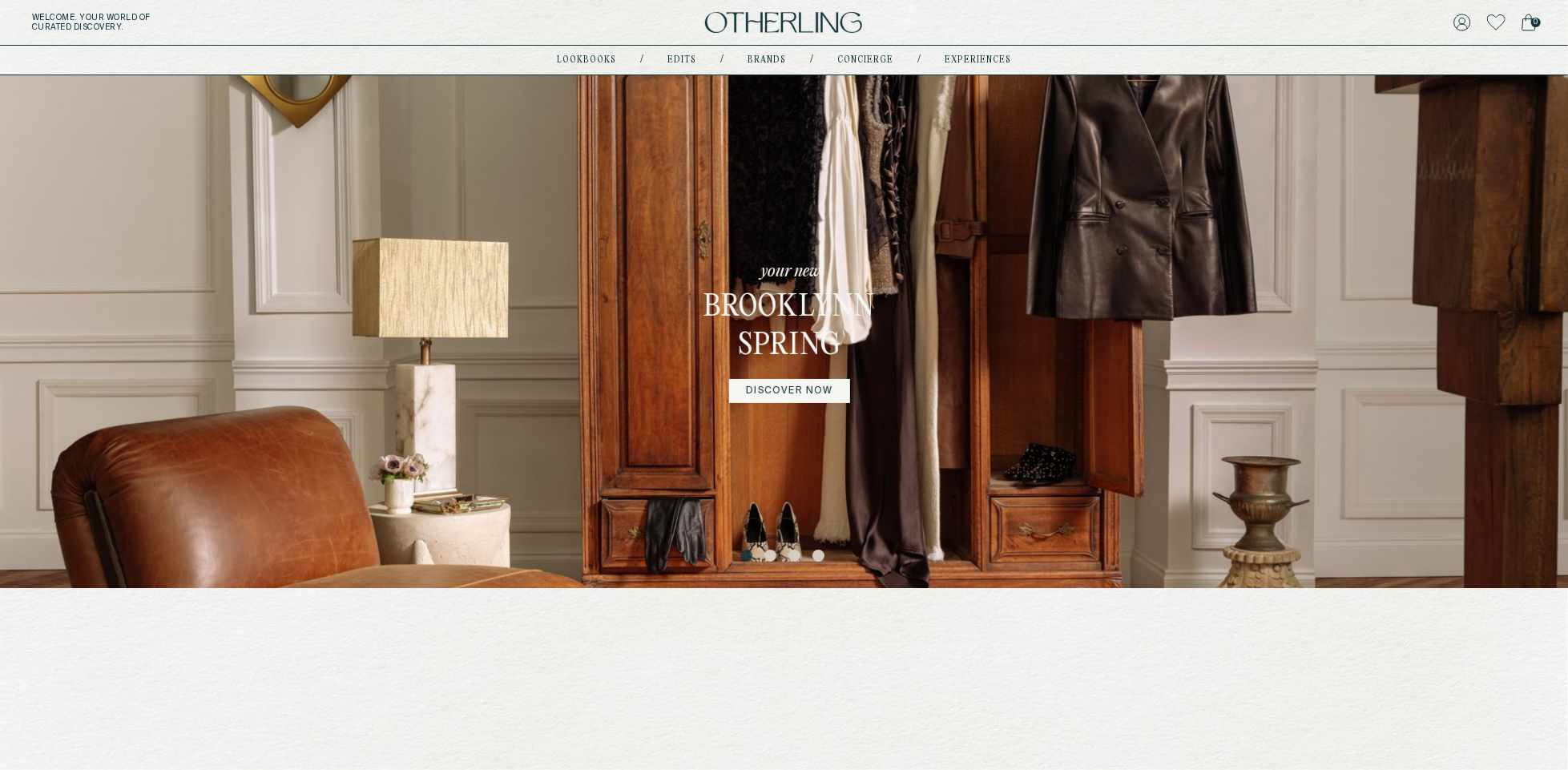
click at [793, 556] on button "3" at bounding box center [796, 558] width 16 height 16
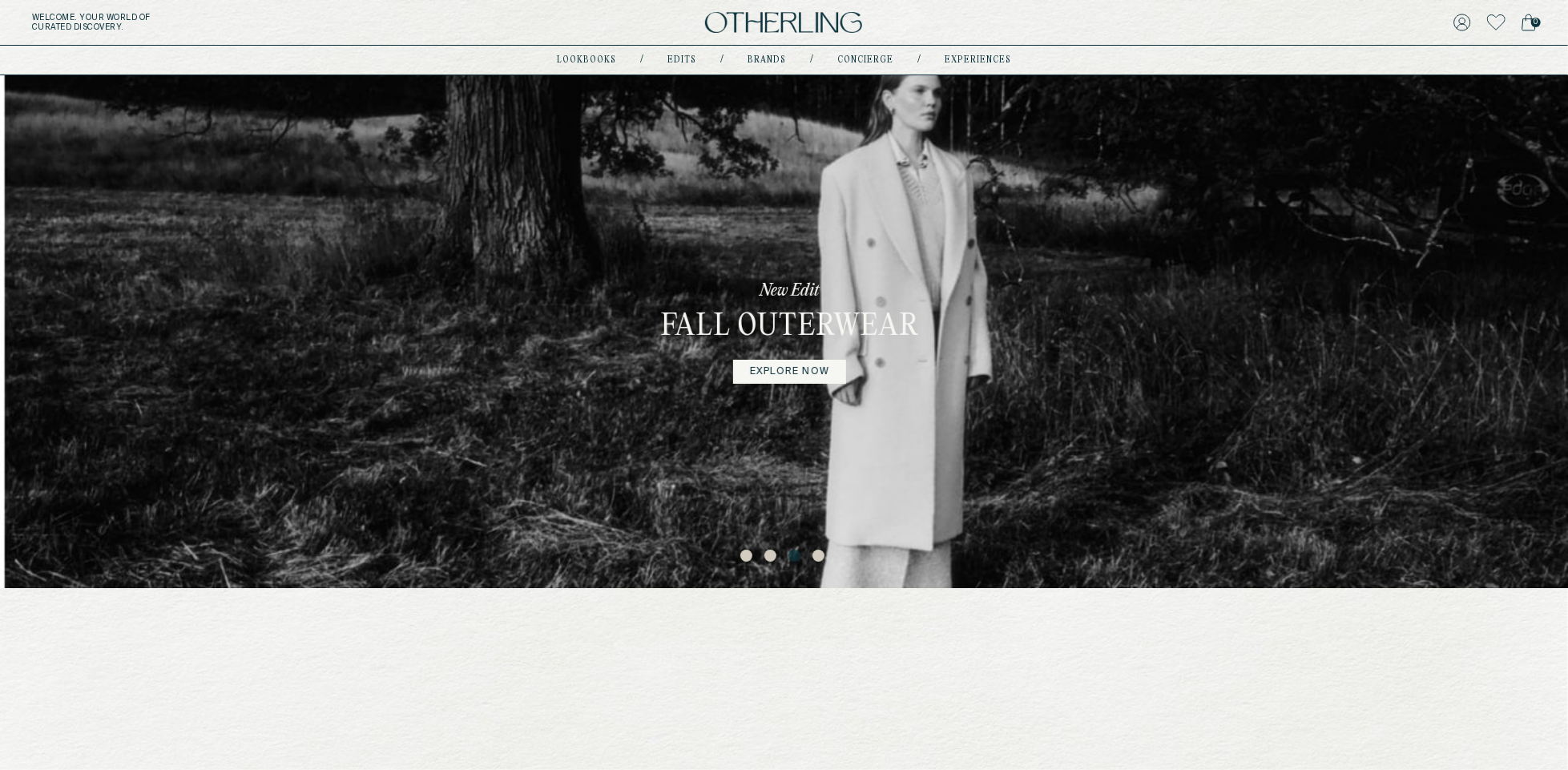
click at [762, 555] on ul "1 2 3 4" at bounding box center [784, 555] width 1568 height 22
click at [769, 556] on button "2" at bounding box center [773, 558] width 16 height 16
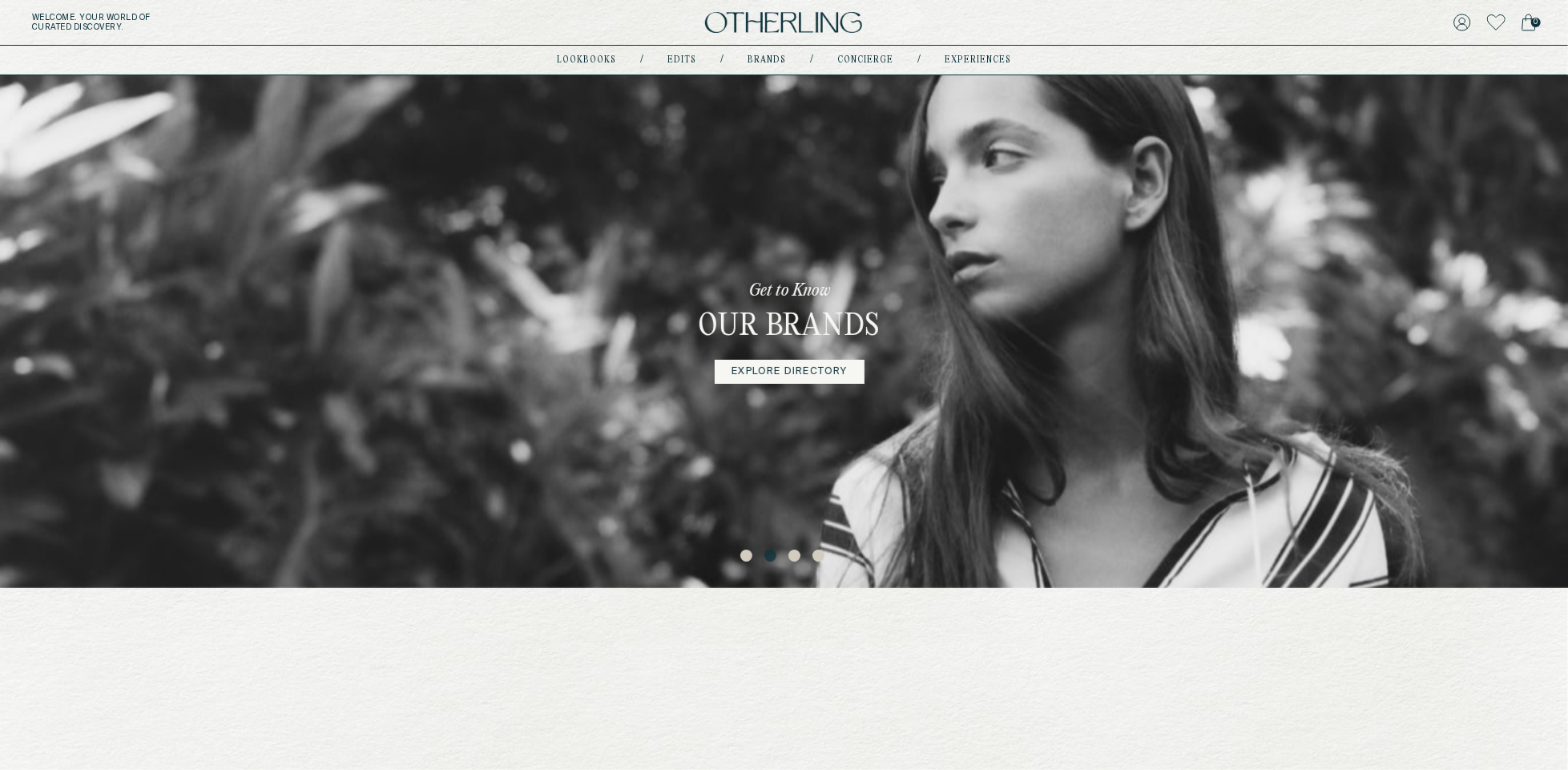
click at [793, 555] on button "3" at bounding box center [796, 558] width 16 height 16
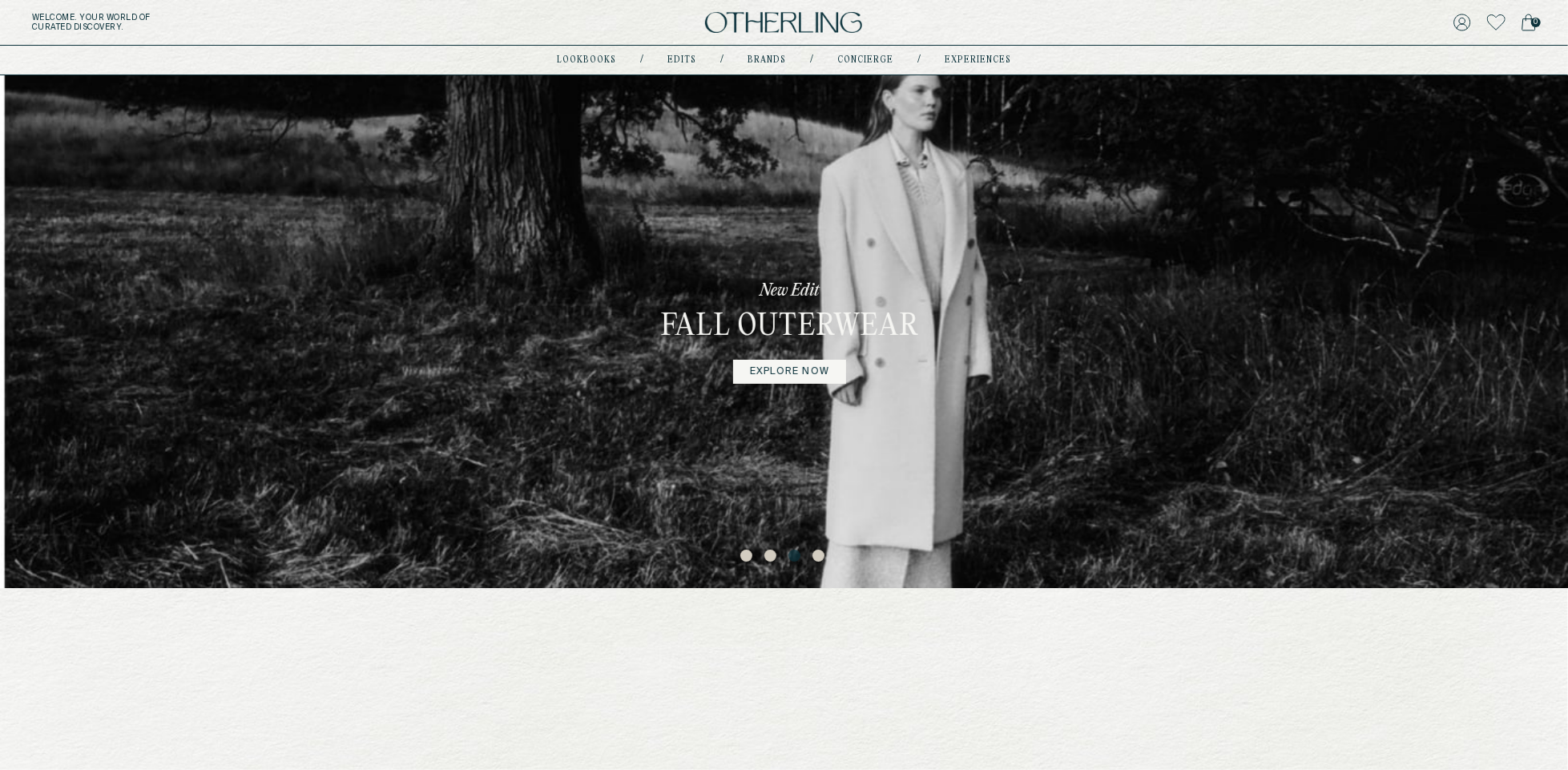
click at [820, 555] on button "4" at bounding box center [820, 558] width 16 height 16
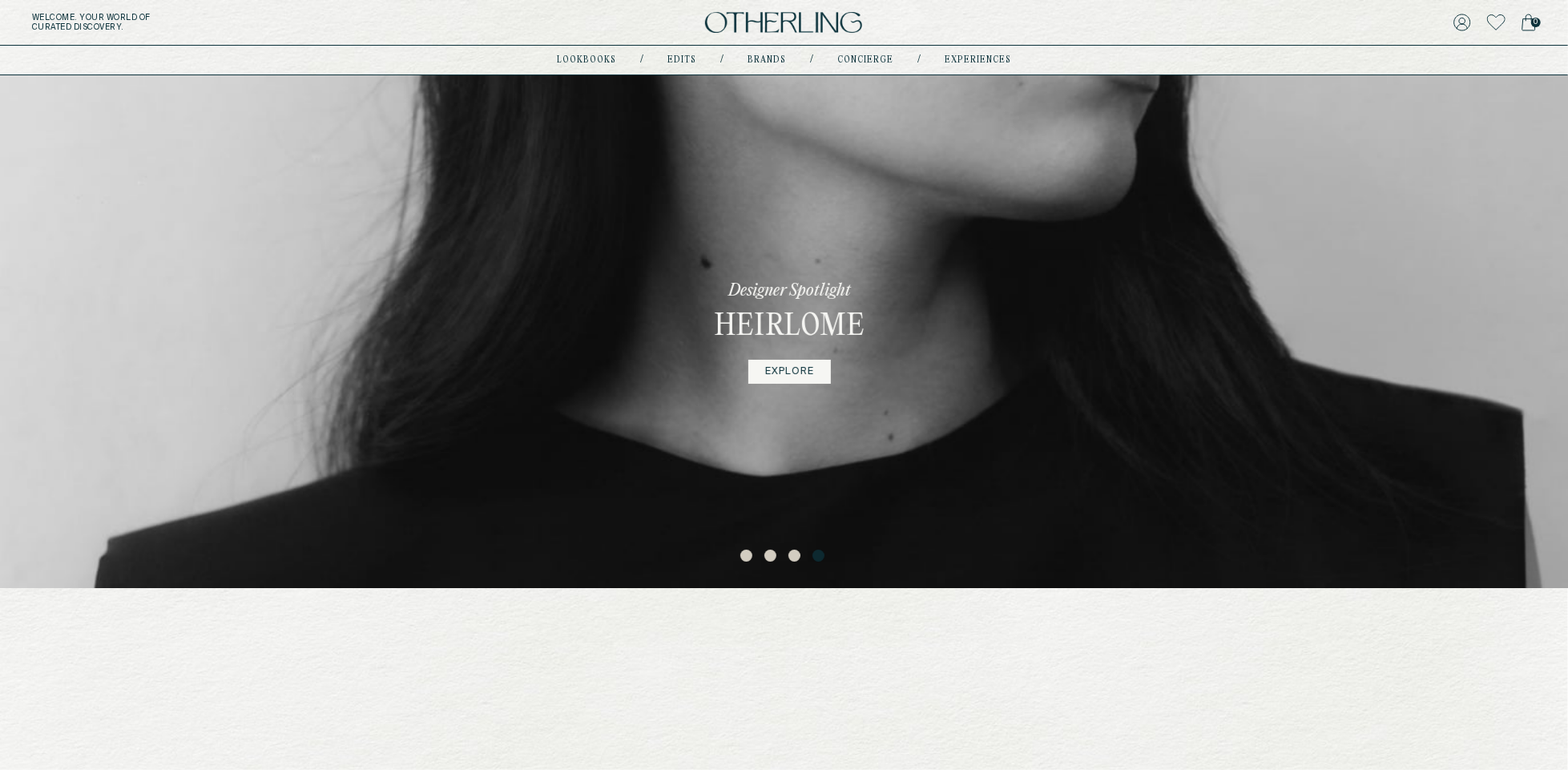
click at [795, 552] on button "3" at bounding box center [796, 558] width 16 height 16
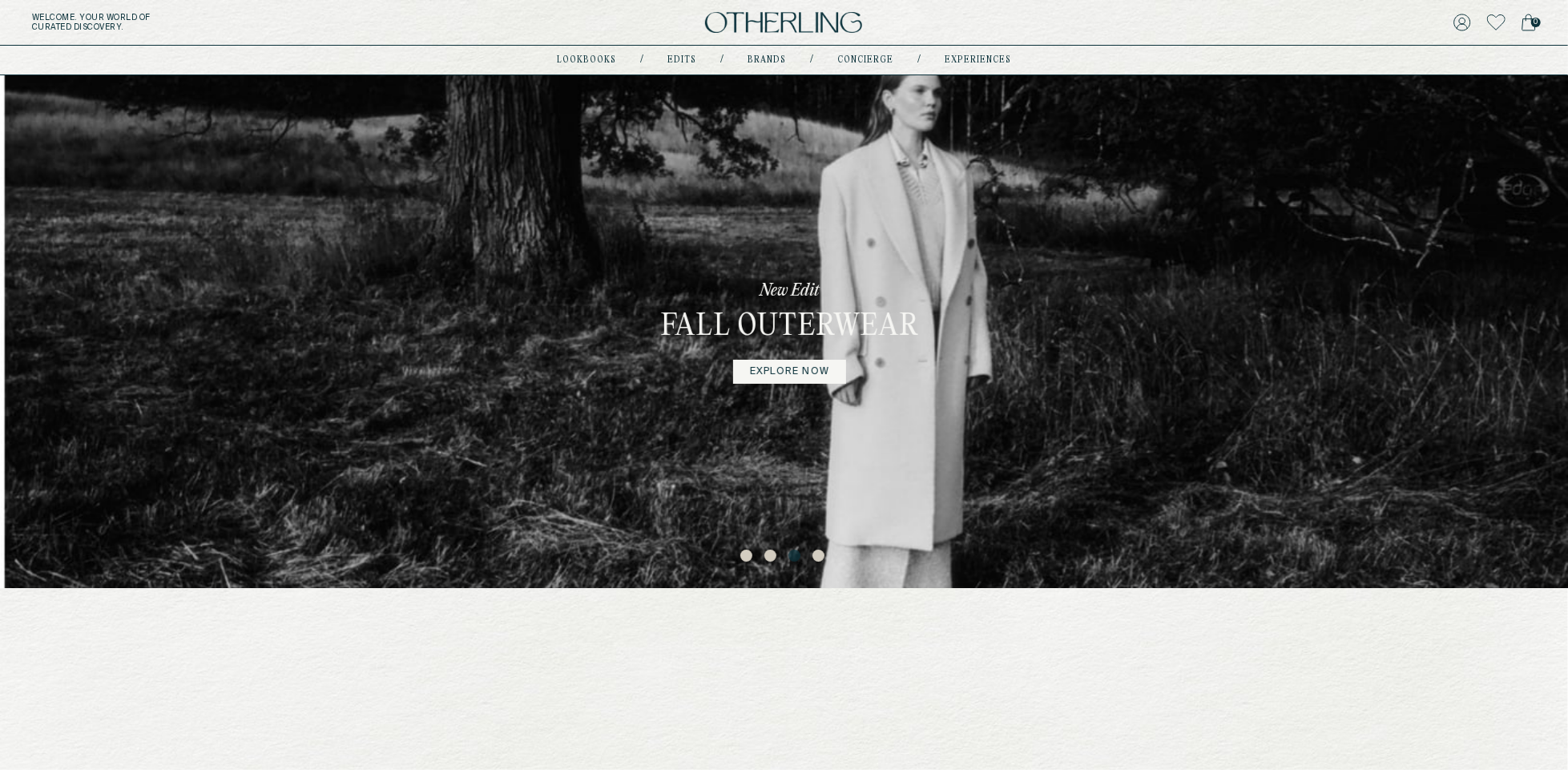
click at [816, 555] on button "4" at bounding box center [820, 558] width 16 height 16
click at [823, 556] on button "4" at bounding box center [820, 558] width 16 height 16
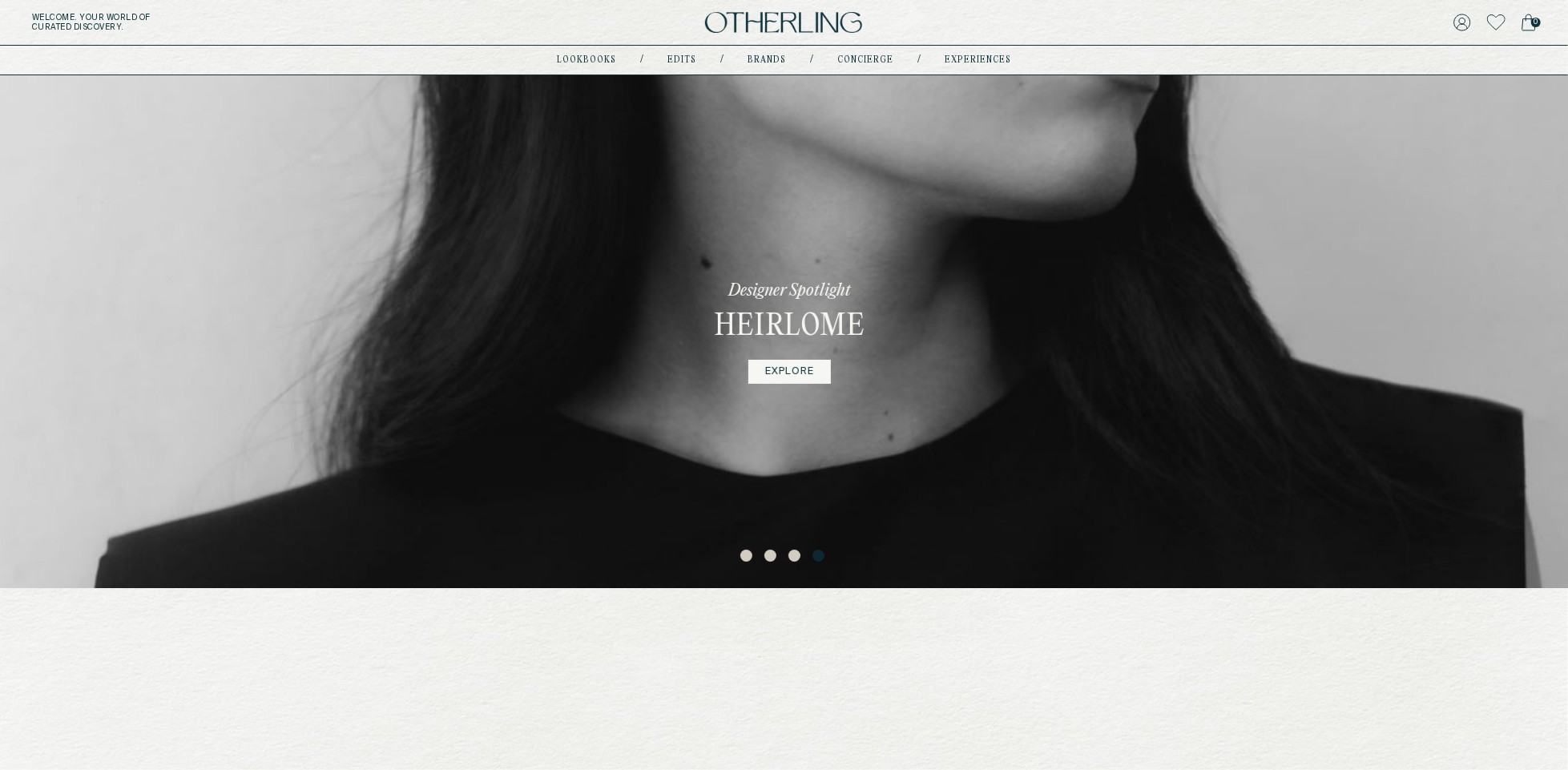
click at [796, 366] on link "EXPLORE" at bounding box center [790, 372] width 83 height 24
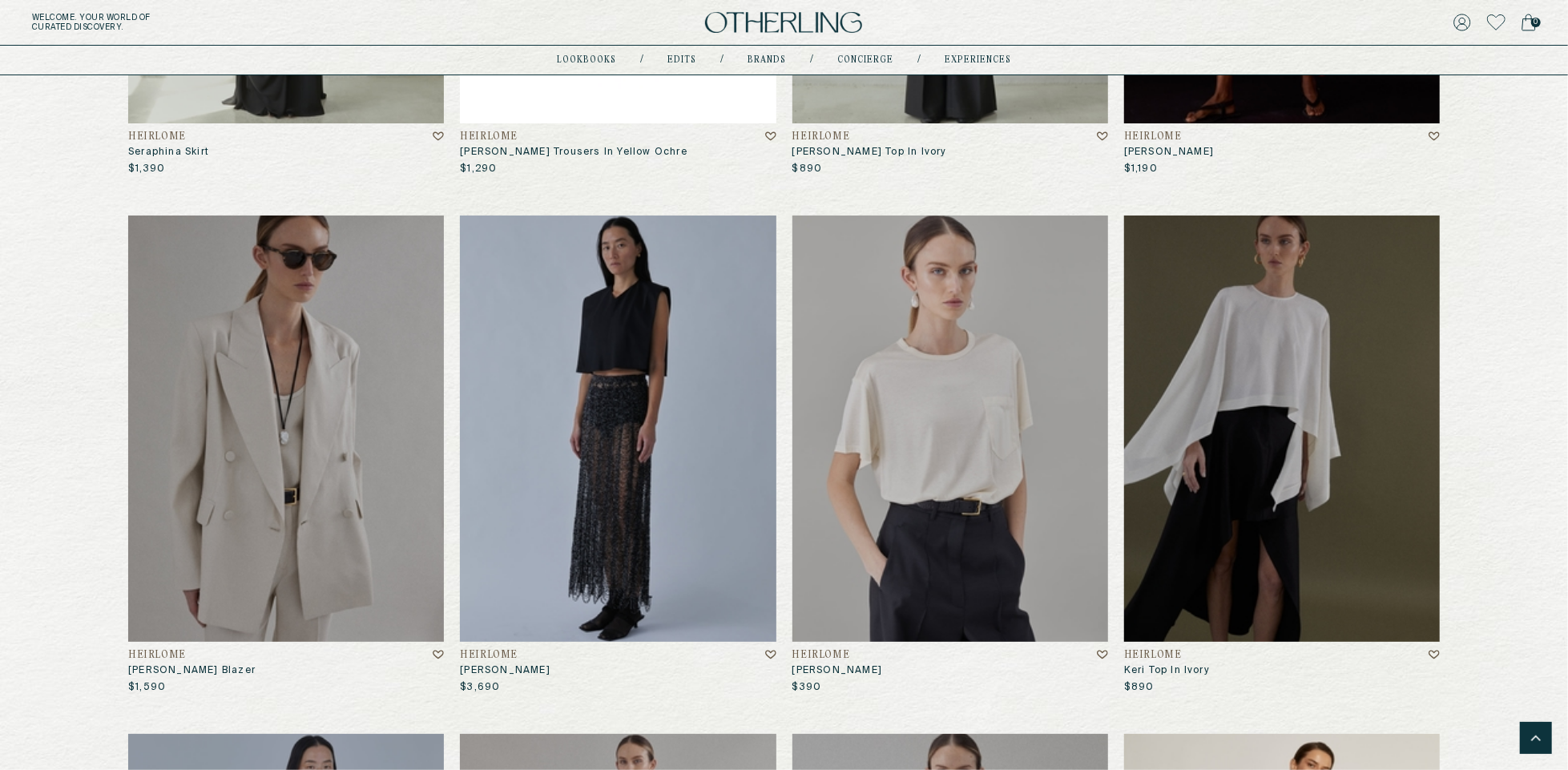
scroll to position [3973, 0]
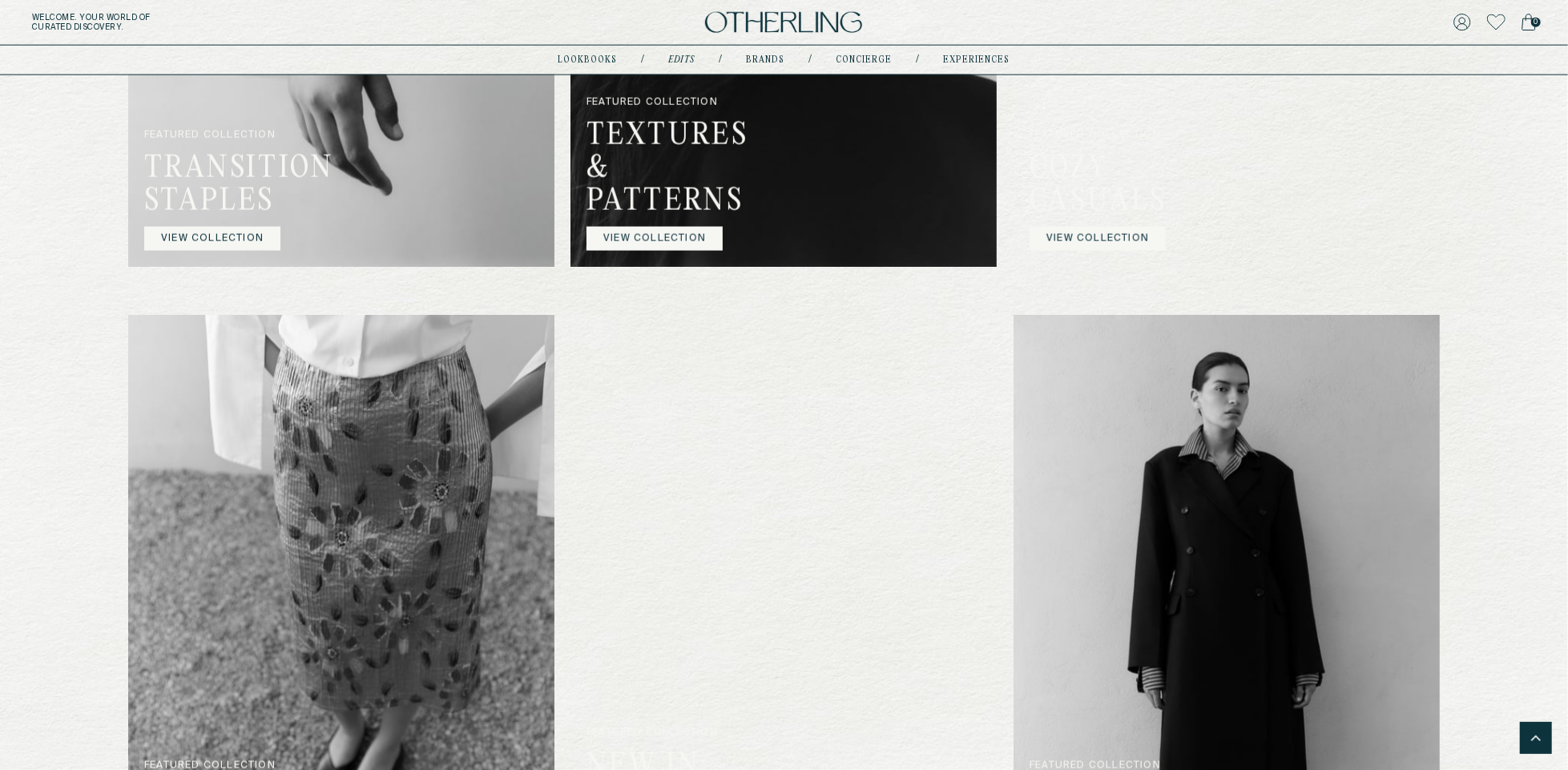
scroll to position [1989, 0]
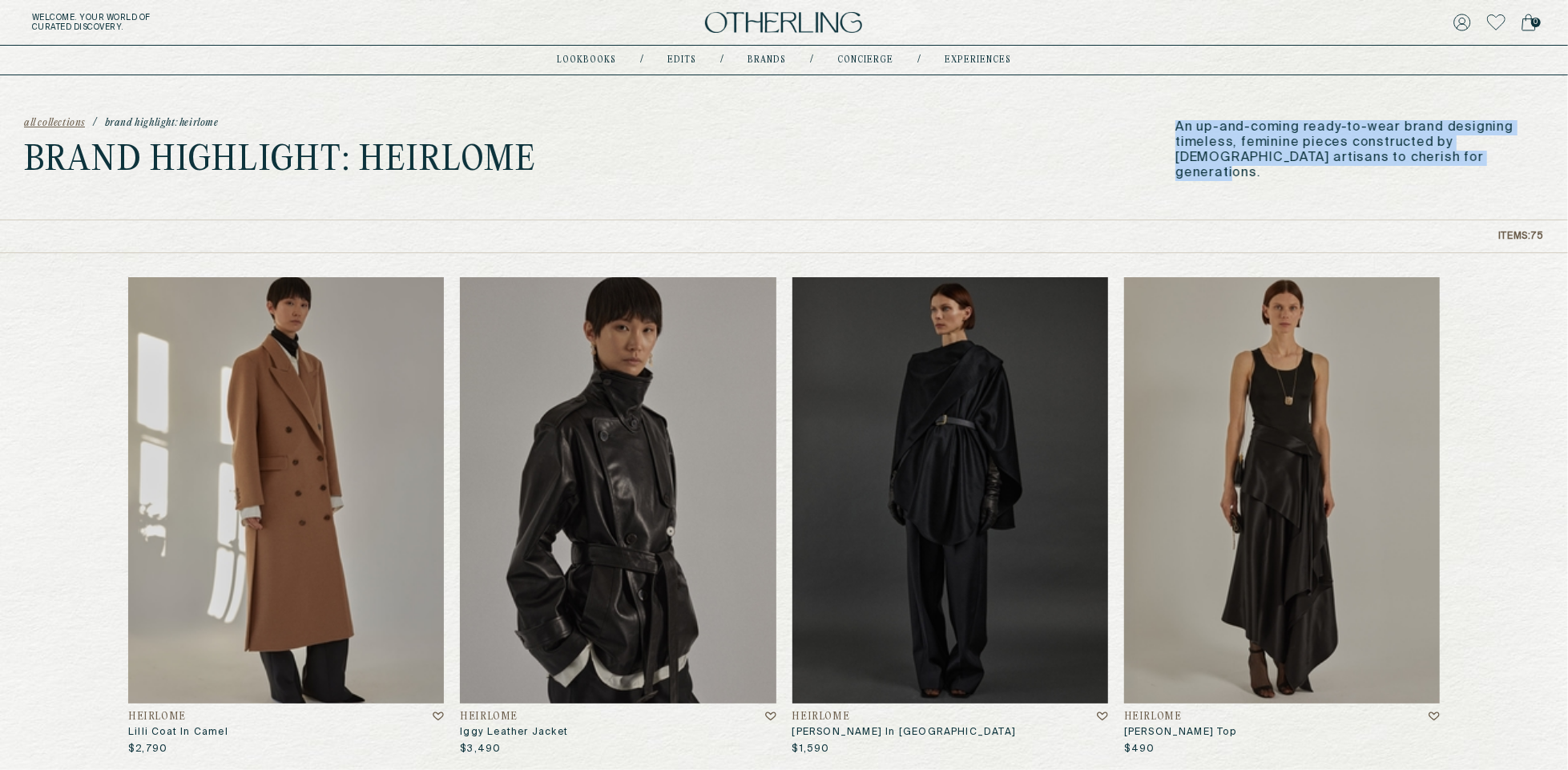
drag, startPoint x: 1175, startPoint y: 125, endPoint x: 1448, endPoint y: 181, distance: 278.7
click at [1448, 179] on div "all collections / Brand Highlight: Heirlome Brand Highlight: Heirlome An up-and…" at bounding box center [784, 147] width 1568 height 144
copy p "An up-and-coming ready-to-wear brand designing timeless, feminine pieces constr…"
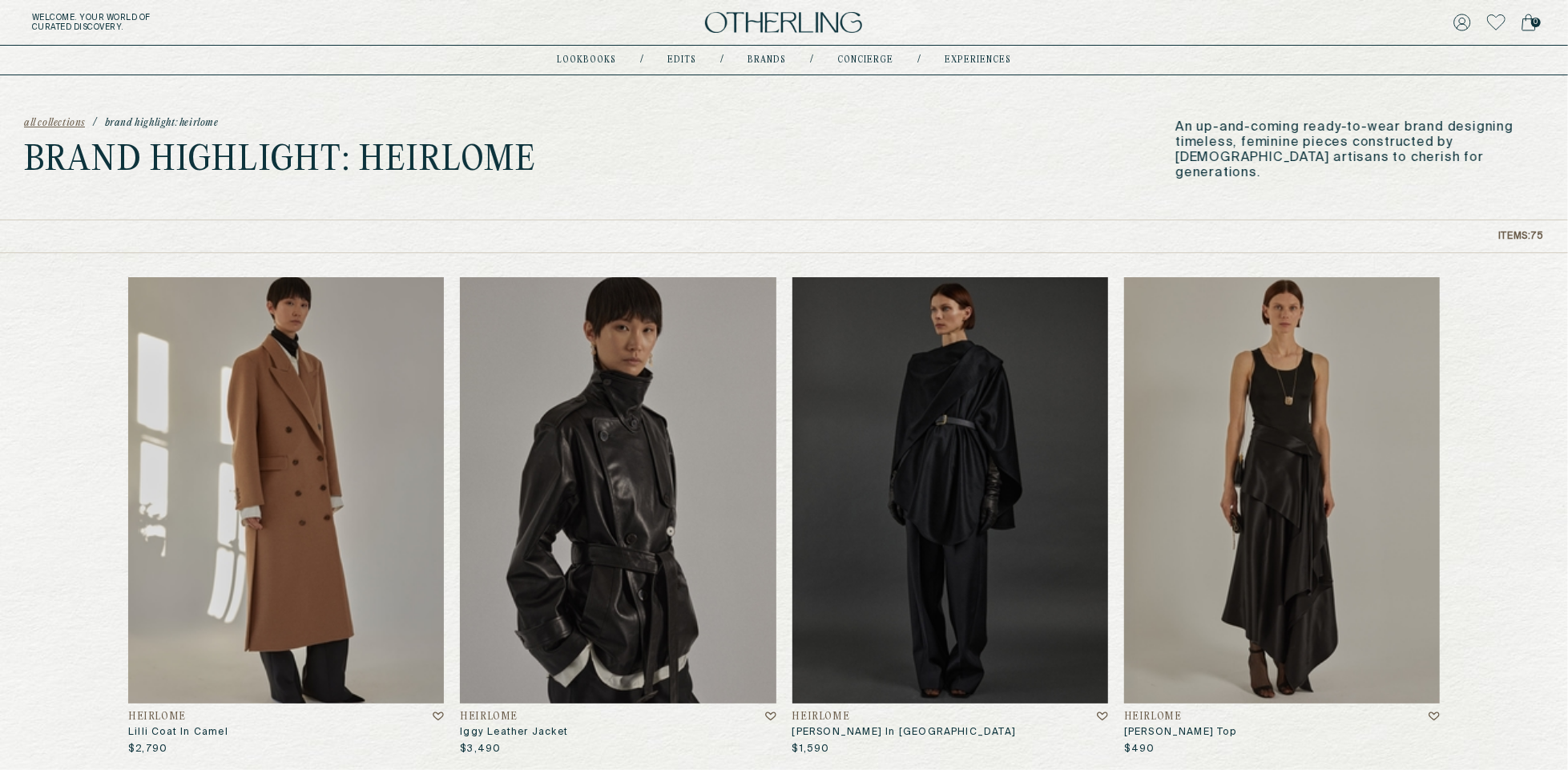
click at [986, 164] on div "all collections / Brand Highlight: Heirlome Brand Highlight: Heirlome An up-and…" at bounding box center [784, 147] width 1568 height 144
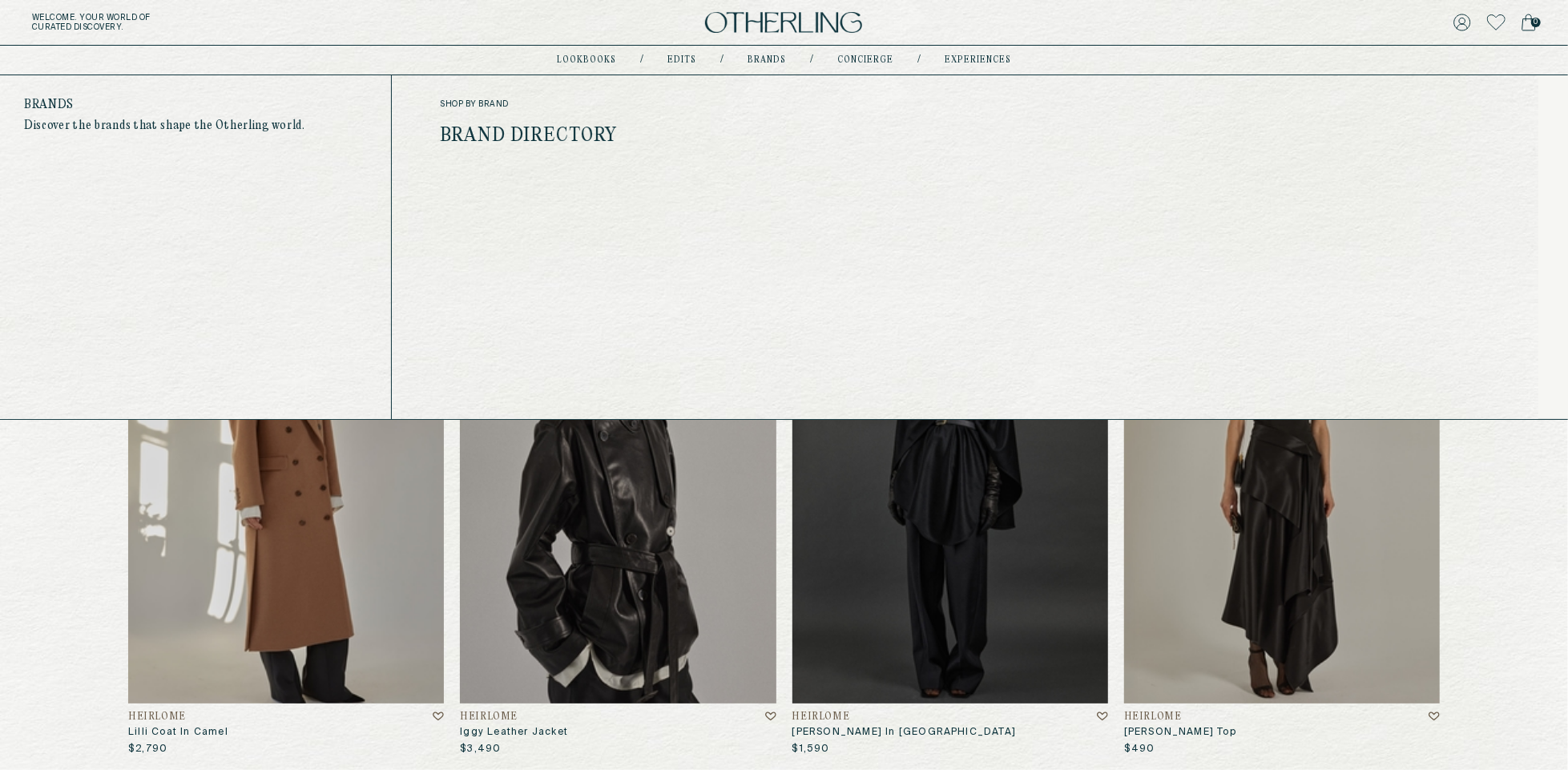
click at [581, 135] on link "Brand Directory" at bounding box center [528, 136] width 177 height 21
